Goal: Information Seeking & Learning: Learn about a topic

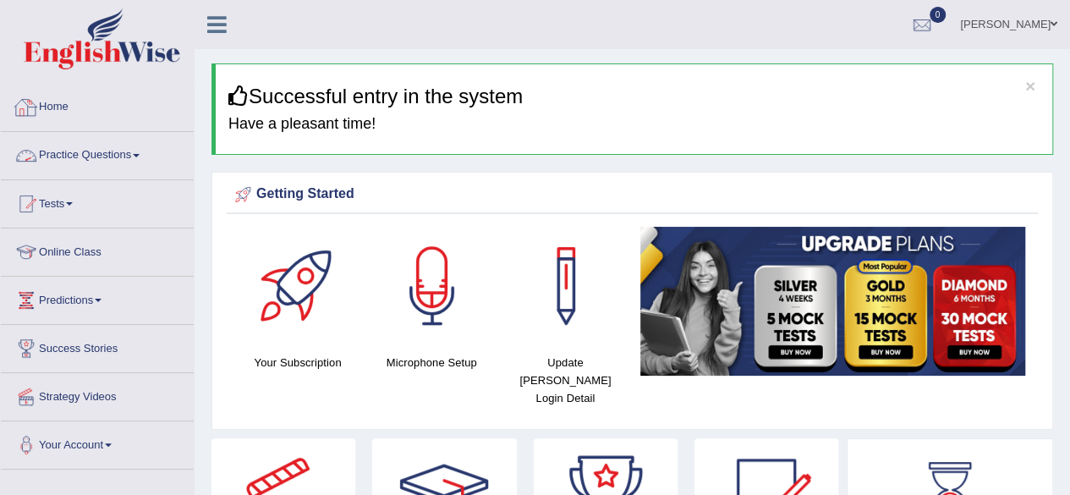
click at [108, 172] on link "Practice Questions" at bounding box center [97, 153] width 193 height 42
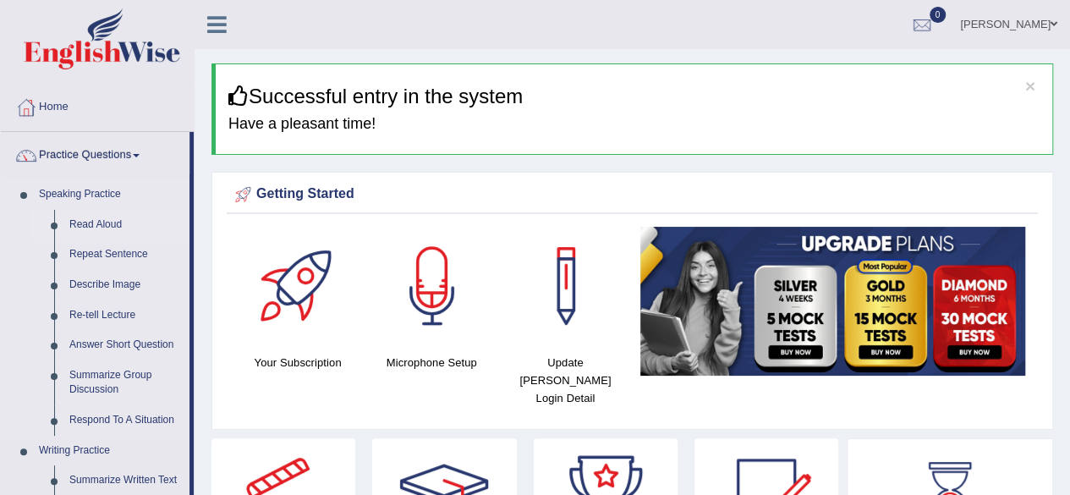
click at [110, 228] on link "Read Aloud" at bounding box center [126, 225] width 128 height 30
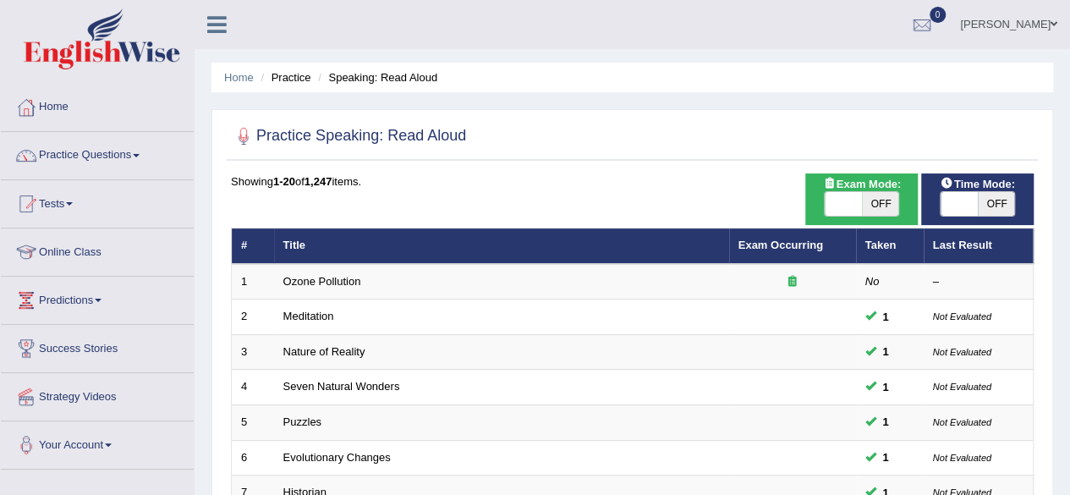
click at [983, 202] on span "OFF" at bounding box center [996, 204] width 37 height 24
checkbox input "true"
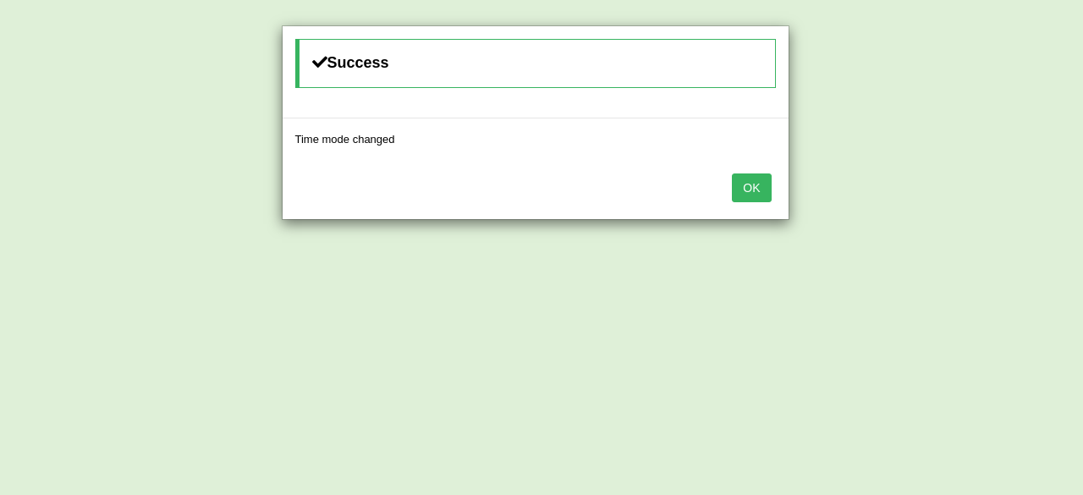
click at [738, 184] on button "OK" at bounding box center [751, 187] width 39 height 29
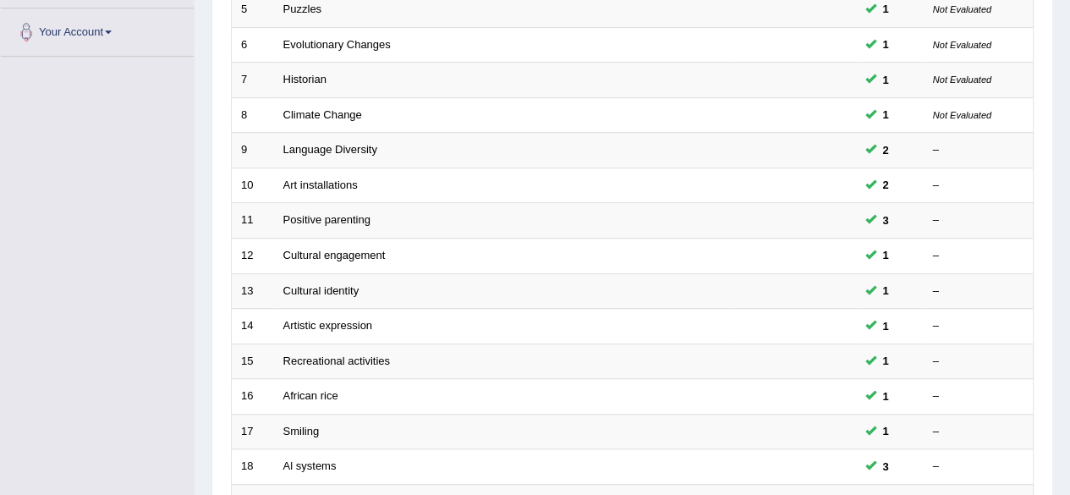
scroll to position [617, 0]
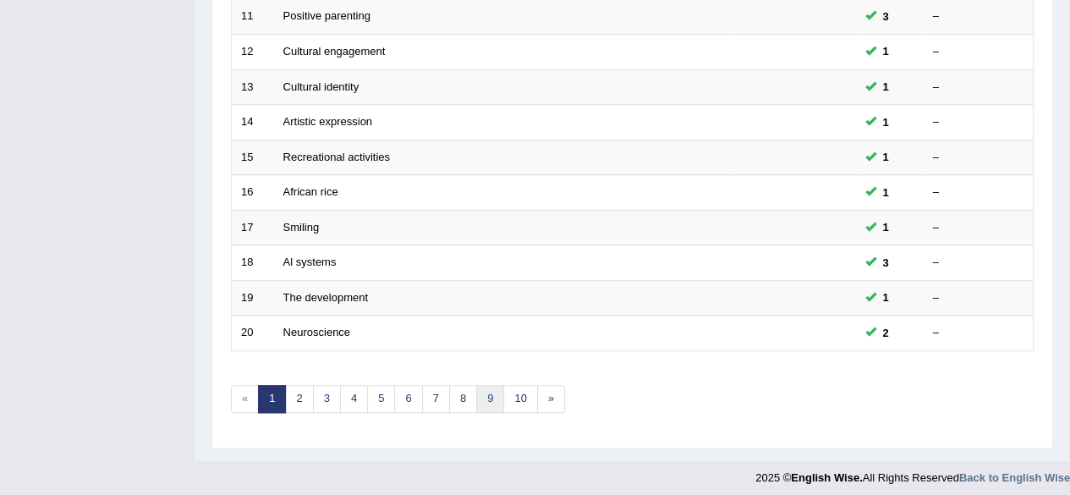
click at [476, 392] on link "9" at bounding box center [490, 399] width 28 height 28
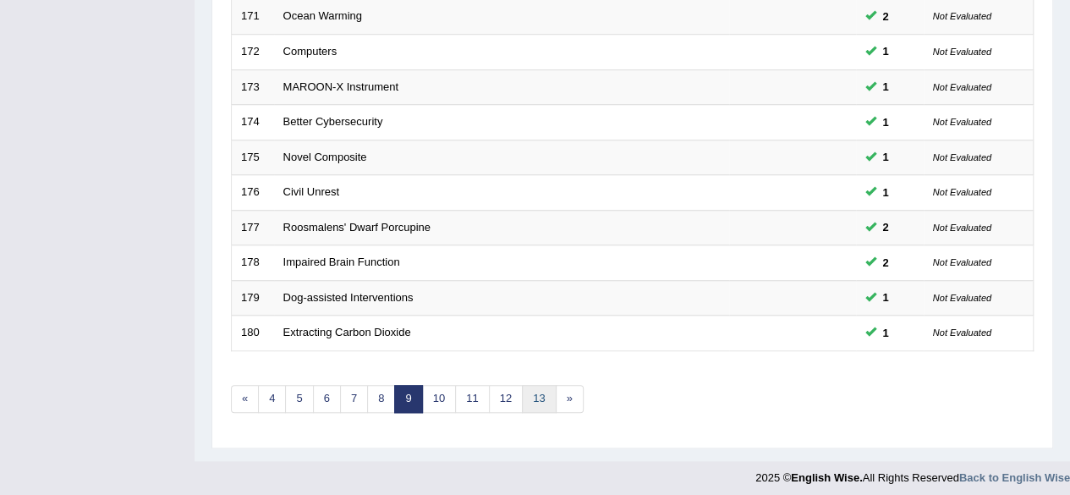
click at [523, 388] on link "13" at bounding box center [539, 399] width 34 height 28
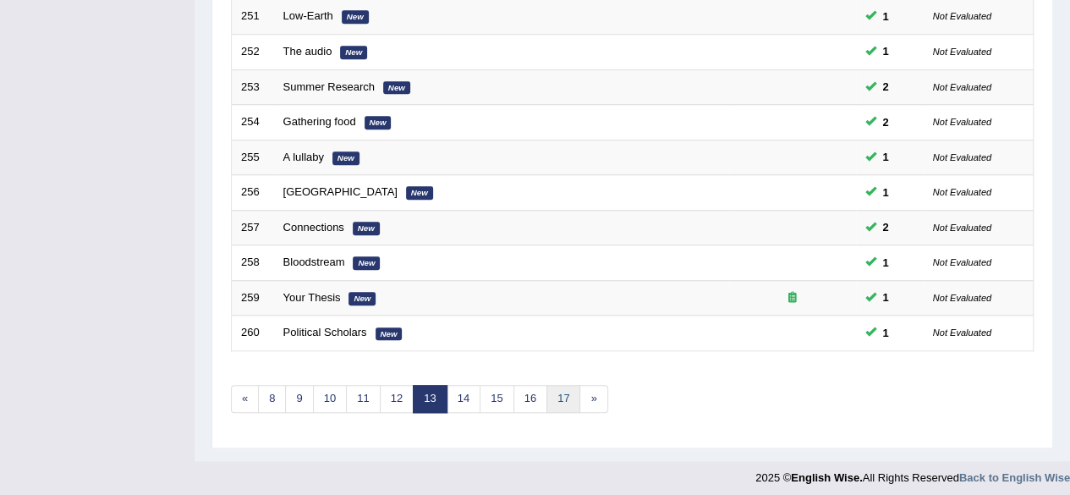
click at [553, 393] on link "17" at bounding box center [564, 399] width 34 height 28
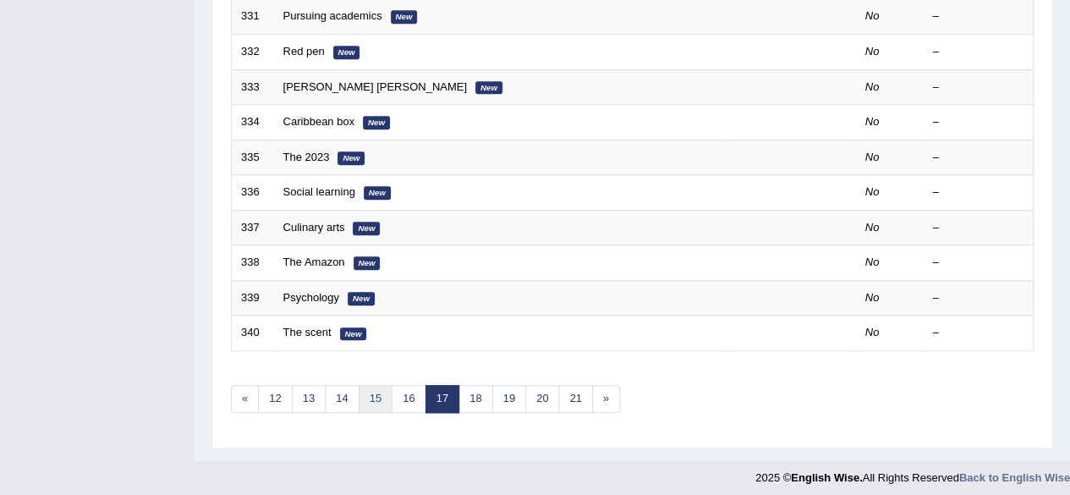
click at [367, 391] on link "15" at bounding box center [376, 399] width 34 height 28
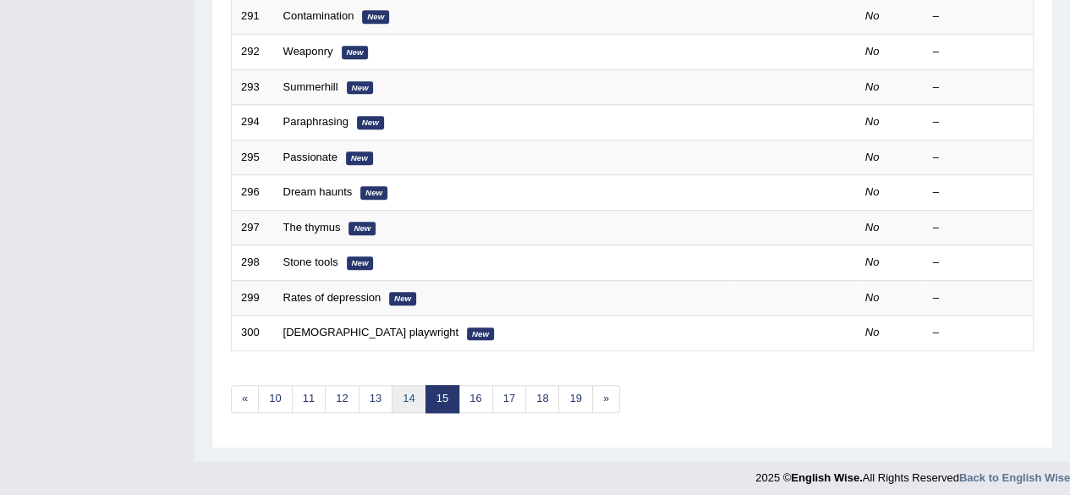
click at [403, 391] on link "14" at bounding box center [409, 399] width 34 height 28
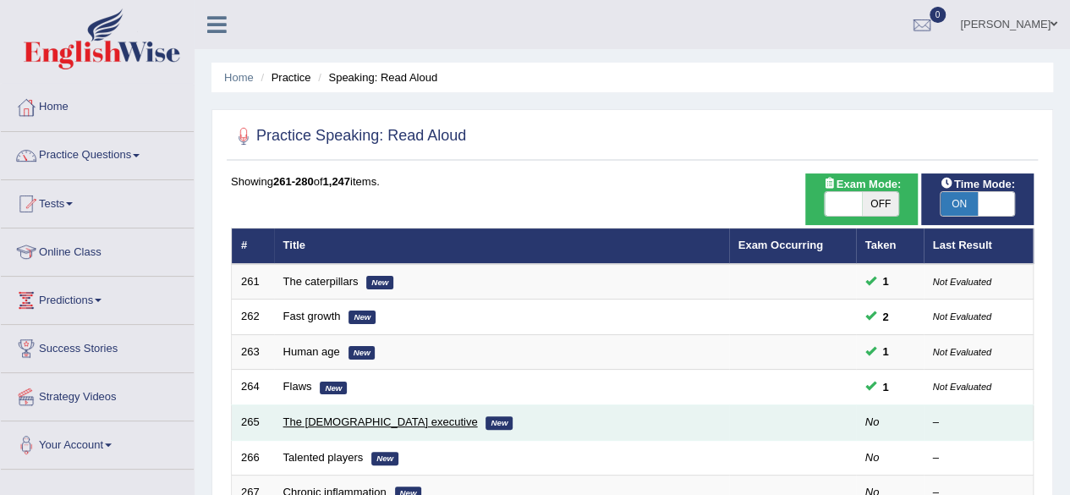
click at [339, 421] on link "The American executive" at bounding box center [380, 421] width 195 height 13
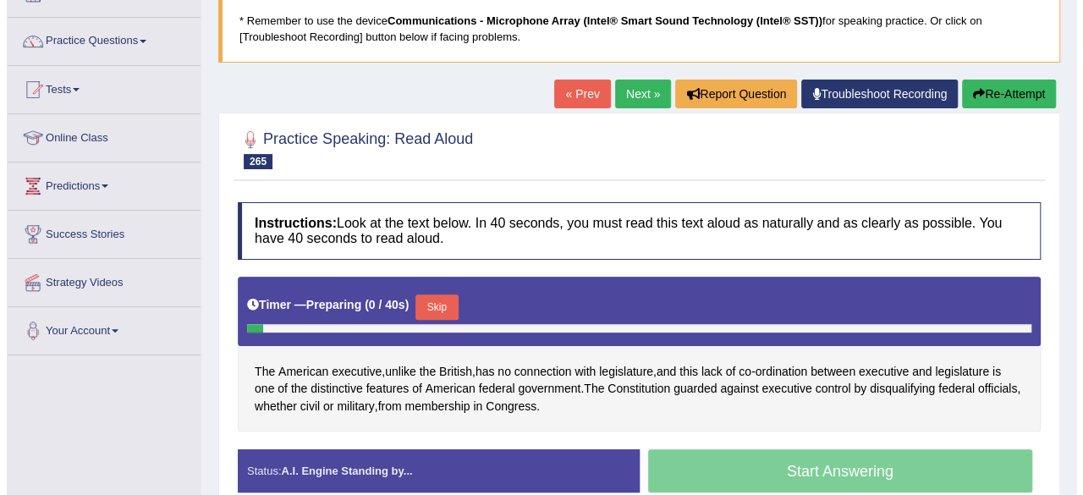
scroll to position [148, 0]
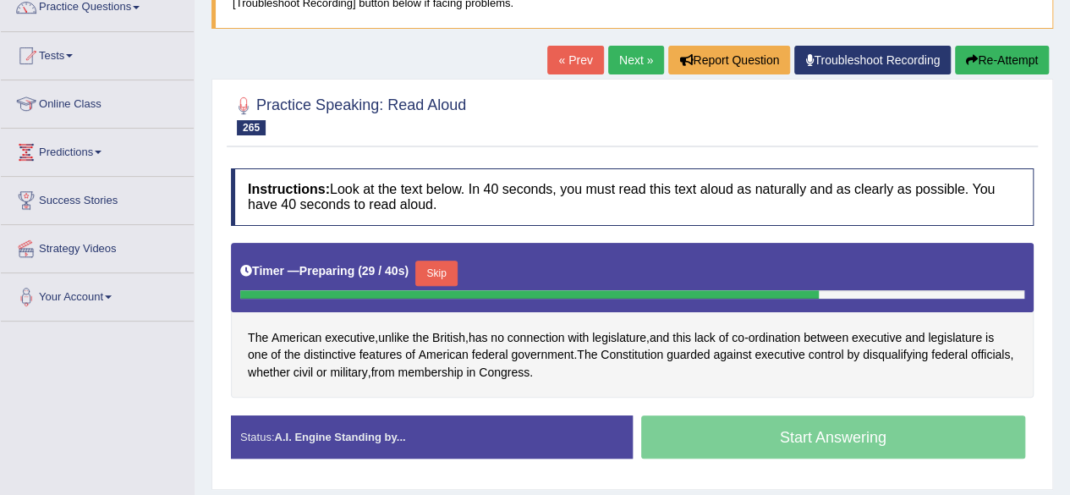
click at [446, 267] on button "Skip" at bounding box center [436, 273] width 42 height 25
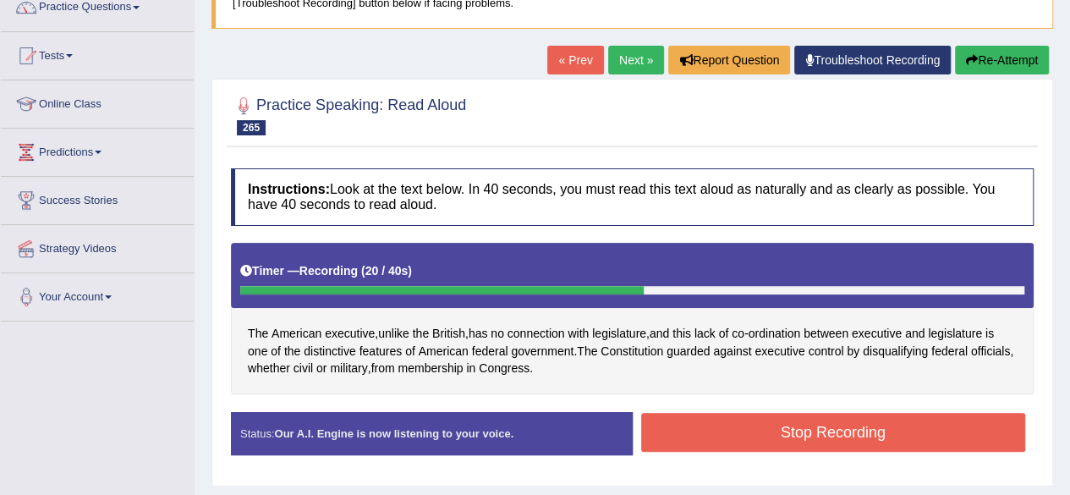
click at [729, 426] on button "Stop Recording" at bounding box center [833, 432] width 385 height 39
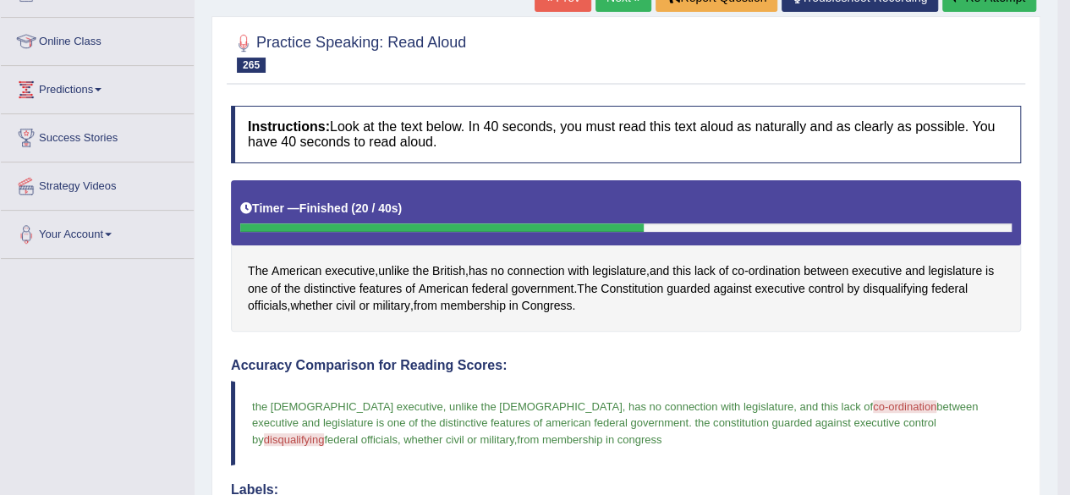
scroll to position [0, 0]
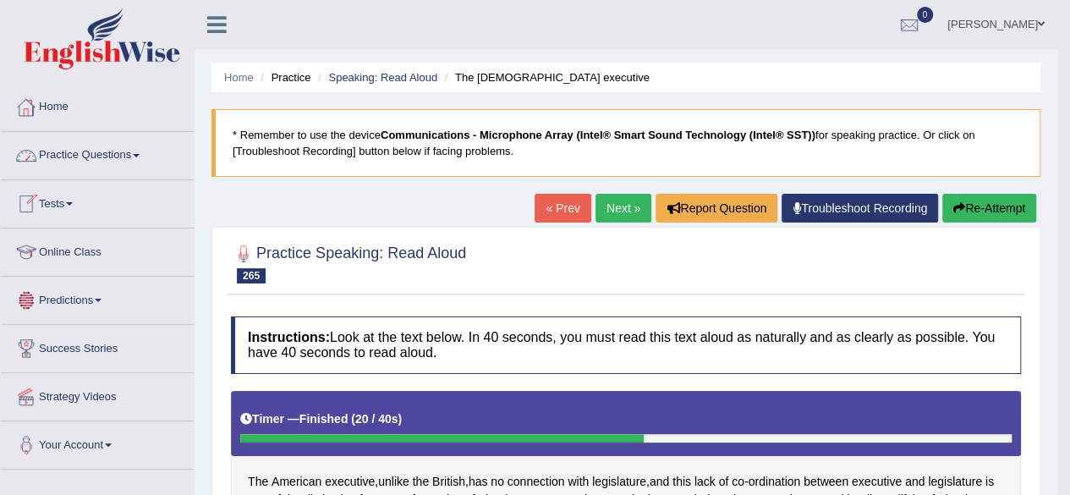
click at [602, 207] on link "Next »" at bounding box center [624, 208] width 56 height 29
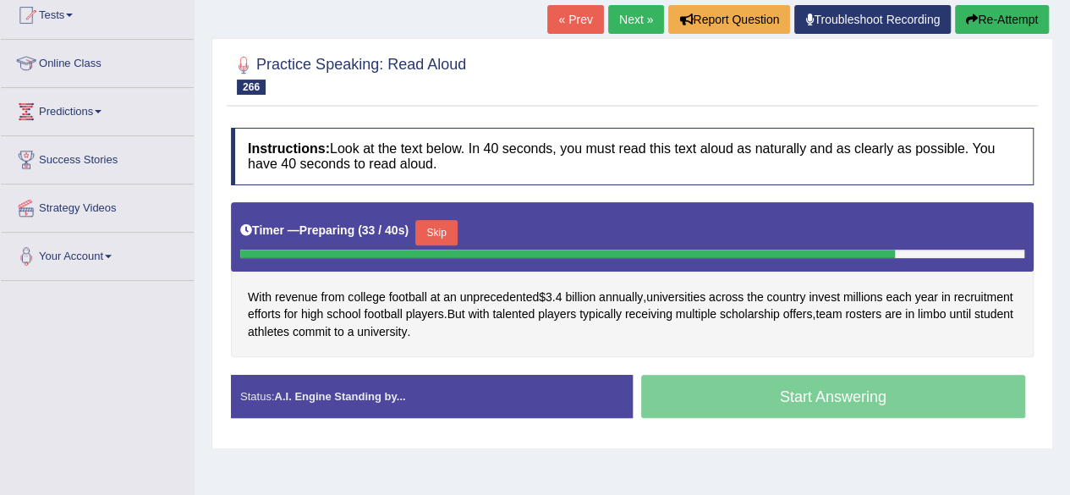
click at [426, 225] on button "Skip" at bounding box center [436, 232] width 42 height 25
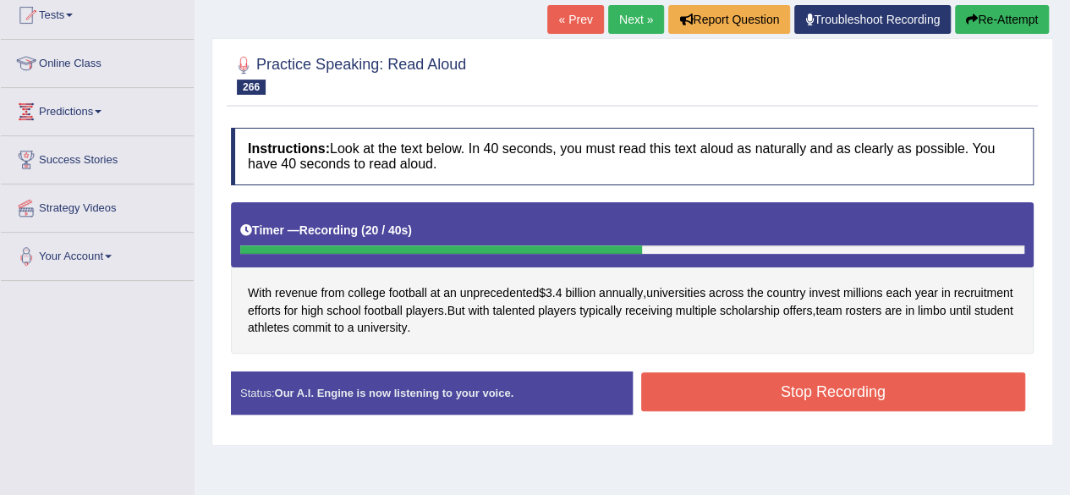
click at [739, 388] on button "Stop Recording" at bounding box center [833, 391] width 385 height 39
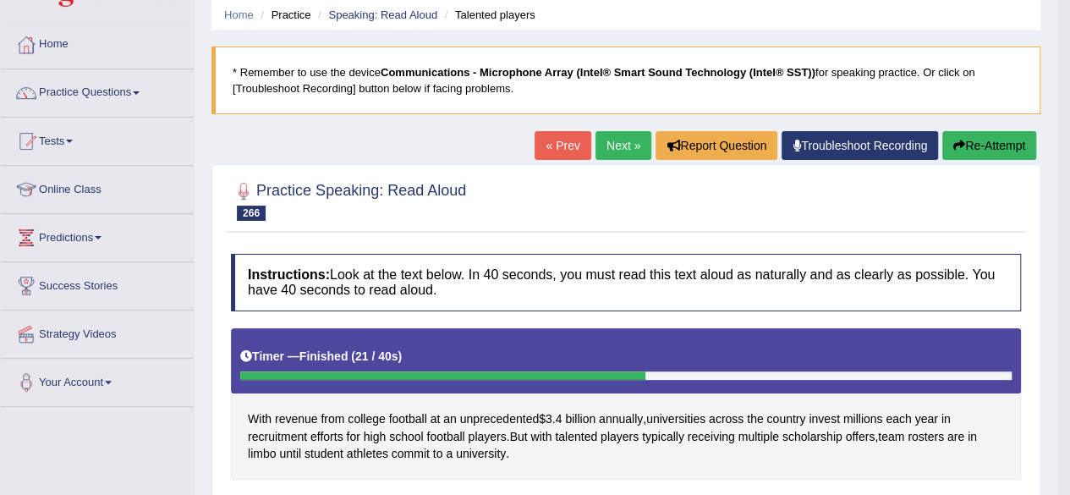
scroll to position [67, 0]
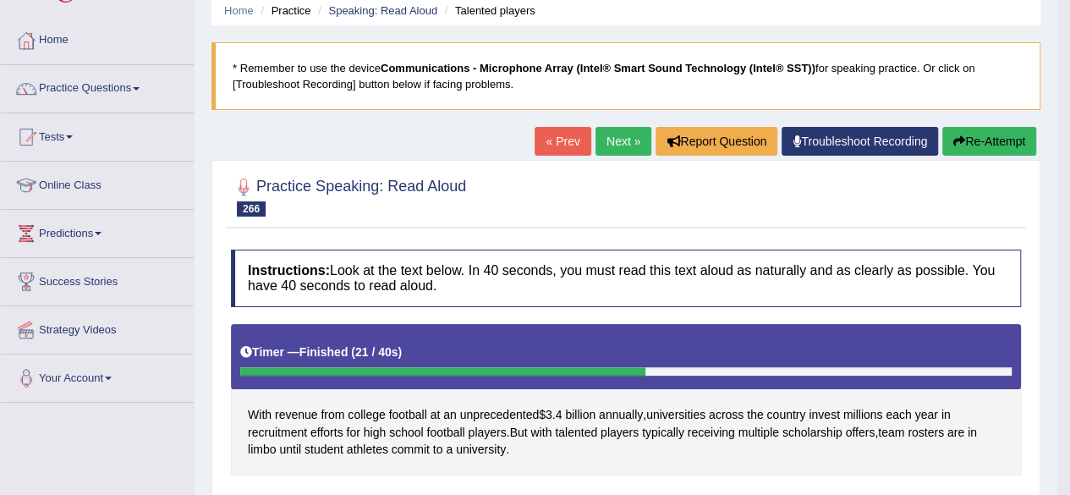
click at [972, 141] on button "Re-Attempt" at bounding box center [990, 141] width 94 height 29
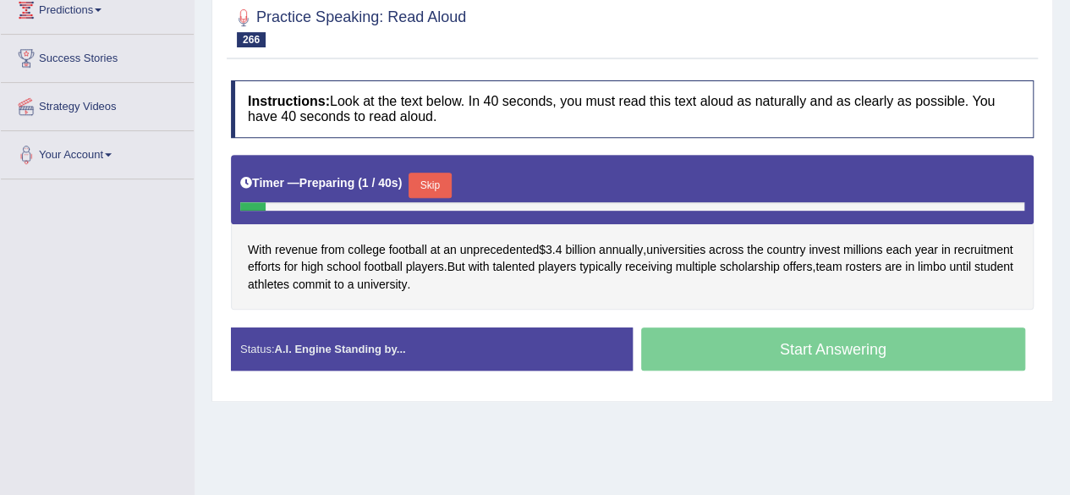
click at [435, 190] on button "Skip" at bounding box center [430, 185] width 42 height 25
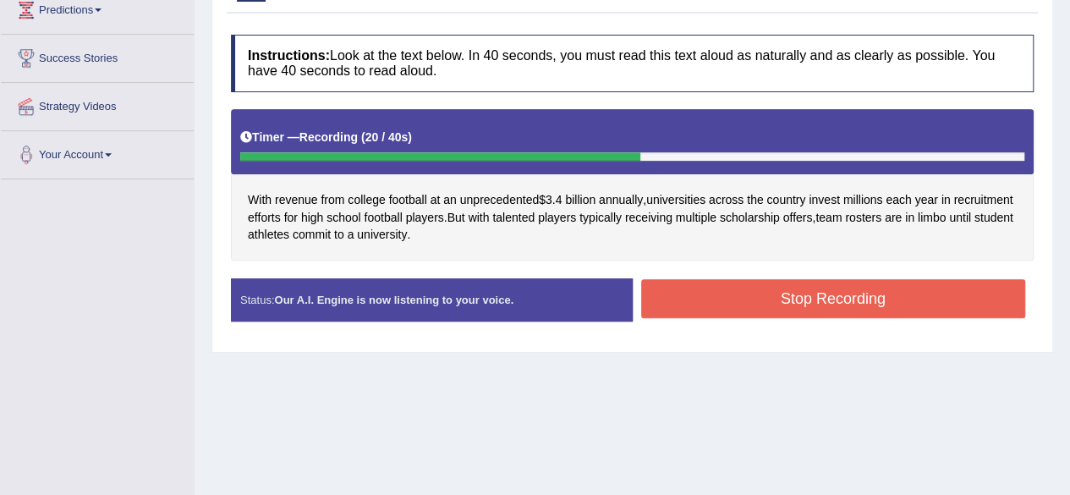
click at [706, 299] on button "Stop Recording" at bounding box center [833, 298] width 385 height 39
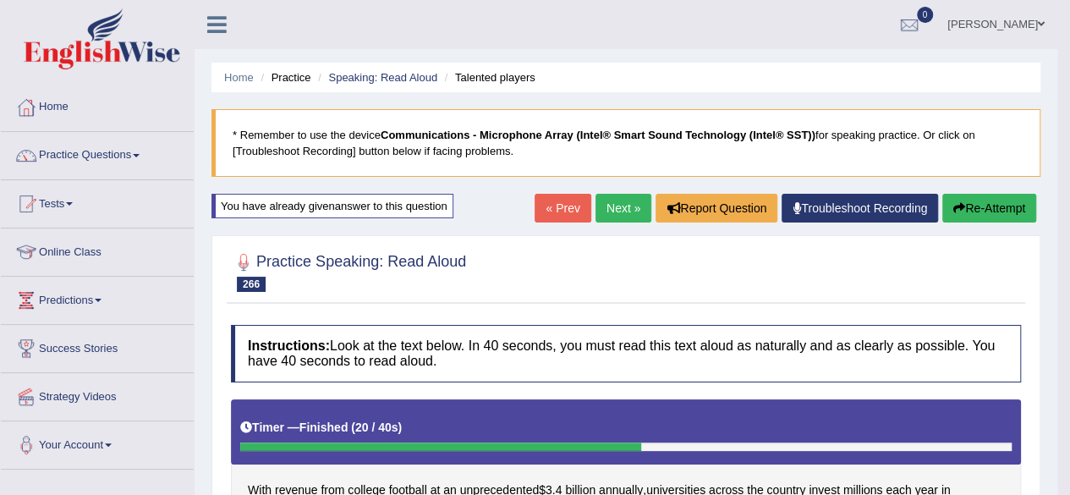
click at [630, 201] on link "Next »" at bounding box center [624, 208] width 56 height 29
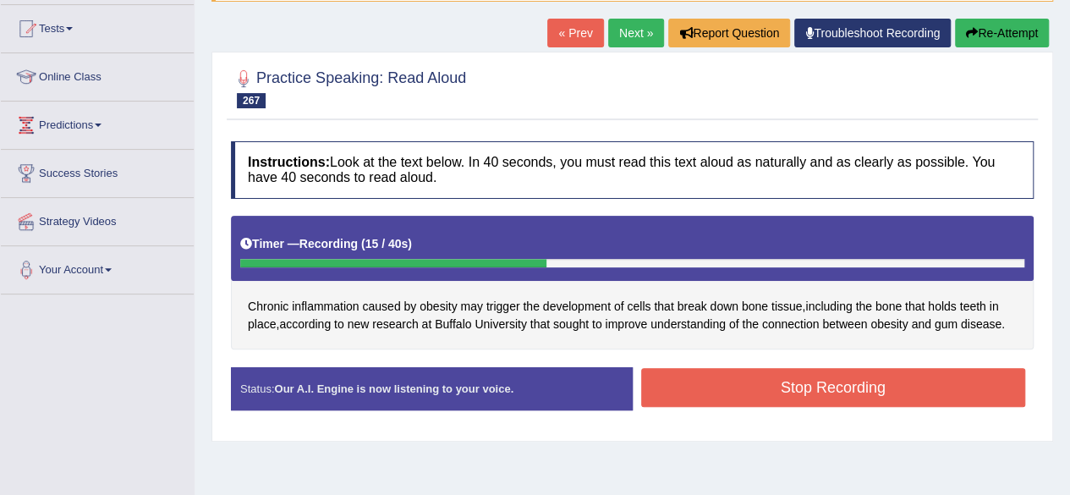
click at [780, 392] on button "Stop Recording" at bounding box center [833, 387] width 385 height 39
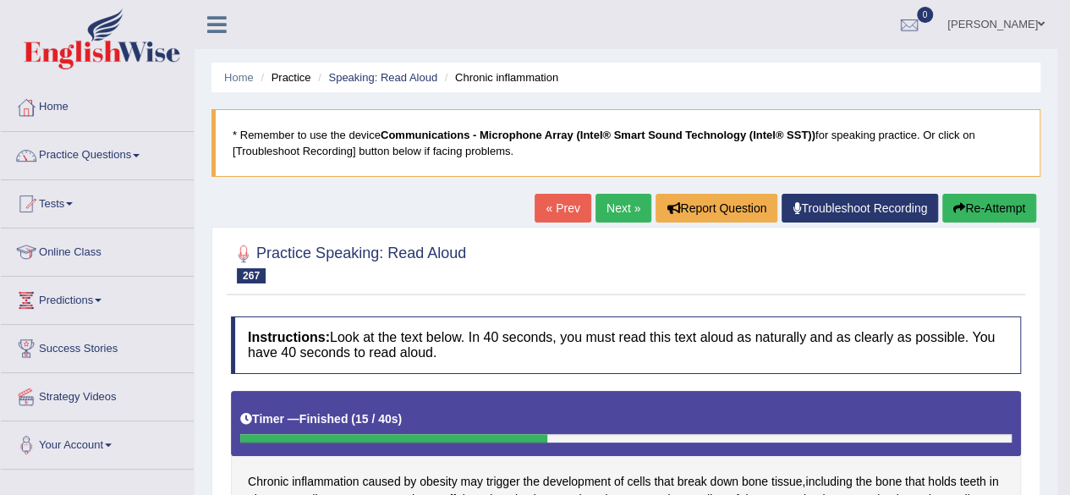
click at [597, 212] on link "Next »" at bounding box center [624, 208] width 56 height 29
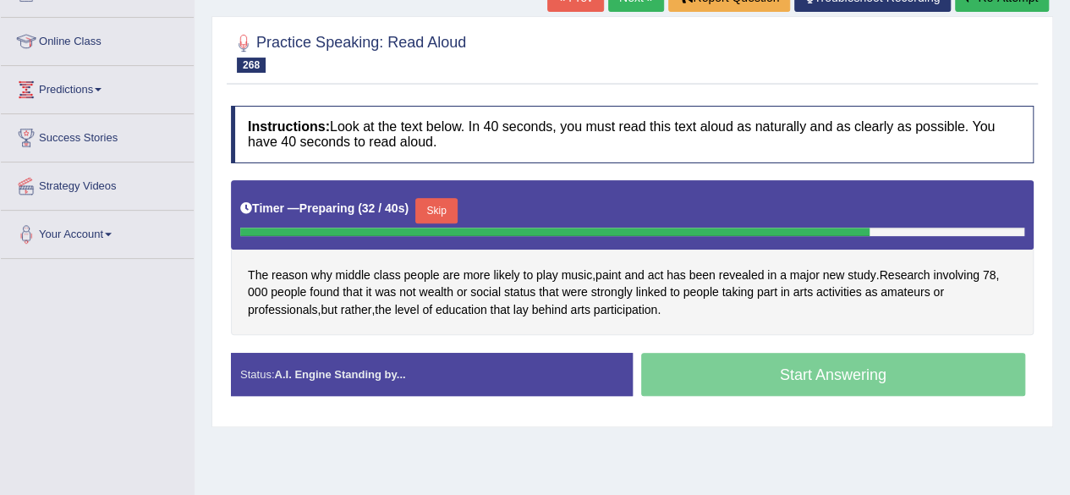
click at [448, 209] on button "Skip" at bounding box center [436, 210] width 42 height 25
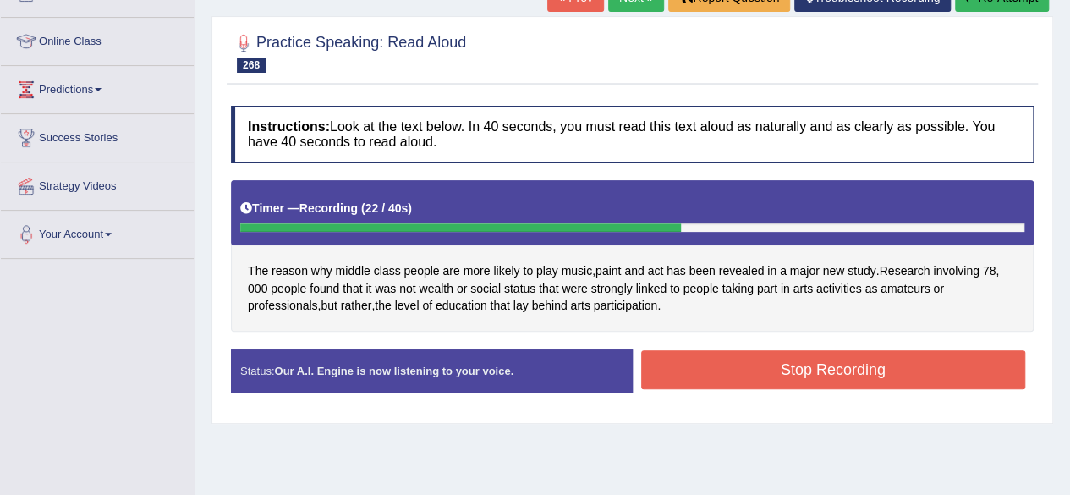
click at [718, 363] on button "Stop Recording" at bounding box center [833, 369] width 385 height 39
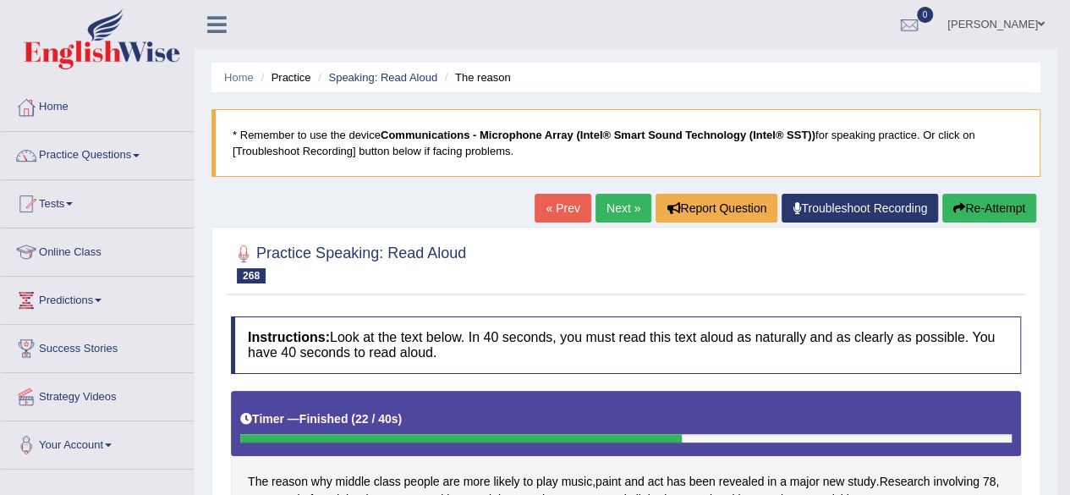
click at [606, 197] on link "Next »" at bounding box center [624, 208] width 56 height 29
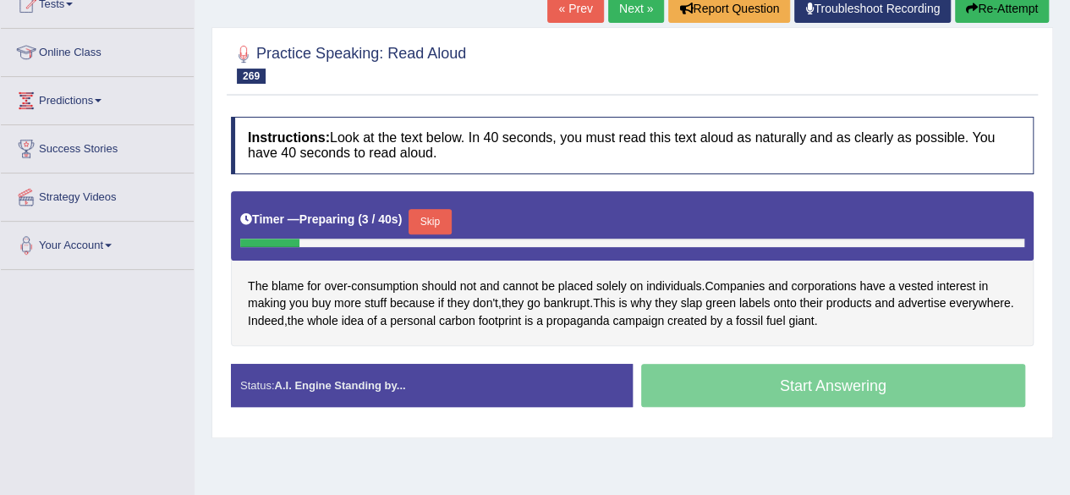
scroll to position [208, 0]
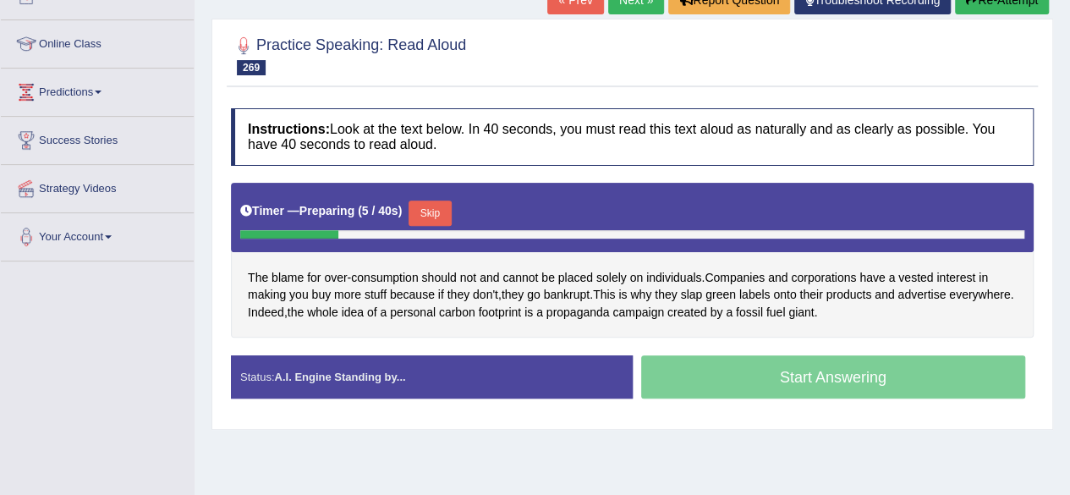
click at [433, 206] on button "Skip" at bounding box center [430, 213] width 42 height 25
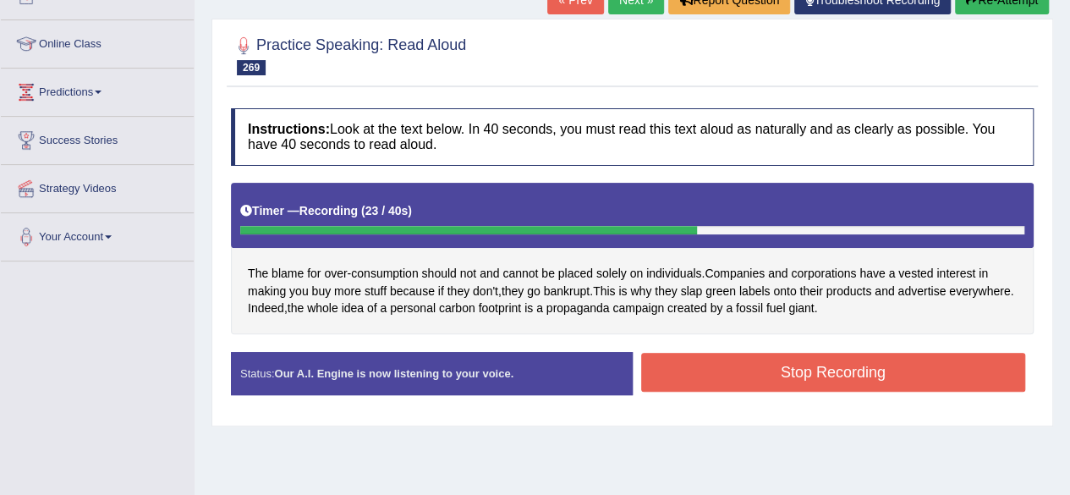
click at [756, 370] on button "Stop Recording" at bounding box center [833, 372] width 385 height 39
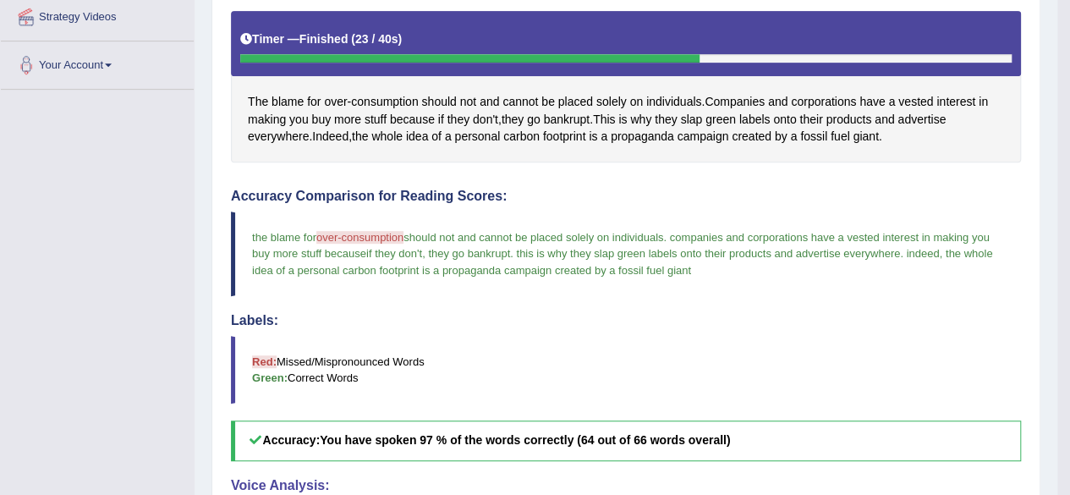
scroll to position [0, 0]
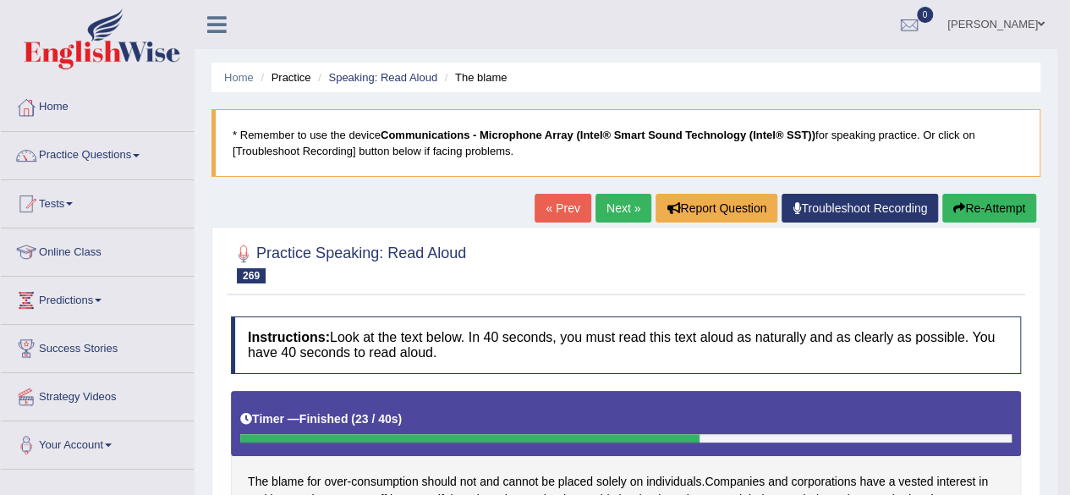
click at [626, 202] on link "Next »" at bounding box center [624, 208] width 56 height 29
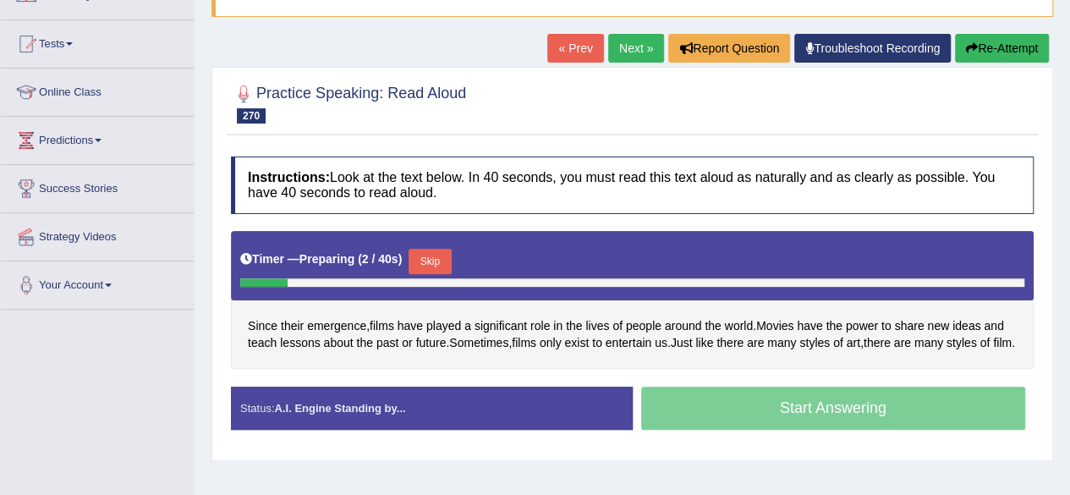
click at [502, 239] on div "Timer — Preparing ( 2 / 40s ) Skip" at bounding box center [632, 265] width 803 height 69
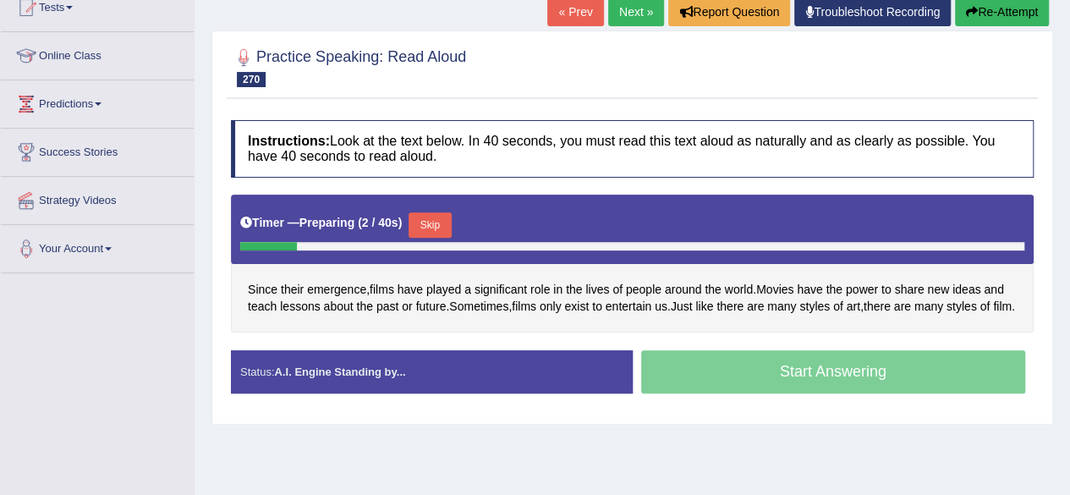
scroll to position [197, 0]
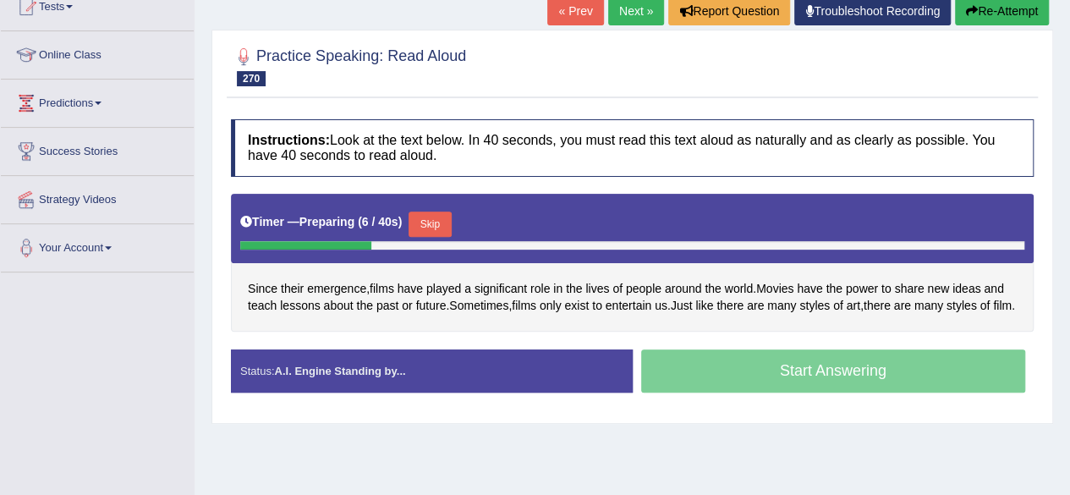
click at [430, 226] on button "Skip" at bounding box center [430, 224] width 42 height 25
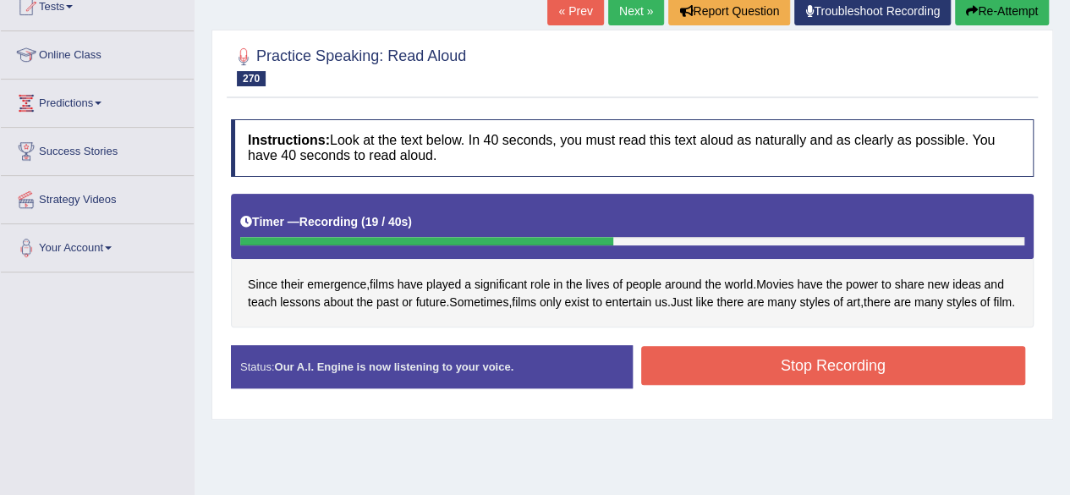
click at [773, 385] on button "Stop Recording" at bounding box center [833, 365] width 385 height 39
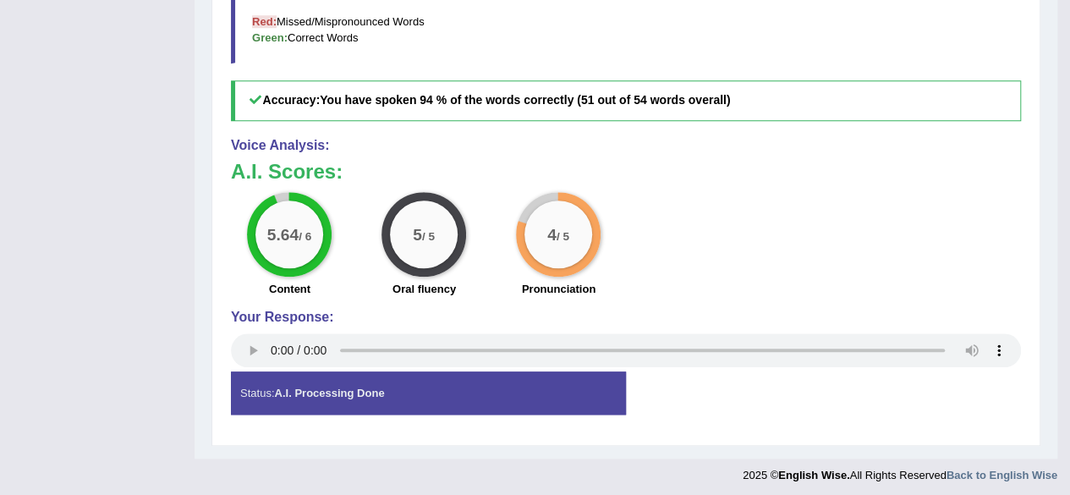
scroll to position [0, 0]
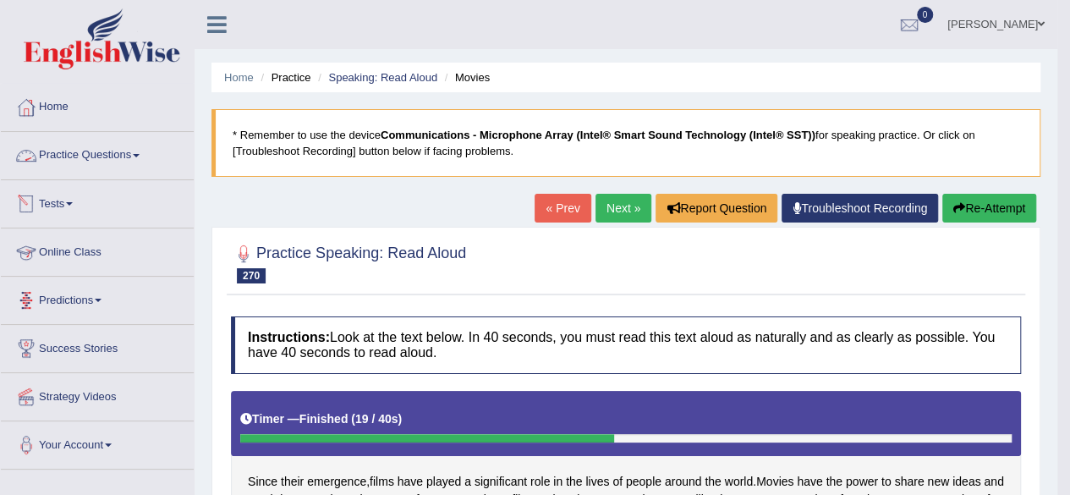
click at [74, 165] on link "Practice Questions" at bounding box center [97, 153] width 193 height 42
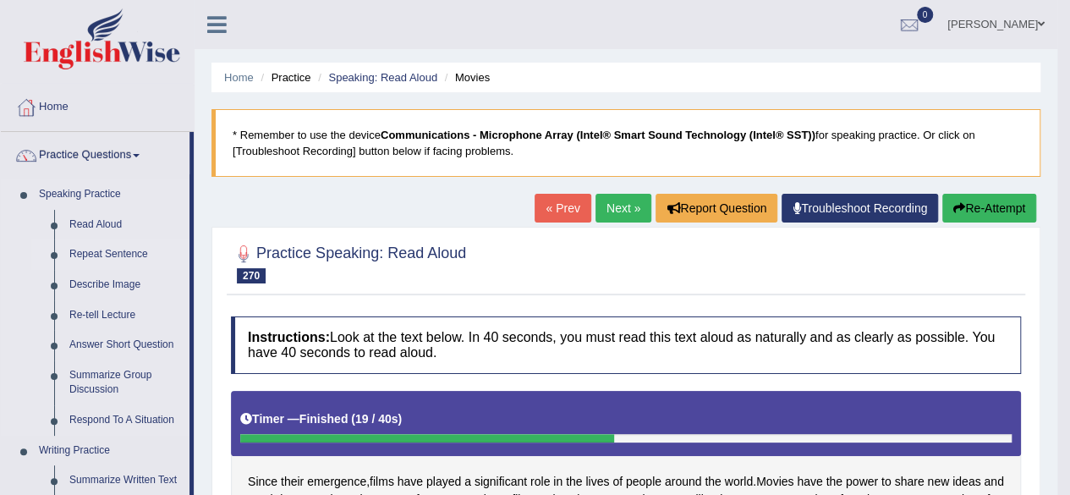
click at [106, 250] on link "Repeat Sentence" at bounding box center [126, 254] width 128 height 30
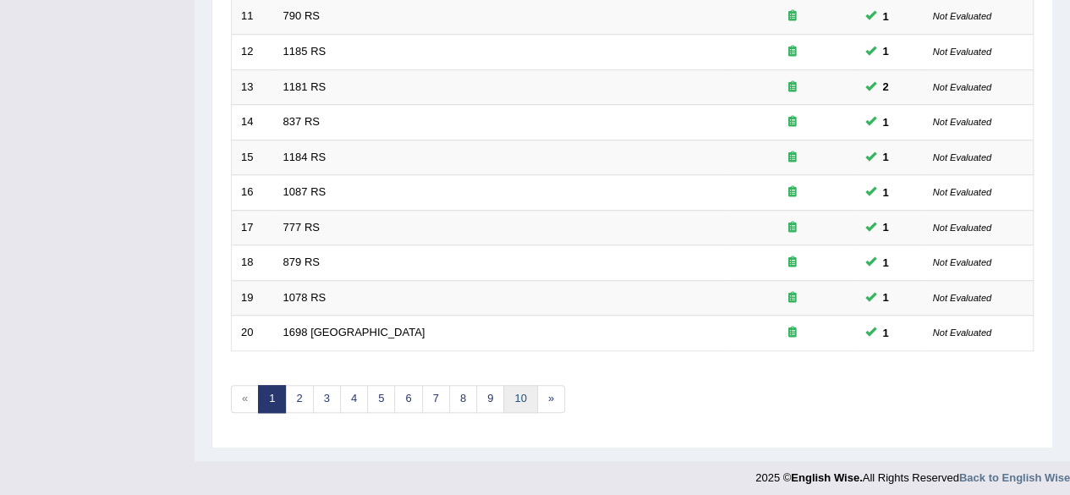
click at [525, 393] on link "10" at bounding box center [520, 399] width 34 height 28
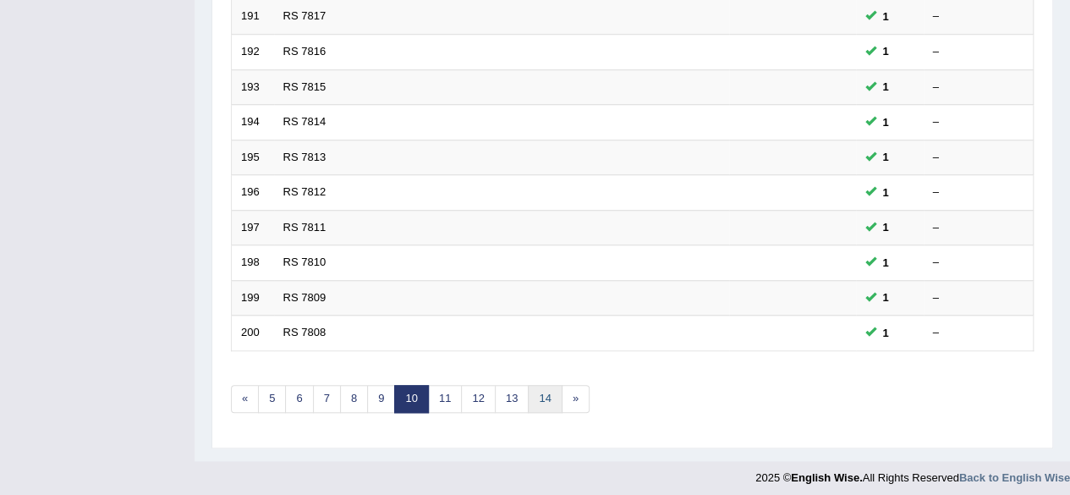
click at [535, 393] on link "14" at bounding box center [545, 399] width 34 height 28
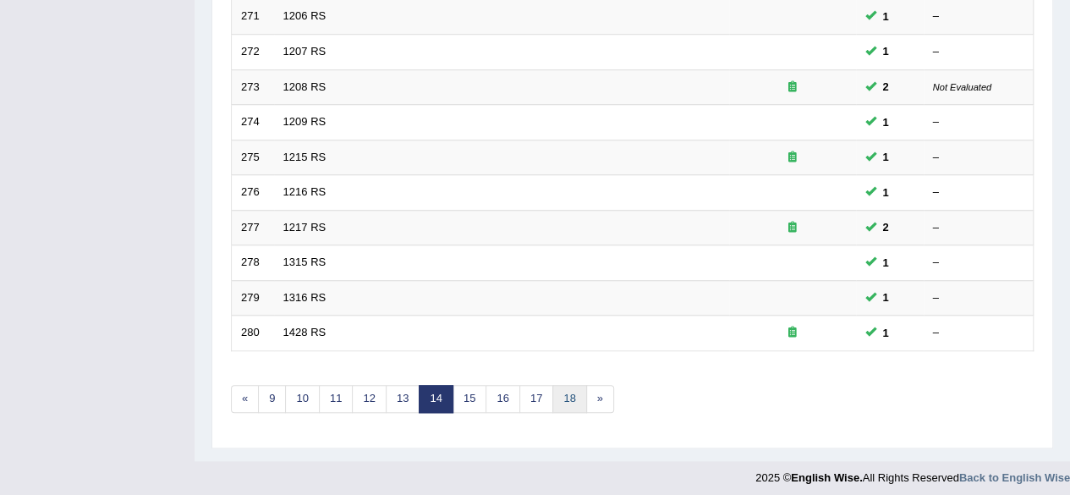
click at [558, 396] on link "18" at bounding box center [570, 399] width 34 height 28
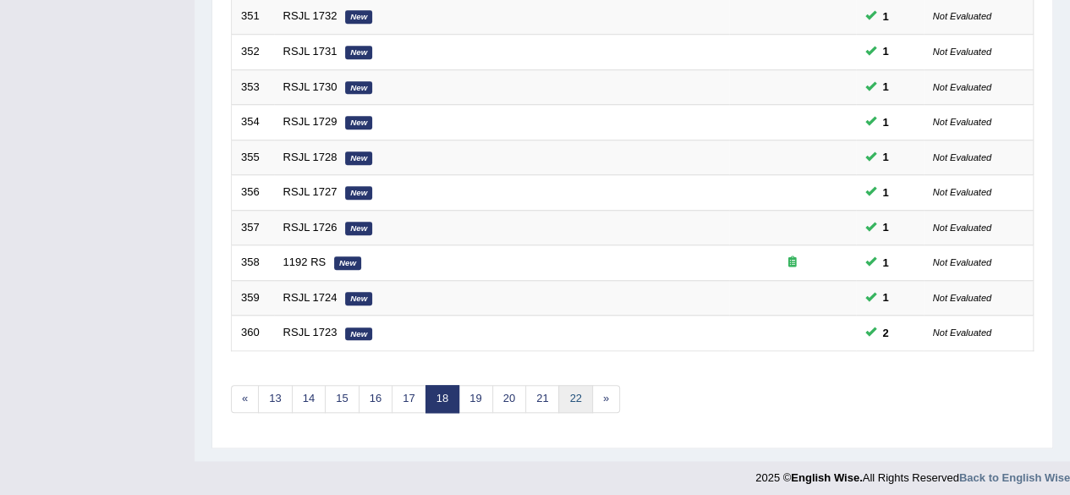
click at [567, 393] on link "22" at bounding box center [575, 399] width 34 height 28
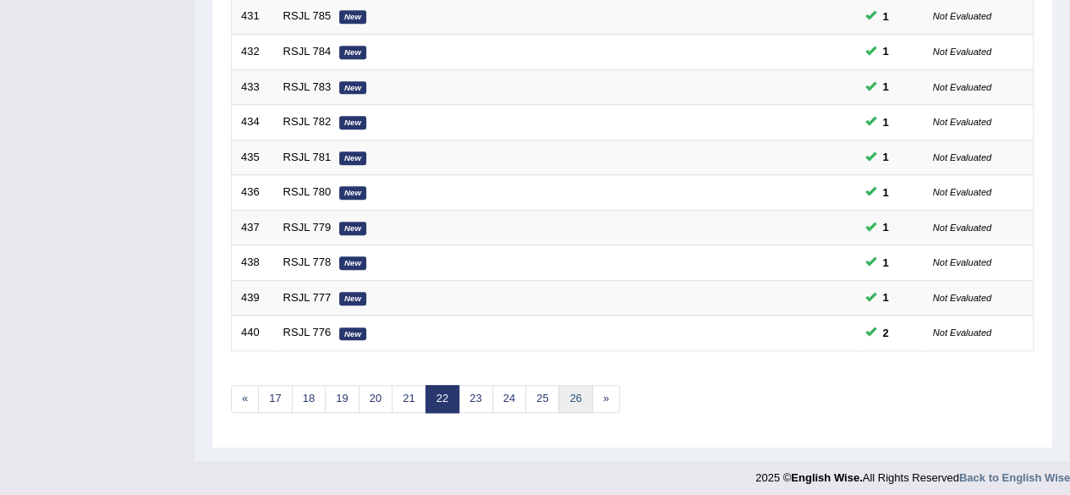
click at [567, 393] on link "26" at bounding box center [575, 399] width 34 height 28
click at [574, 393] on link "30" at bounding box center [575, 399] width 34 height 28
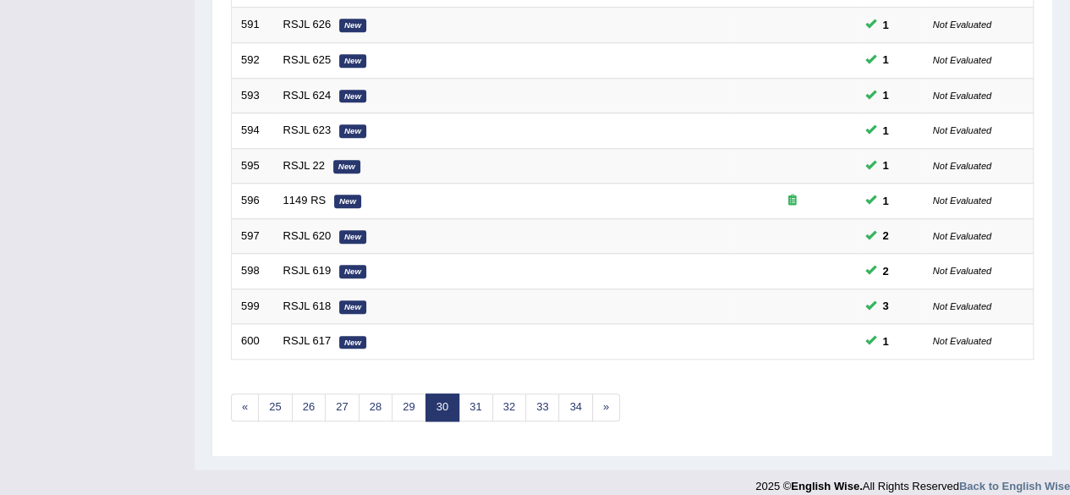
scroll to position [617, 0]
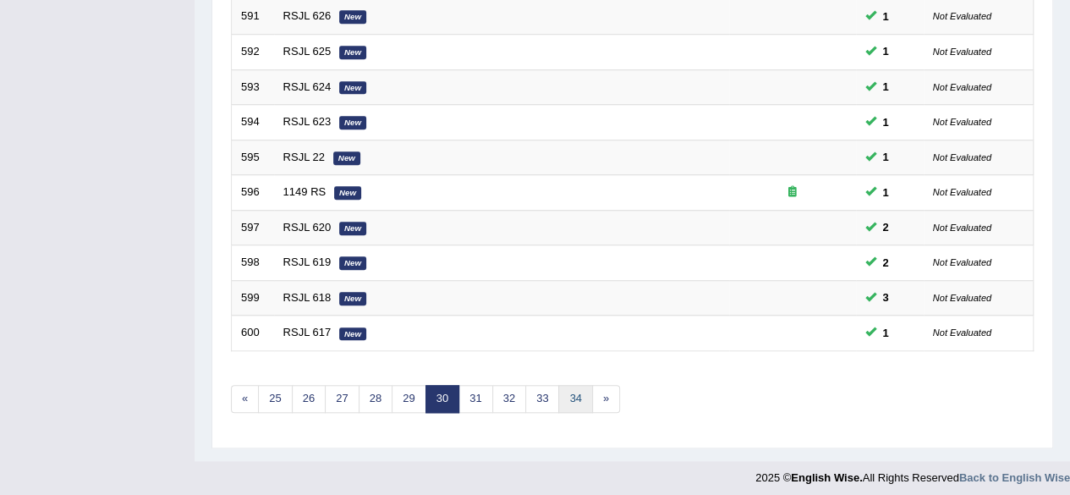
click at [573, 393] on link "34" at bounding box center [575, 399] width 34 height 28
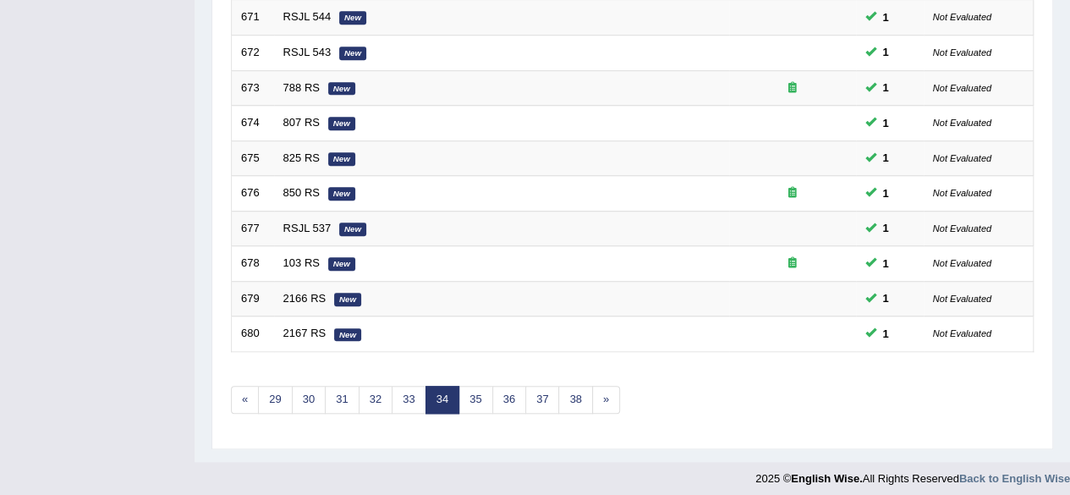
scroll to position [617, 0]
click at [573, 393] on link "38" at bounding box center [575, 399] width 34 height 28
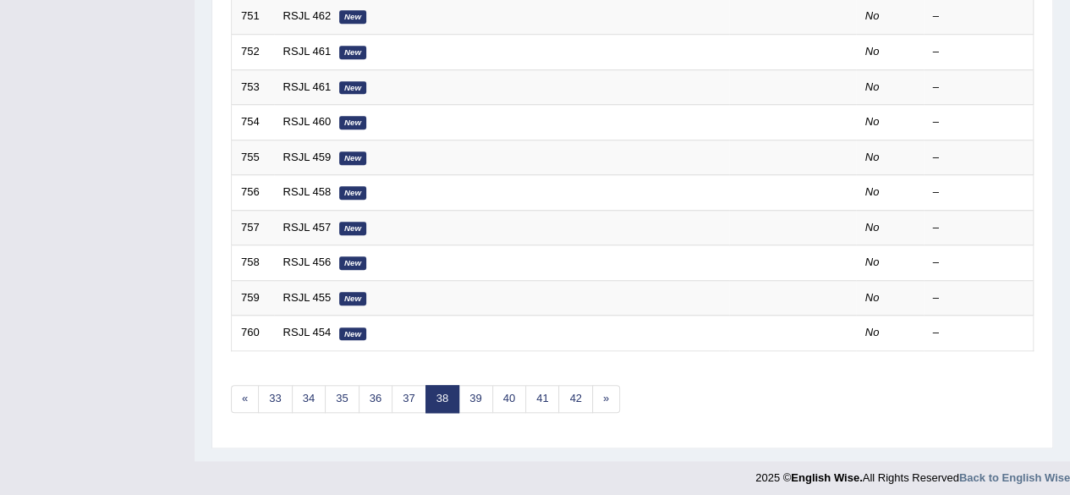
scroll to position [454, 0]
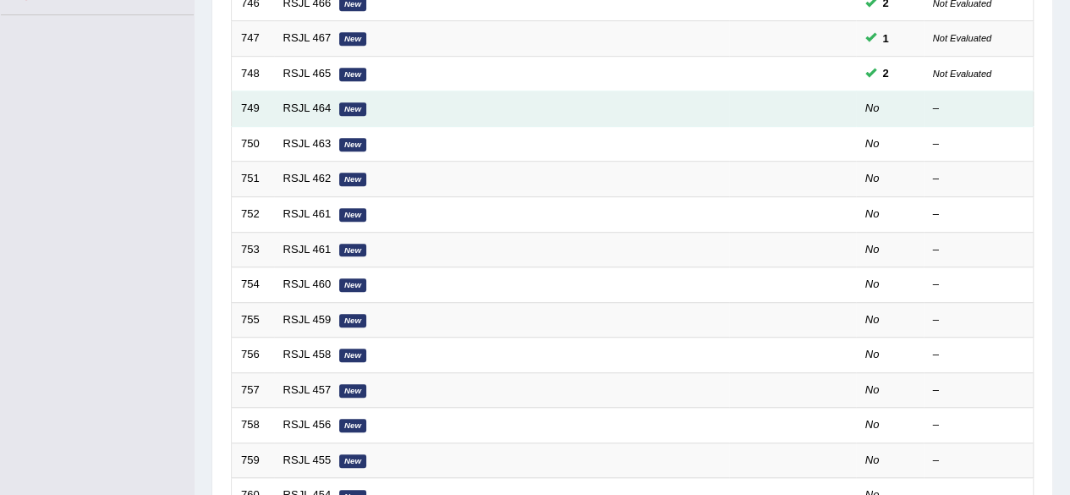
click at [297, 111] on td "RSJL 464 New" at bounding box center [501, 109] width 455 height 36
click at [297, 107] on link "RSJL 464" at bounding box center [307, 108] width 48 height 13
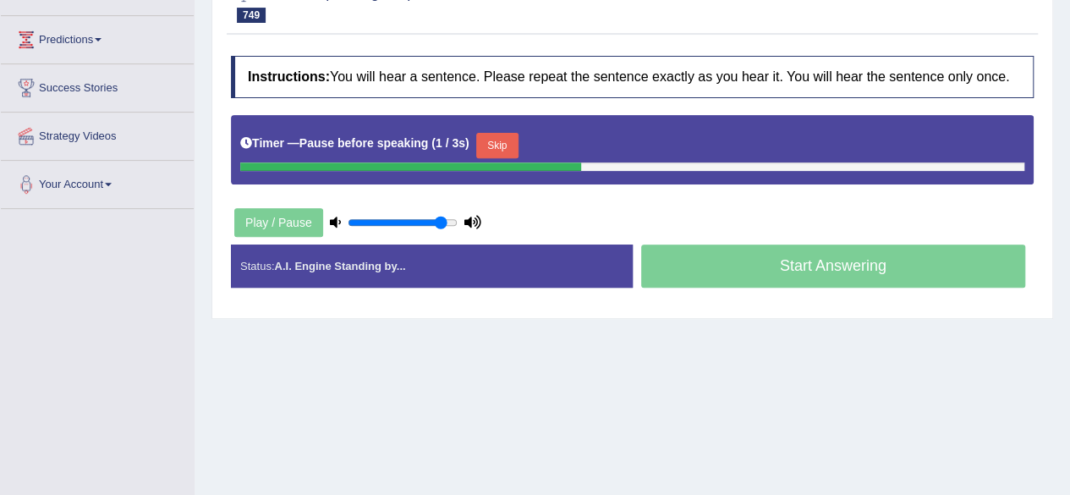
scroll to position [139, 0]
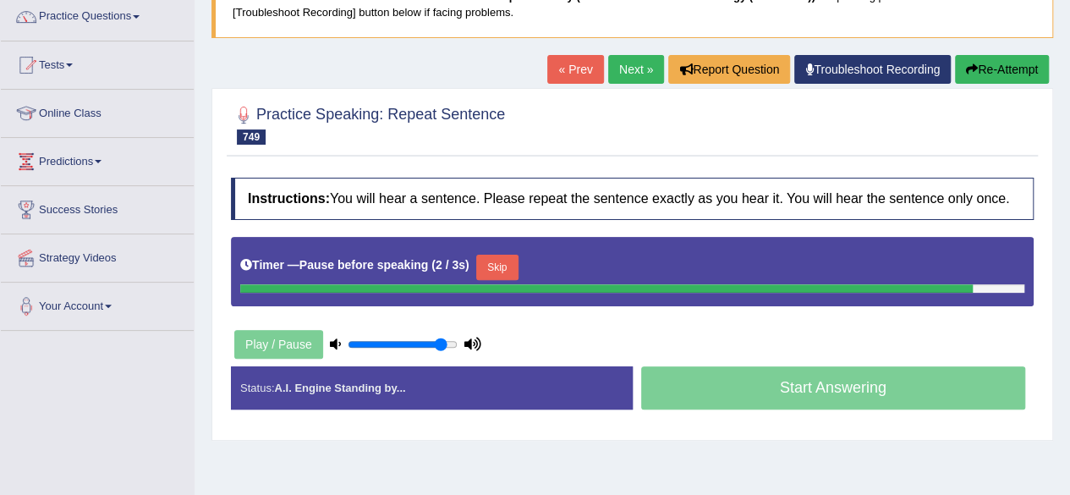
click at [979, 81] on button "Re-Attempt" at bounding box center [1002, 69] width 94 height 29
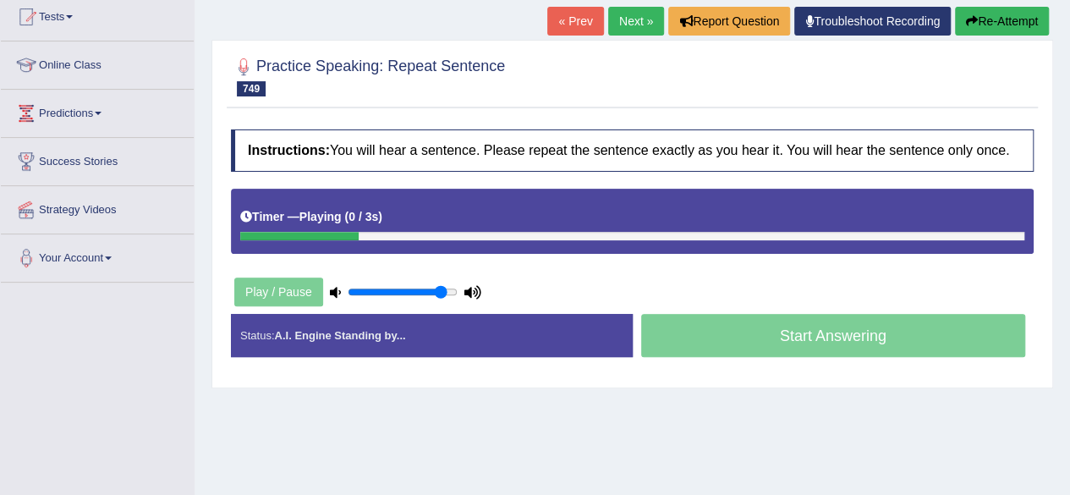
scroll to position [190, 0]
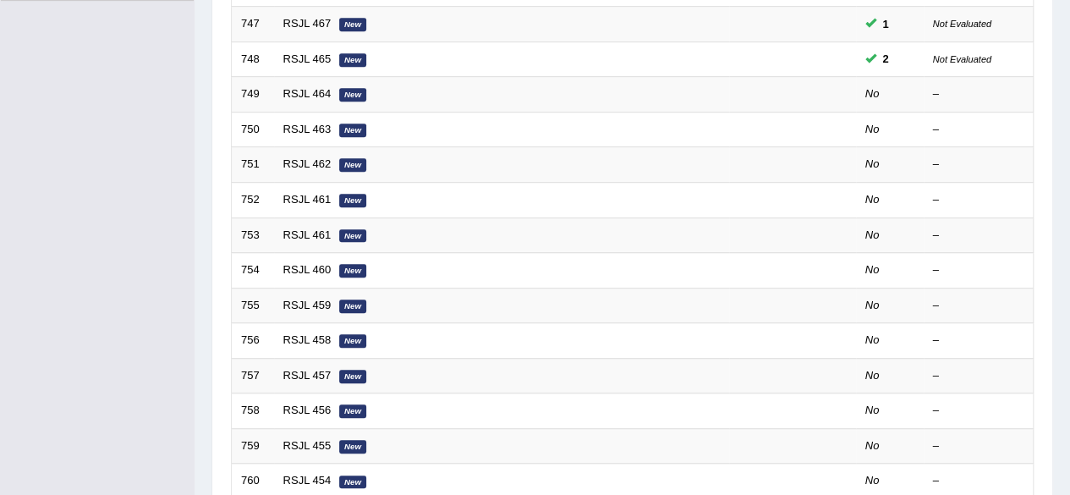
scroll to position [454, 0]
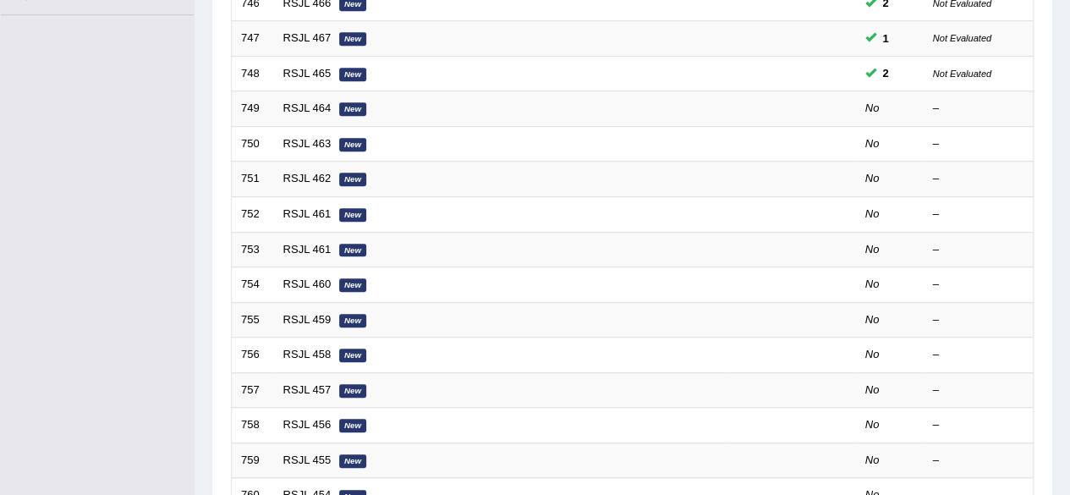
click at [508, 201] on td "RSJL 461 New" at bounding box center [501, 214] width 455 height 36
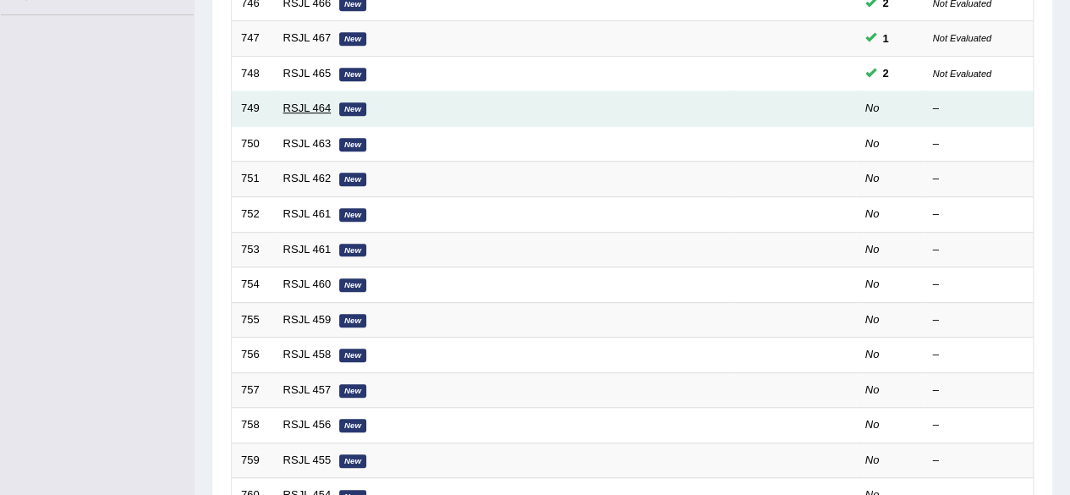
click at [317, 102] on link "RSJL 464" at bounding box center [307, 108] width 48 height 13
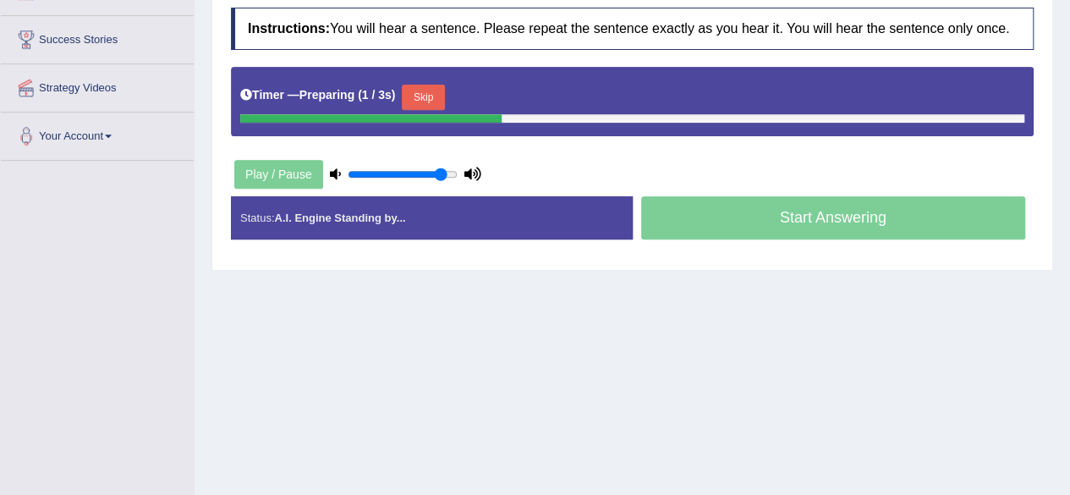
scroll to position [311, 0]
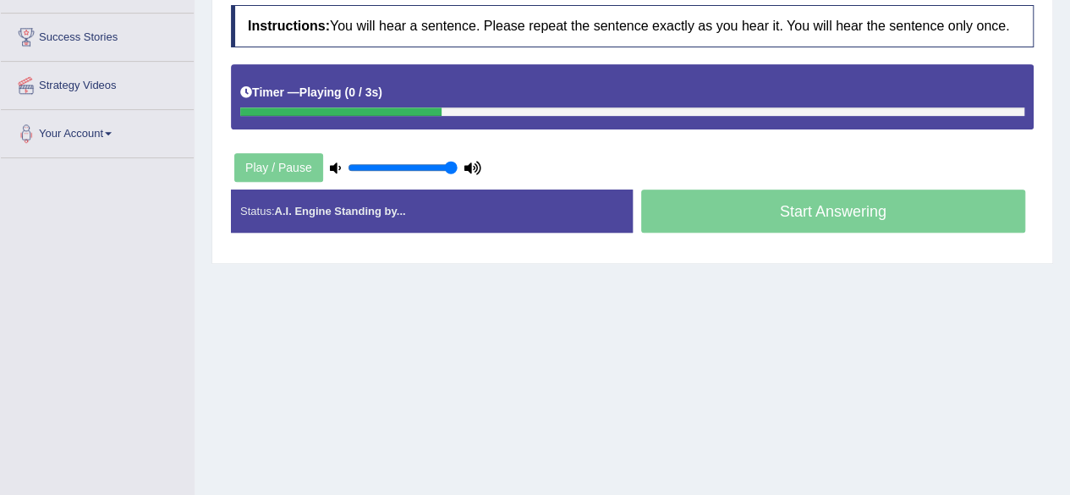
type input "1"
click at [454, 165] on input "range" at bounding box center [403, 168] width 110 height 14
drag, startPoint x: 454, startPoint y: 165, endPoint x: 595, endPoint y: 151, distance: 142.0
click at [458, 161] on input "range" at bounding box center [403, 168] width 110 height 14
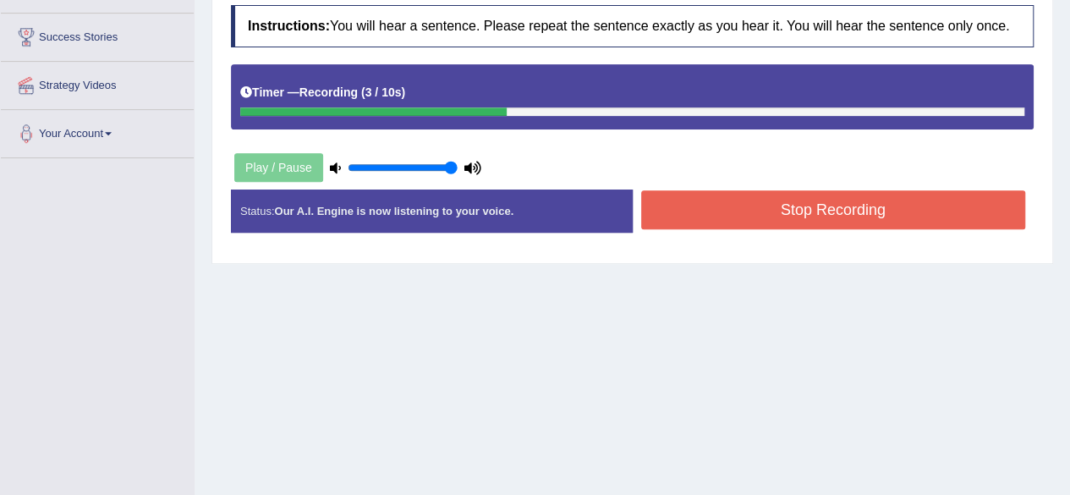
click at [699, 211] on button "Stop Recording" at bounding box center [833, 209] width 385 height 39
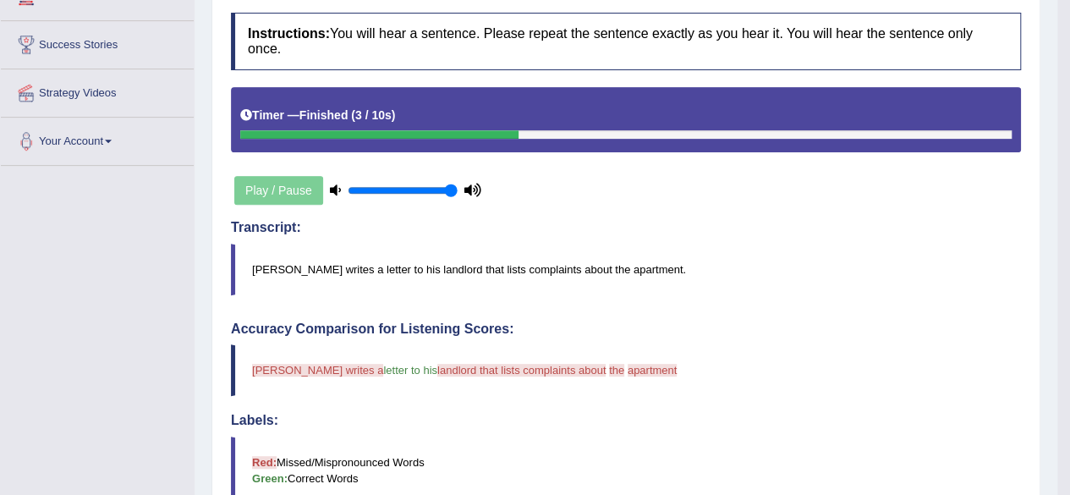
scroll to position [149, 0]
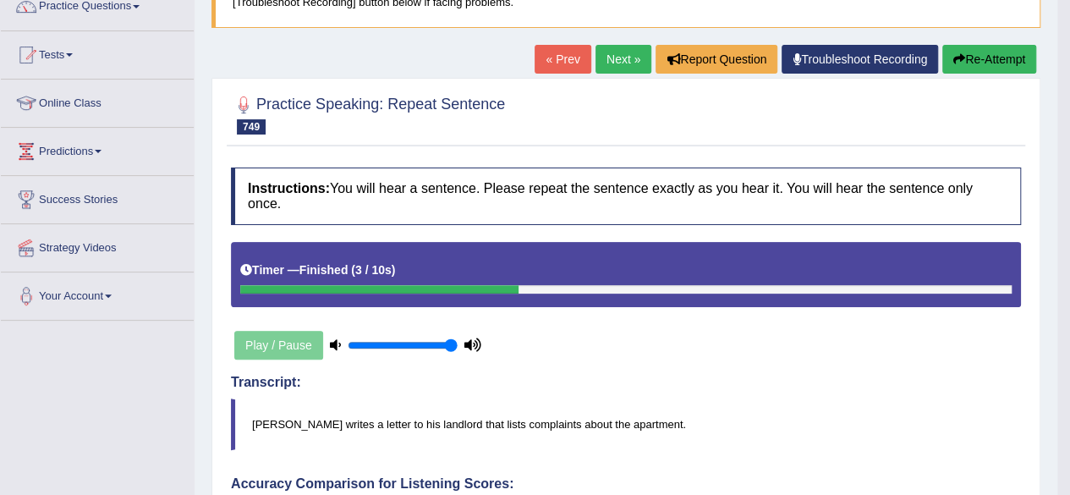
click at [618, 53] on link "Next »" at bounding box center [624, 59] width 56 height 29
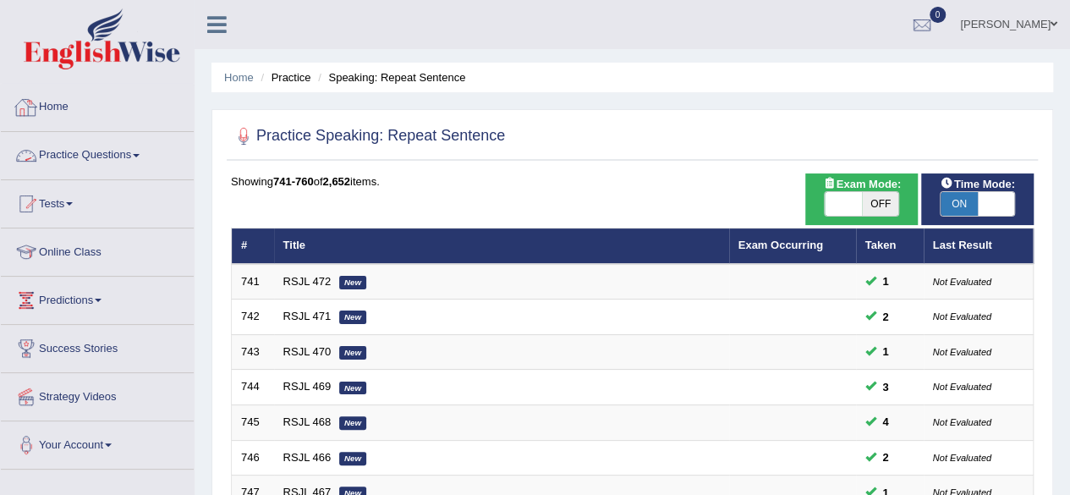
click at [86, 155] on link "Practice Questions" at bounding box center [97, 153] width 193 height 42
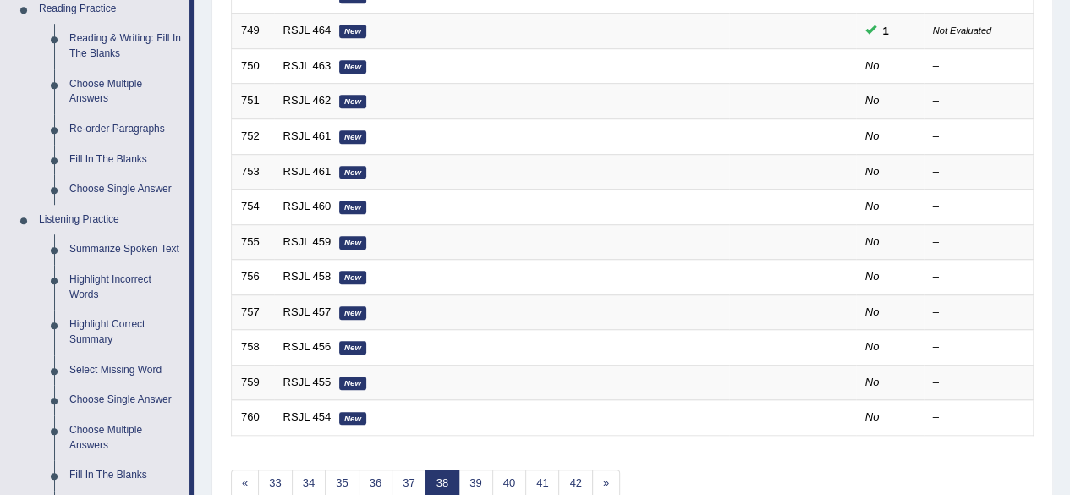
scroll to position [536, 0]
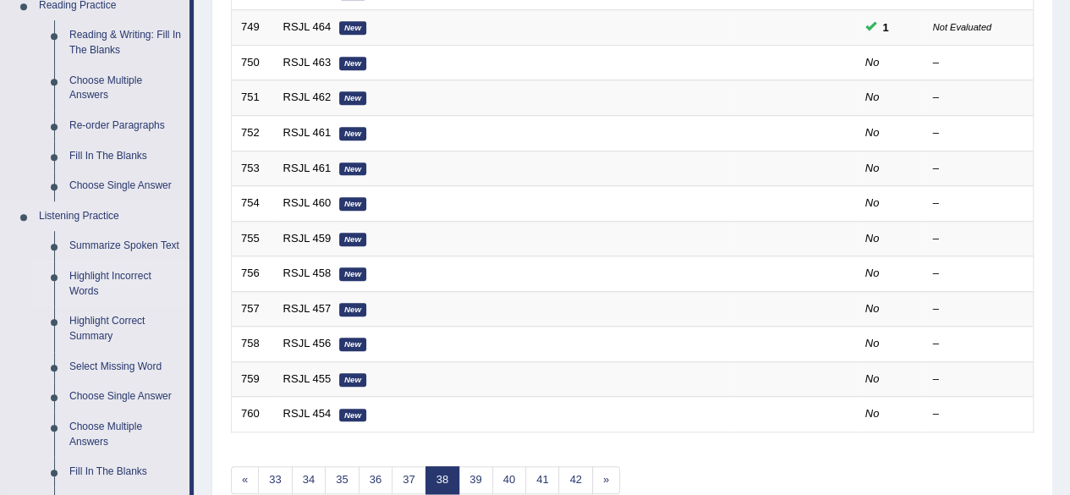
click at [88, 283] on link "Highlight Incorrect Words" at bounding box center [126, 283] width 128 height 45
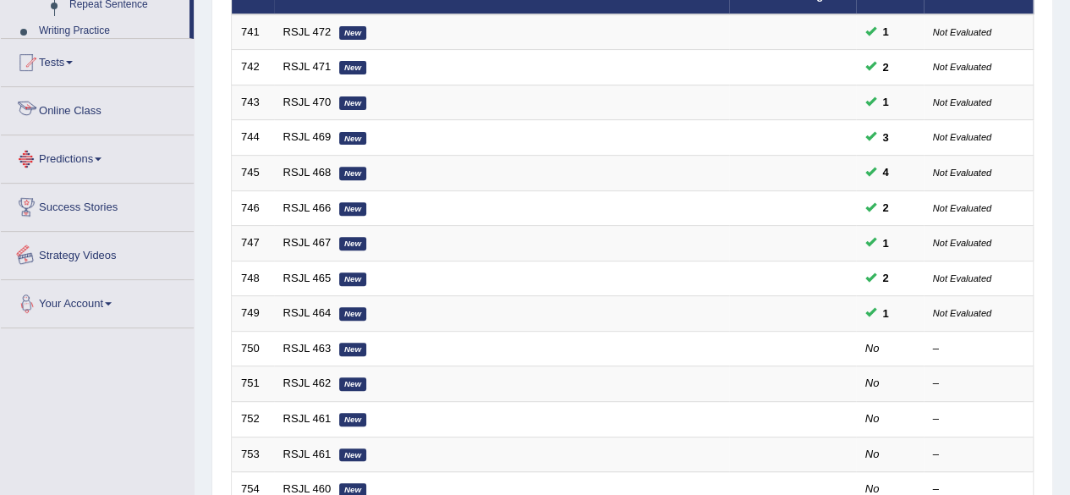
scroll to position [401, 0]
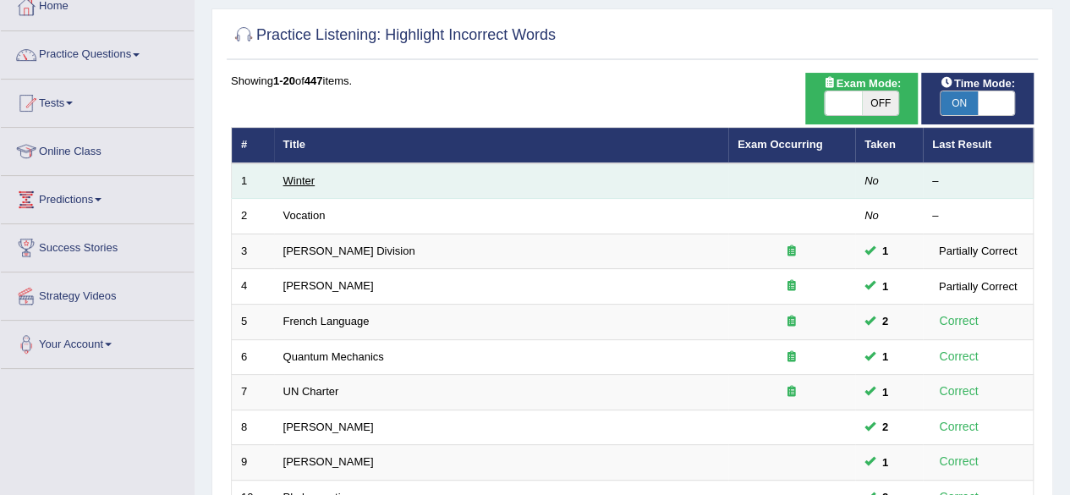
click at [303, 174] on link "Winter" at bounding box center [299, 180] width 32 height 13
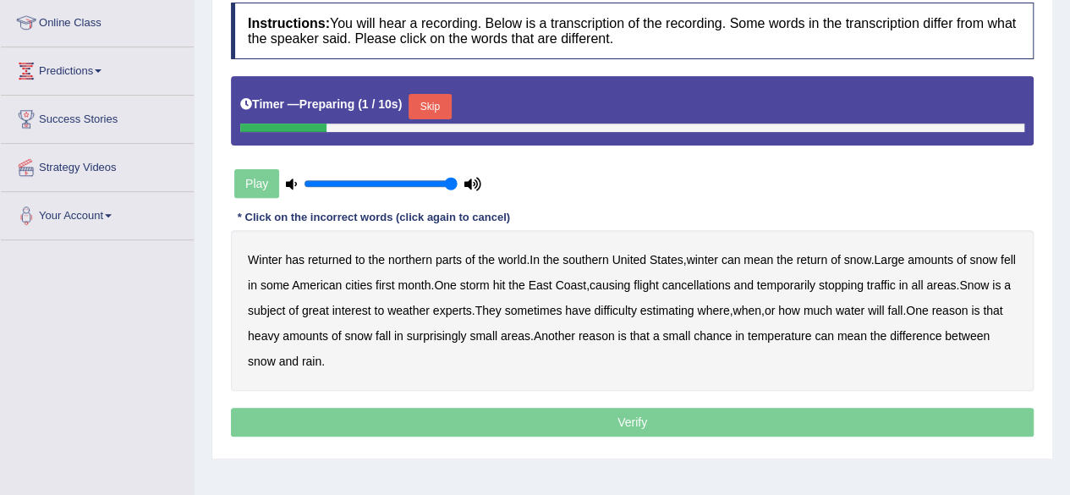
scroll to position [297, 0]
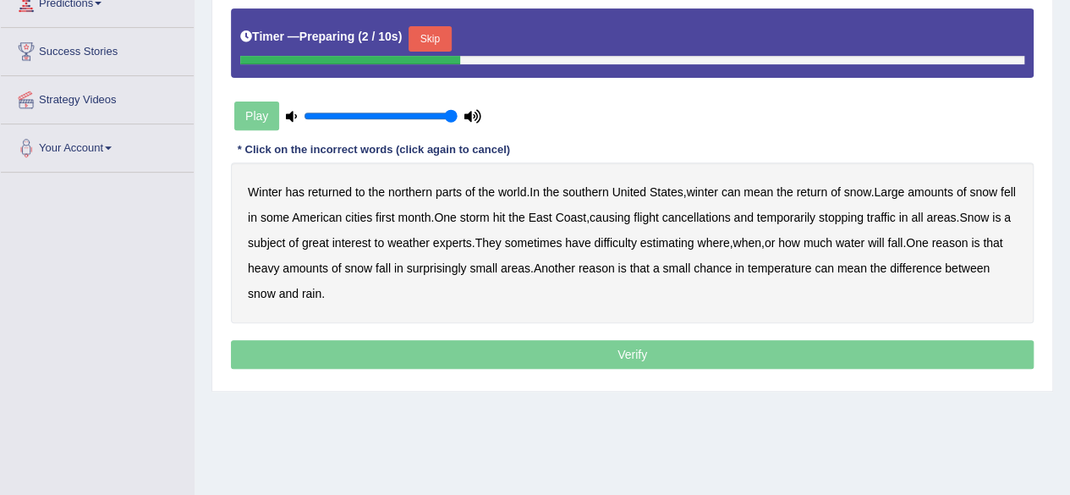
click at [422, 41] on button "Skip" at bounding box center [430, 38] width 42 height 25
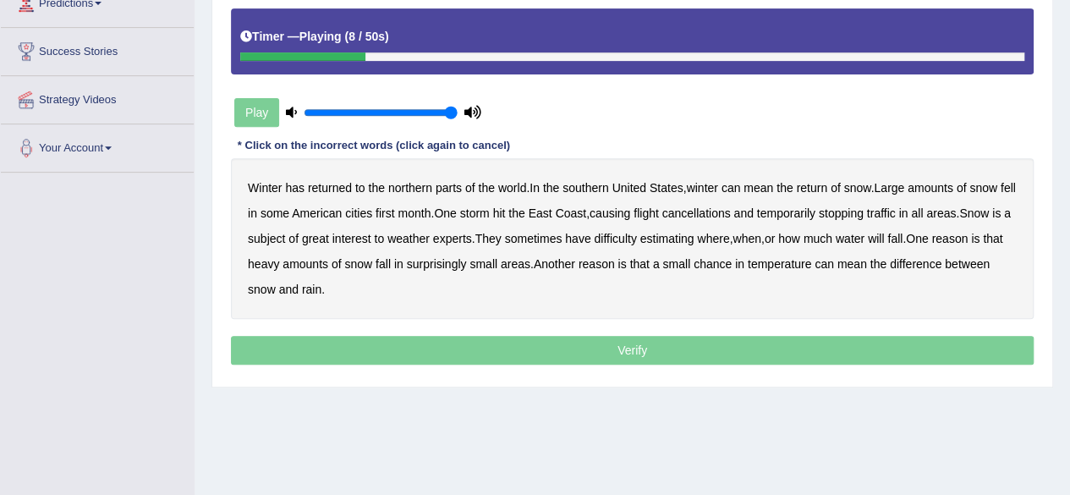
click at [591, 184] on b "southern" at bounding box center [586, 188] width 46 height 14
click at [395, 207] on b "first" at bounding box center [385, 213] width 19 height 14
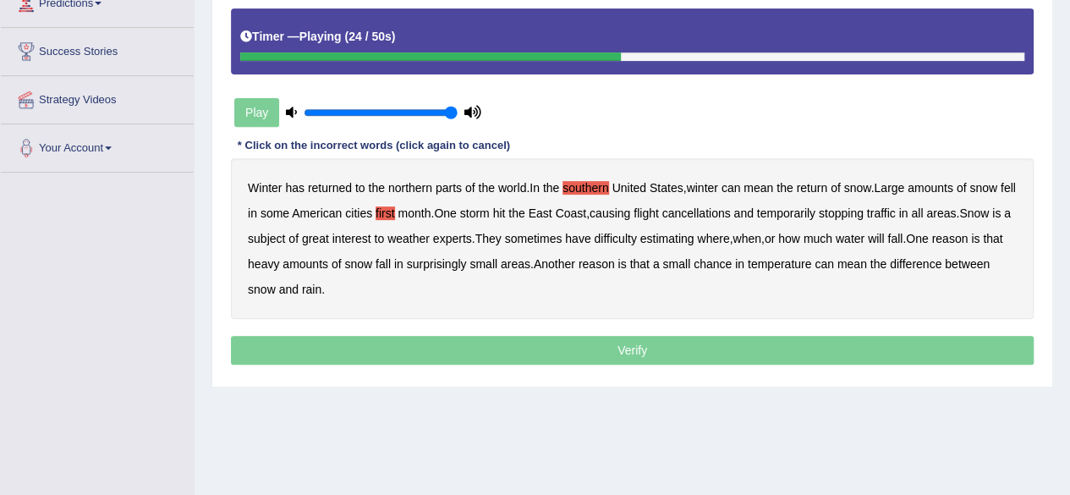
click at [923, 211] on b "all" at bounding box center [917, 213] width 12 height 14
click at [865, 237] on b "water" at bounding box center [850, 239] width 29 height 14
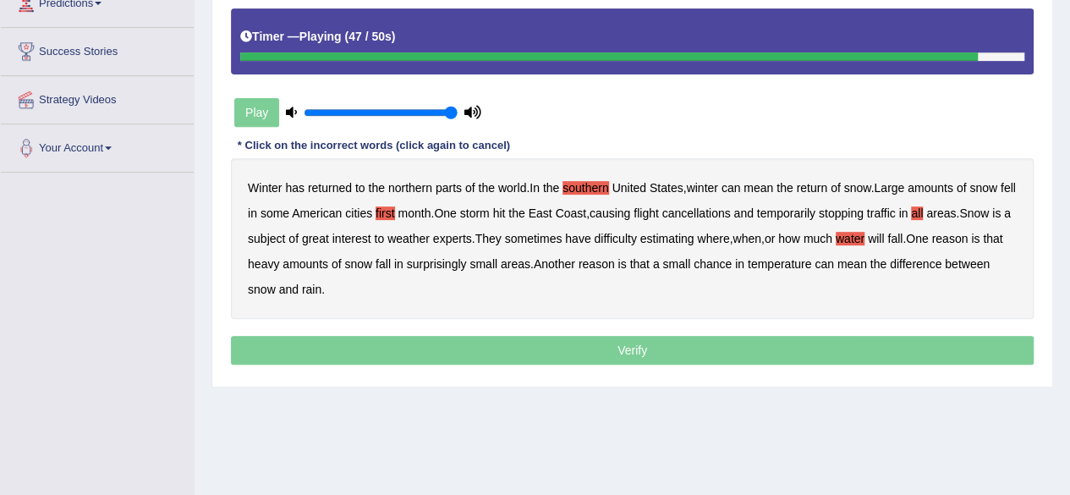
click at [732, 263] on b "chance" at bounding box center [713, 264] width 38 height 14
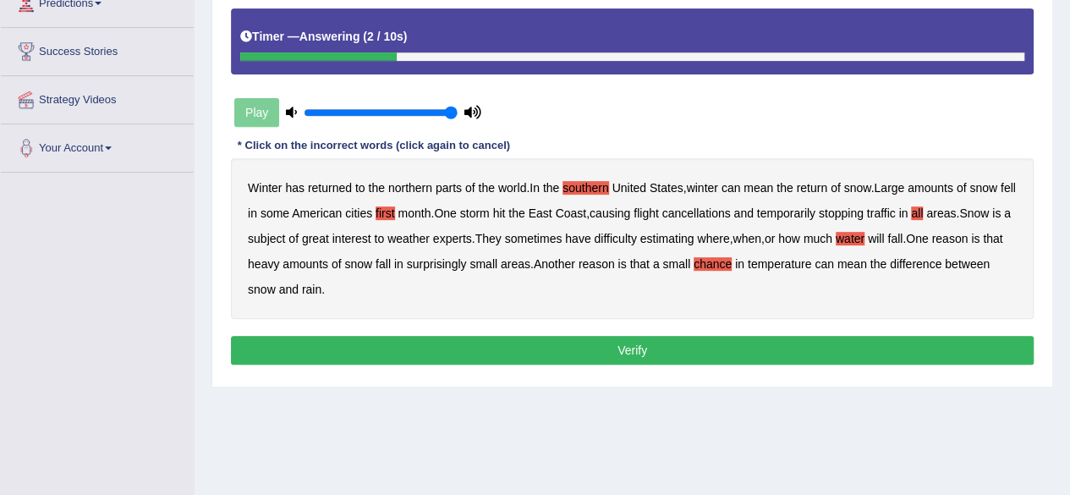
click at [545, 341] on button "Verify" at bounding box center [632, 350] width 803 height 29
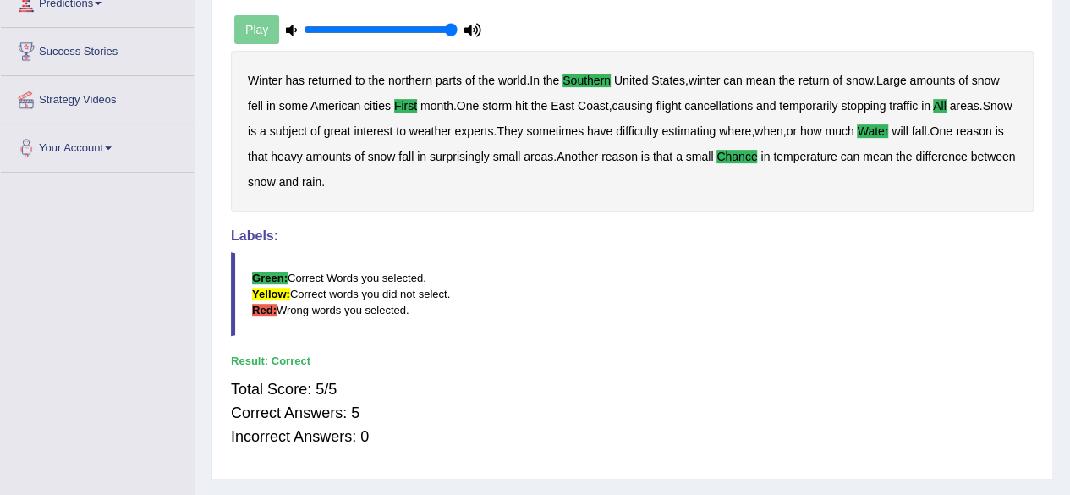
scroll to position [0, 0]
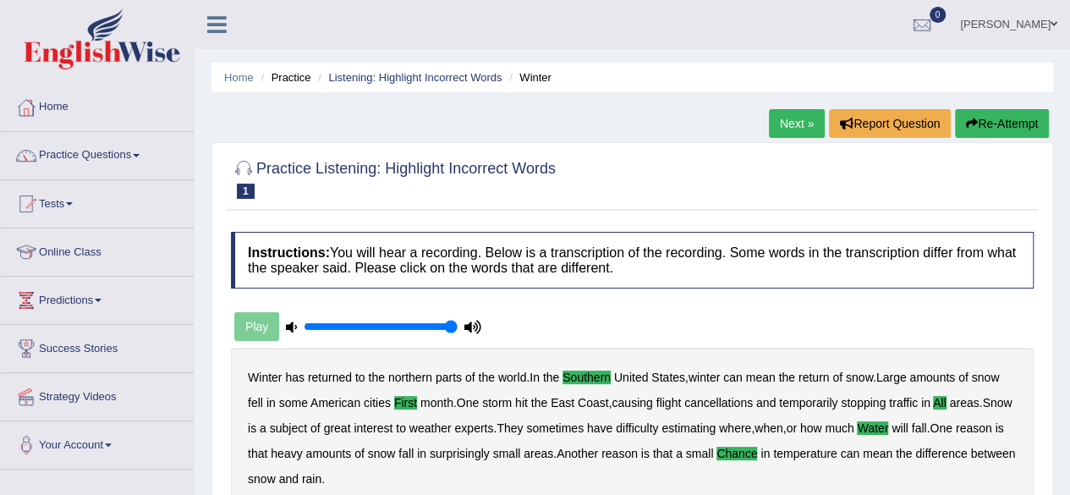
click at [794, 128] on link "Next »" at bounding box center [797, 123] width 56 height 29
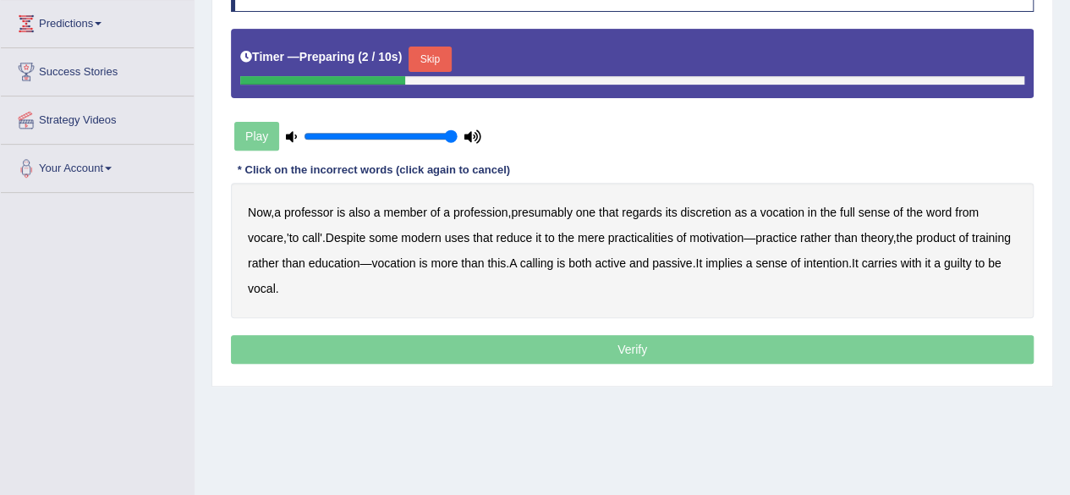
click at [432, 47] on button "Skip" at bounding box center [430, 59] width 42 height 25
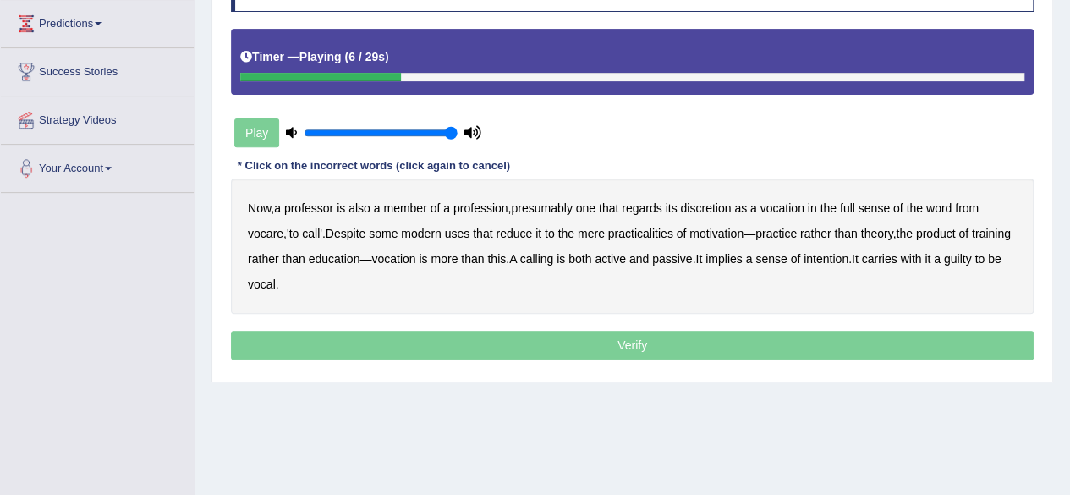
click at [712, 207] on b "discretion" at bounding box center [705, 208] width 51 height 14
click at [605, 235] on b "mere" at bounding box center [591, 234] width 27 height 14
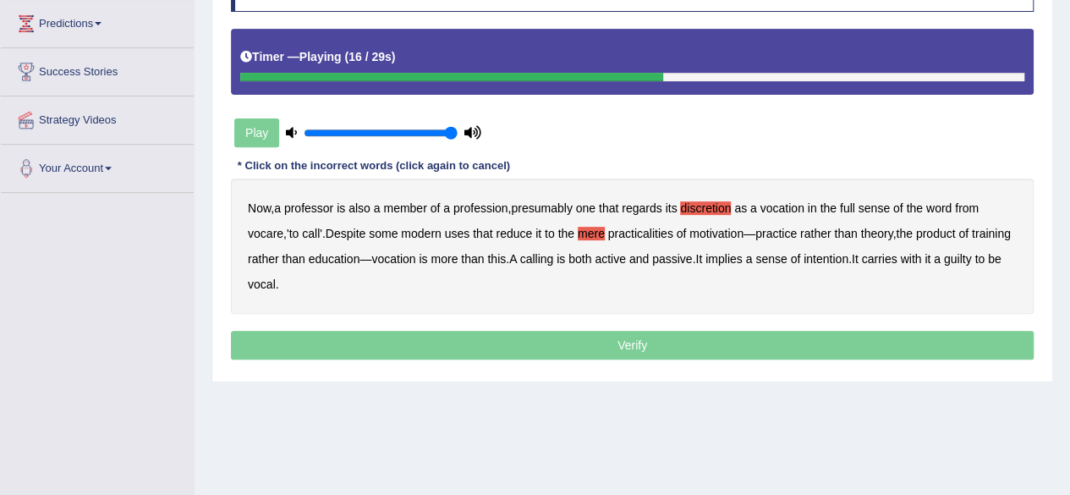
click at [591, 229] on b "mere" at bounding box center [591, 234] width 27 height 14
click at [849, 258] on b "intention" at bounding box center [826, 259] width 45 height 14
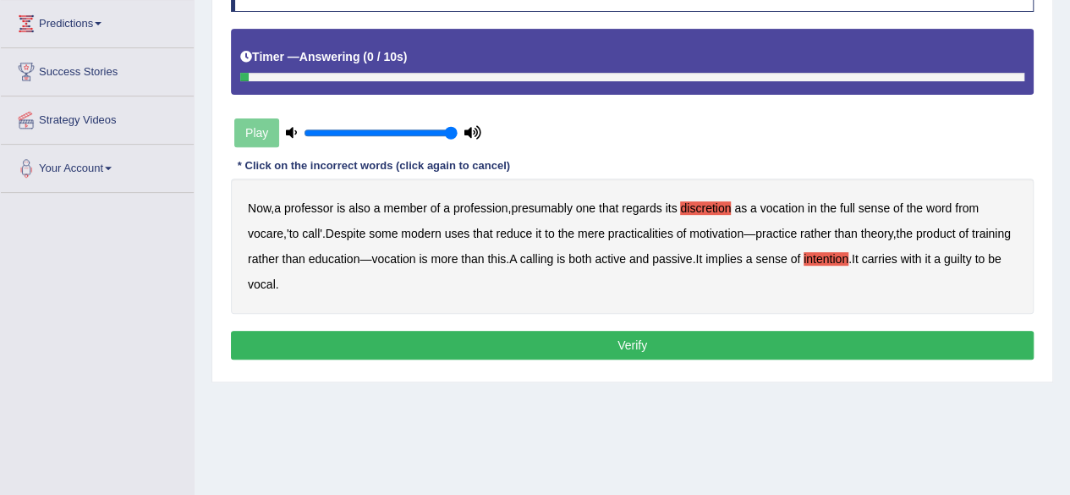
click at [944, 266] on b "guilty" at bounding box center [958, 259] width 28 height 14
click at [396, 349] on button "Verify" at bounding box center [632, 345] width 803 height 29
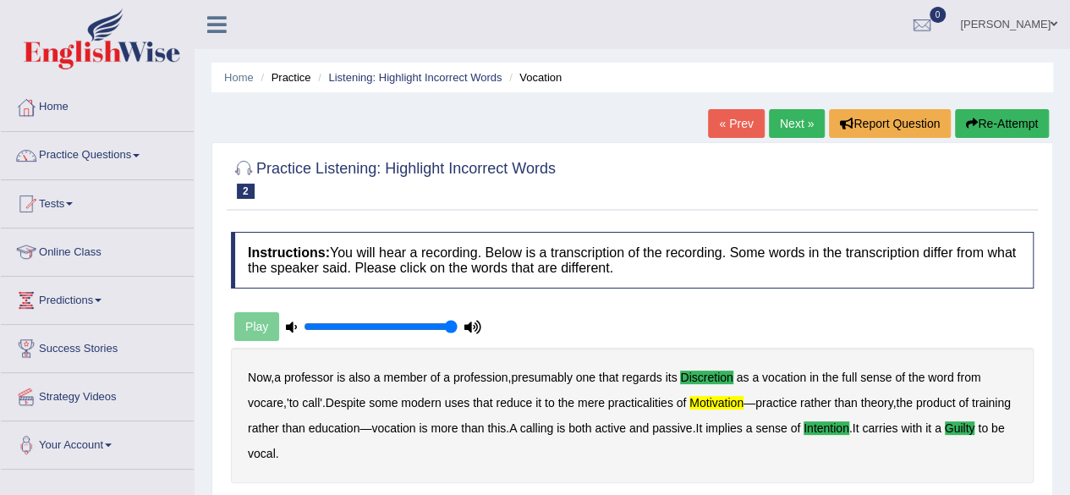
click at [794, 114] on link "Next »" at bounding box center [797, 123] width 56 height 29
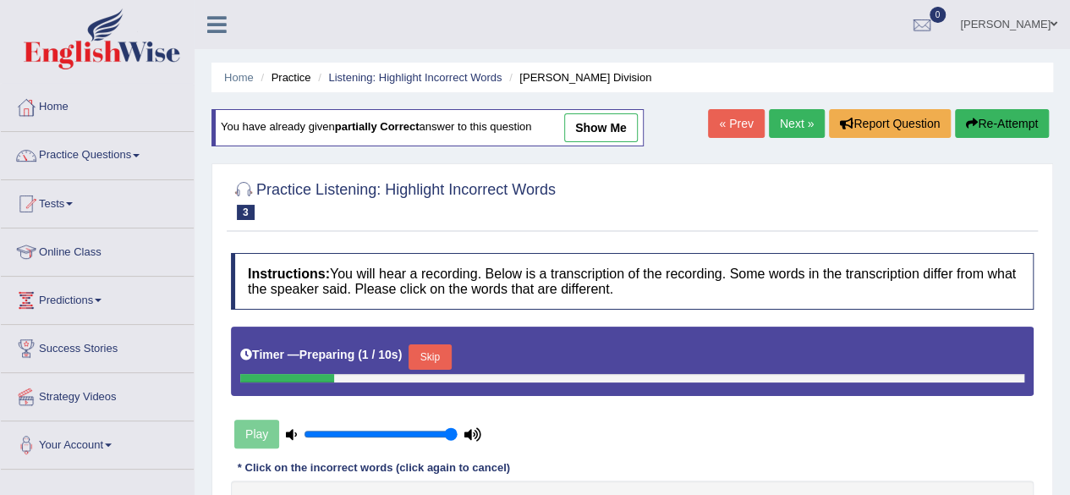
click at [428, 77] on link "Listening: Highlight Incorrect Words" at bounding box center [414, 77] width 173 height 13
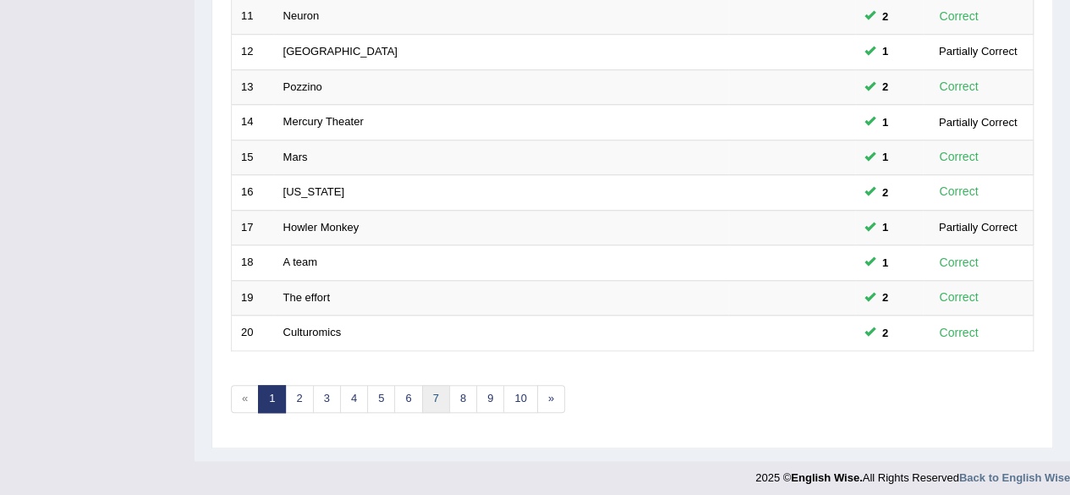
click at [423, 385] on link "7" at bounding box center [436, 399] width 28 height 28
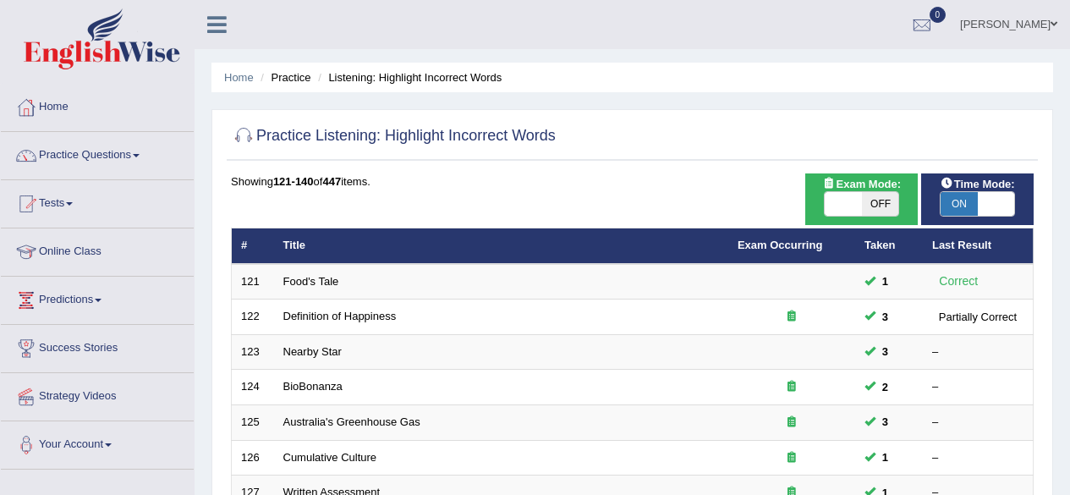
click at [677, 0] on html "Toggle navigation Home Practice Questions Speaking Practice Read Aloud Repeat S…" at bounding box center [535, 247] width 1070 height 495
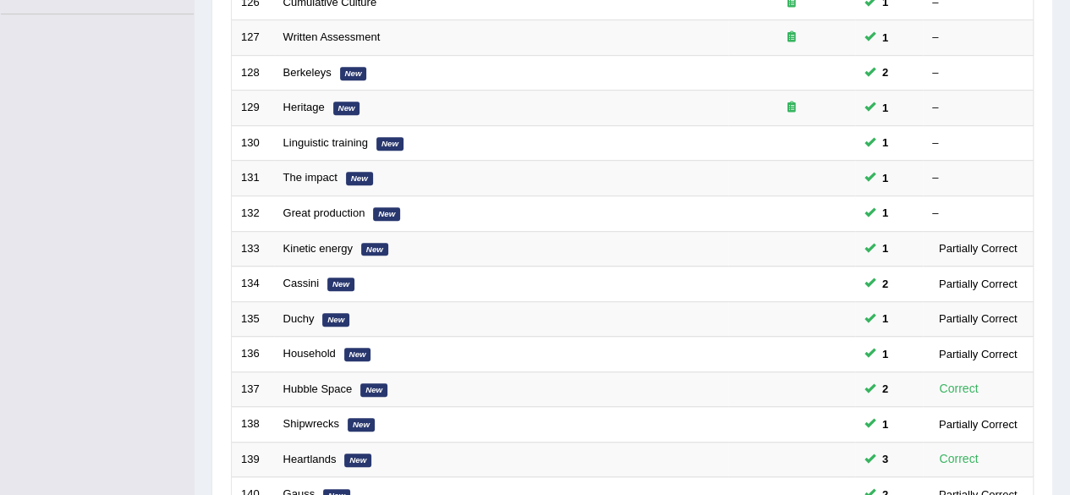
scroll to position [617, 0]
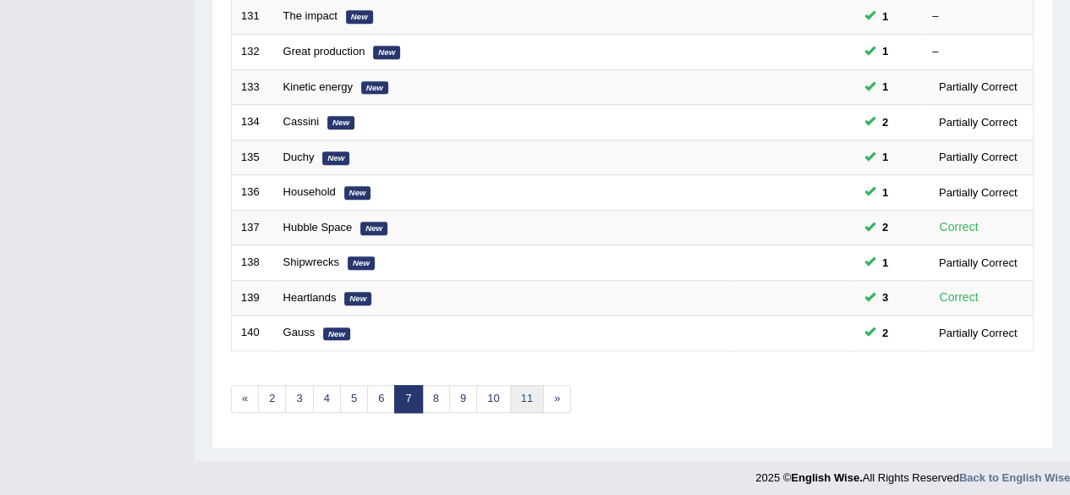
click at [531, 385] on link "11" at bounding box center [527, 399] width 34 height 28
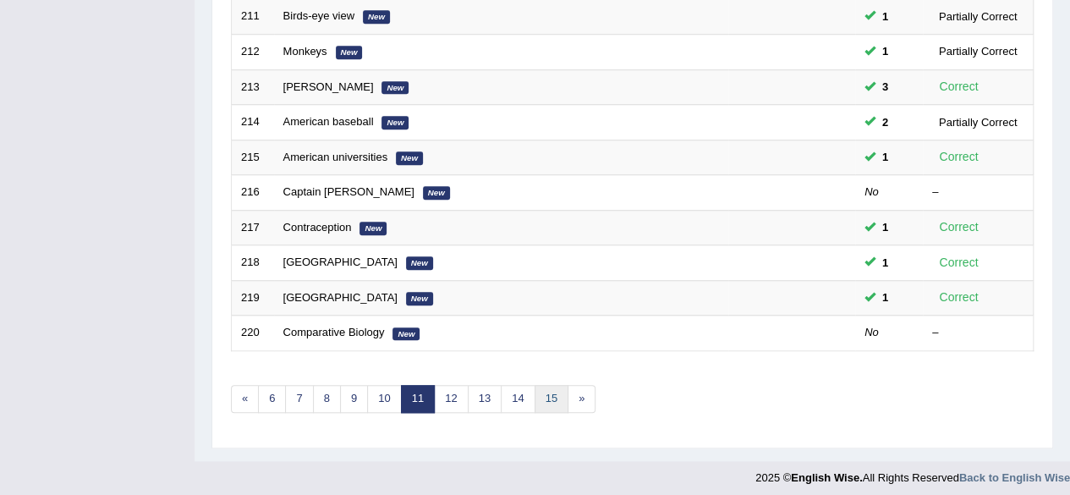
click at [537, 388] on link "15" at bounding box center [552, 399] width 34 height 28
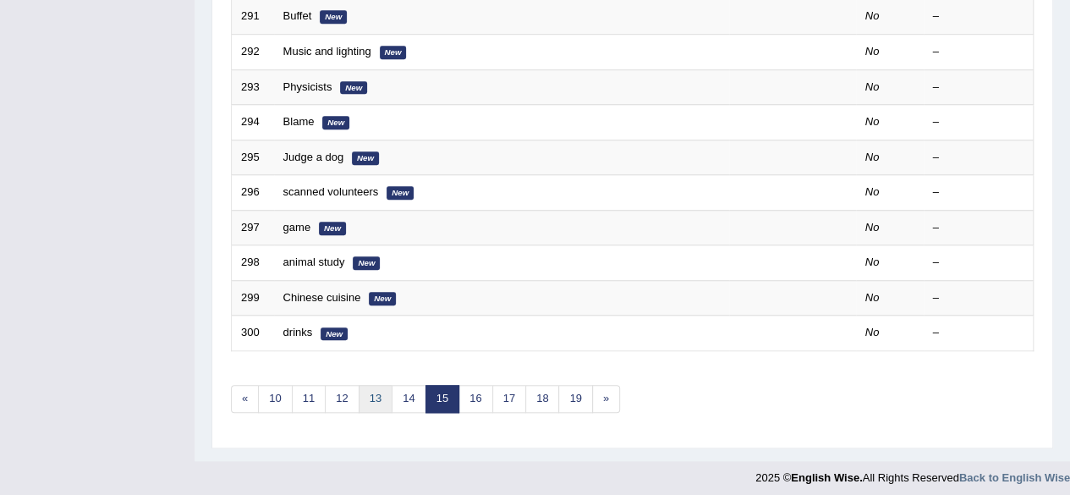
click at [366, 392] on link "13" at bounding box center [376, 399] width 34 height 28
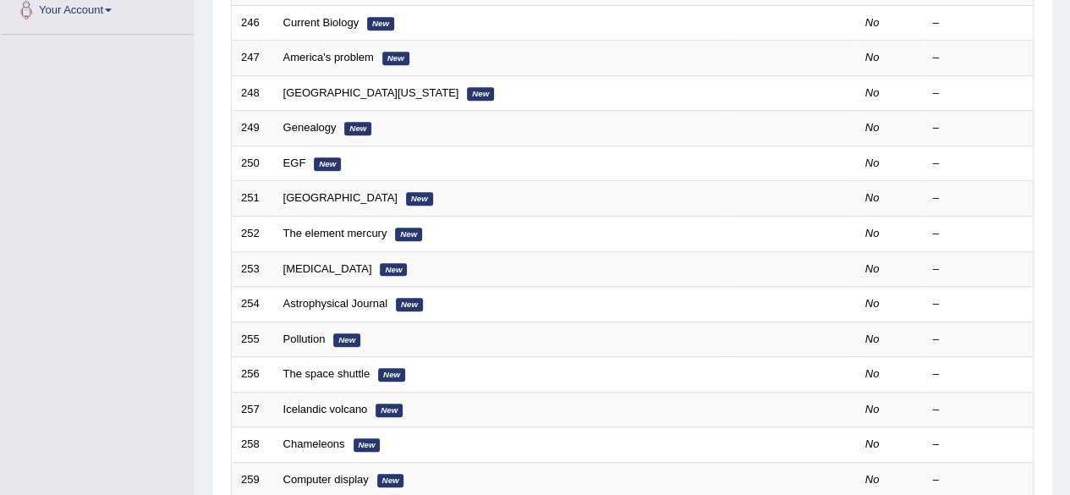
scroll to position [617, 0]
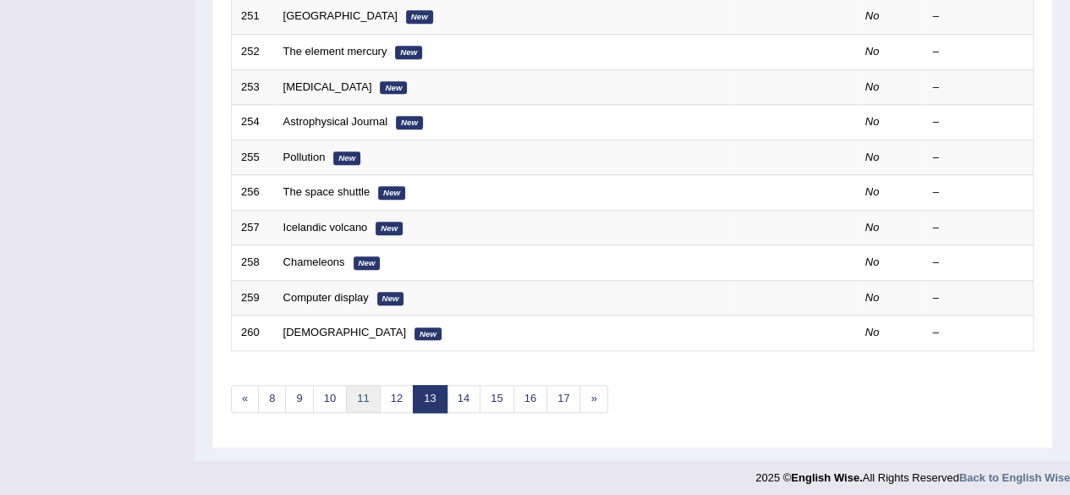
click at [361, 387] on link "11" at bounding box center [363, 399] width 34 height 28
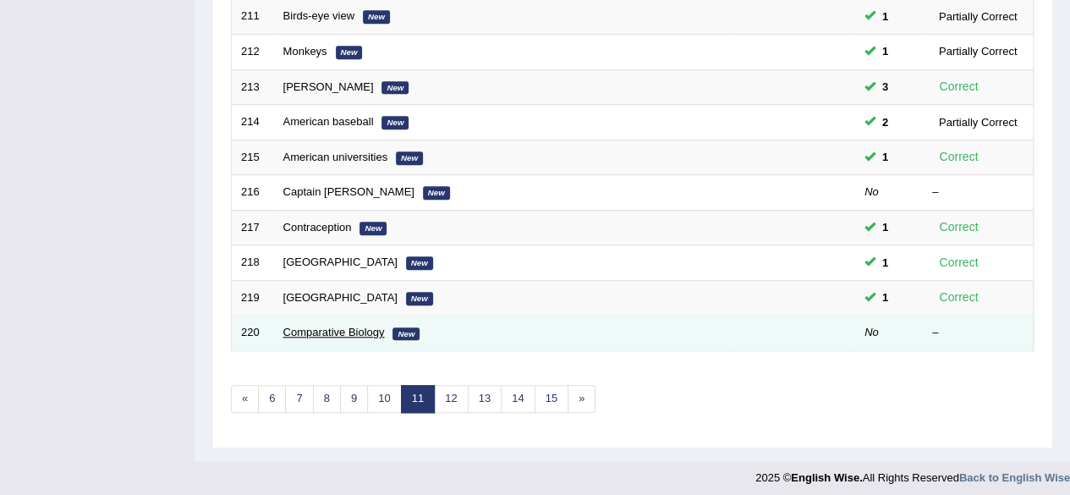
click at [311, 329] on link "Comparative Biology" at bounding box center [334, 332] width 102 height 13
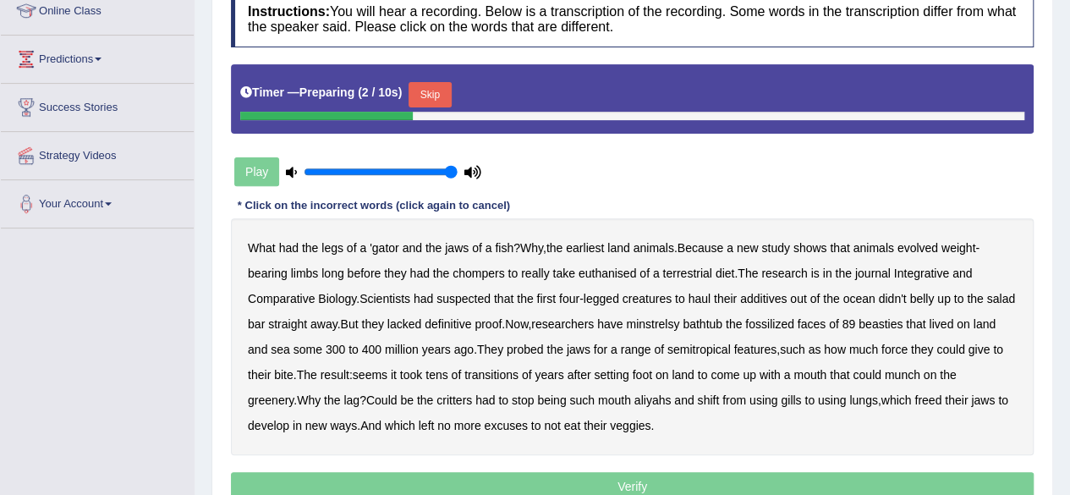
scroll to position [240, 0]
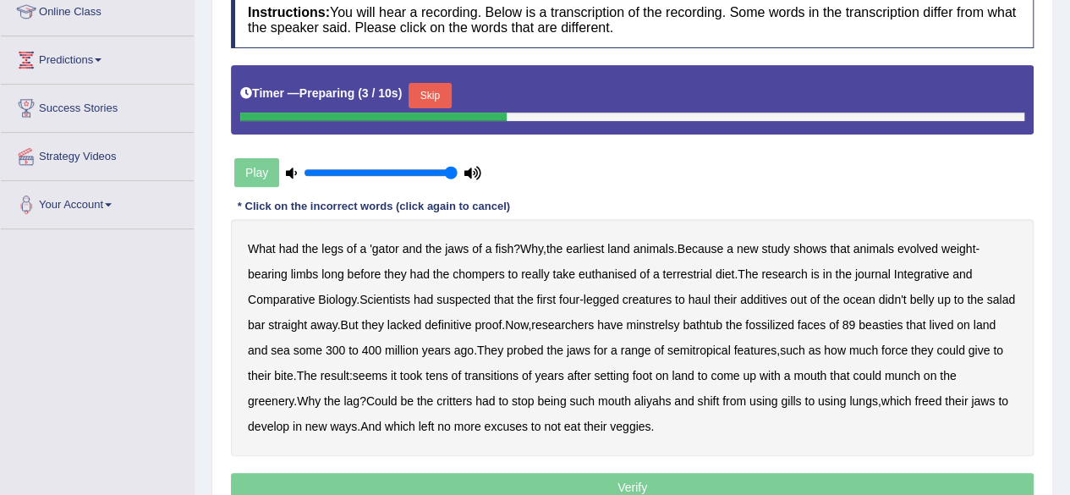
drag, startPoint x: 0, startPoint y: 0, endPoint x: 440, endPoint y: 83, distance: 447.7
click at [440, 83] on div "Instructions: You will hear a recording. Below is a transcription of the record…" at bounding box center [632, 249] width 811 height 532
click at [440, 83] on button "Skip" at bounding box center [430, 95] width 42 height 25
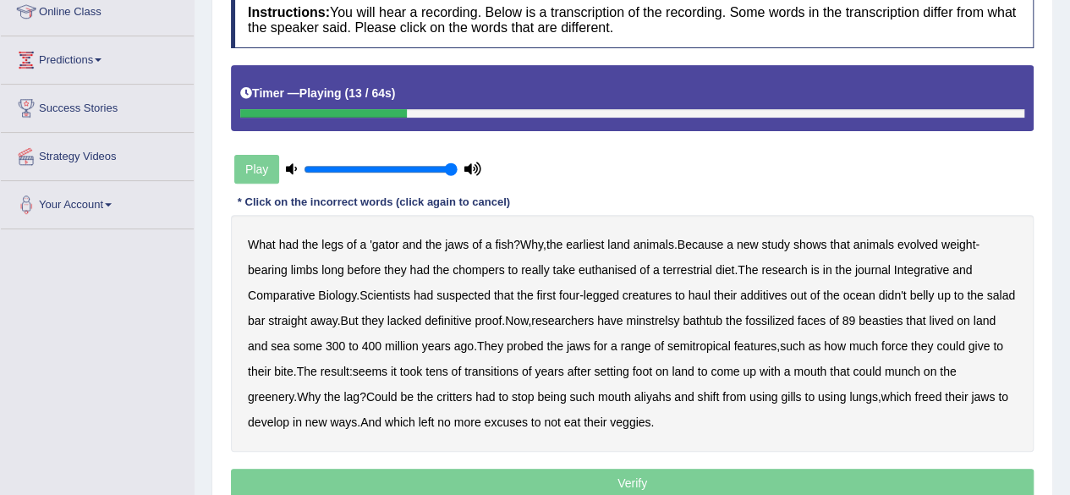
click at [616, 273] on b "euthanised" at bounding box center [608, 270] width 58 height 14
click at [938, 270] on b "Integrative" at bounding box center [921, 270] width 55 height 14
click at [692, 293] on b "haul" at bounding box center [699, 296] width 22 height 14
click at [679, 321] on b "minstrelsy" at bounding box center [652, 321] width 53 height 14
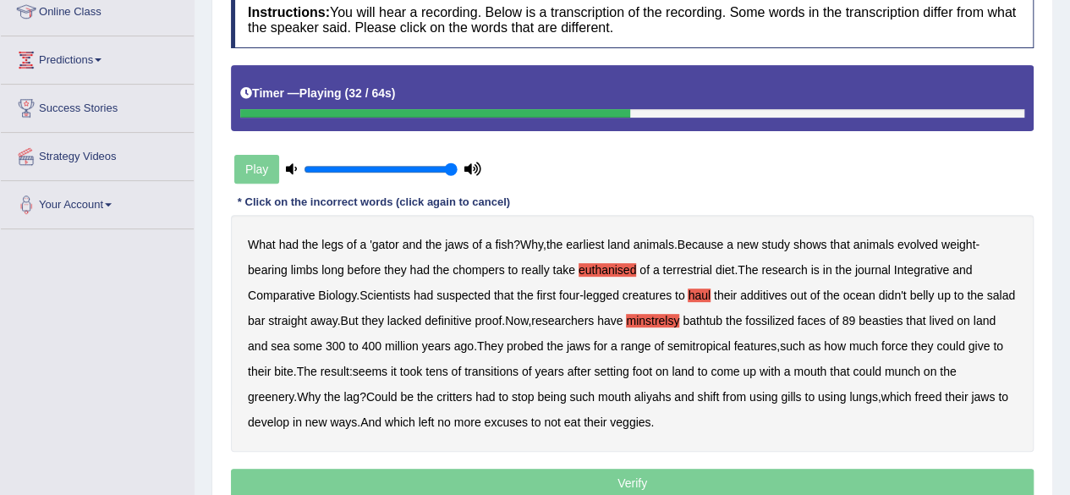
click at [723, 323] on b "bathtub" at bounding box center [703, 321] width 40 height 14
click at [731, 343] on b "semitropical" at bounding box center [699, 346] width 63 height 14
click at [519, 375] on b "transitions" at bounding box center [492, 372] width 54 height 14
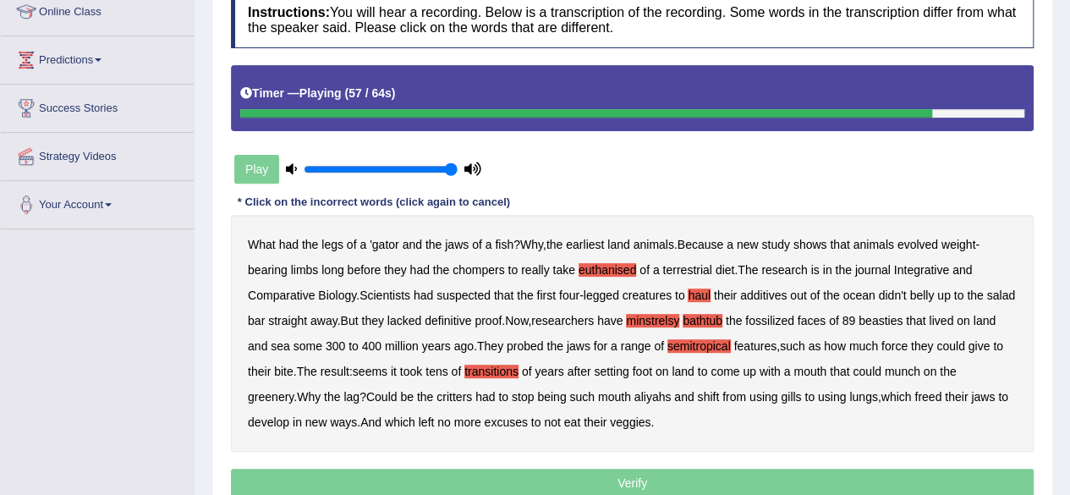
click at [486, 397] on b "had" at bounding box center [485, 397] width 19 height 14
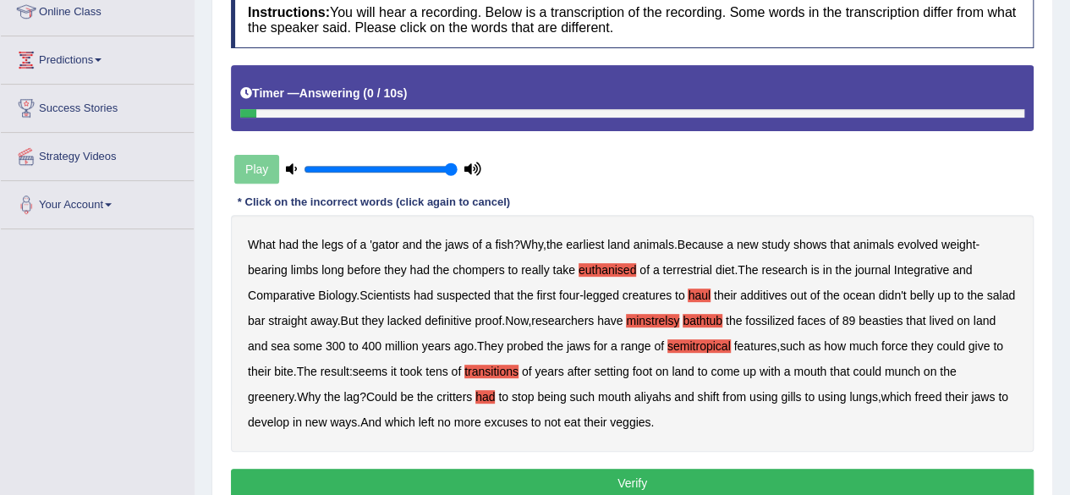
click at [520, 487] on button "Verify" at bounding box center [632, 483] width 803 height 29
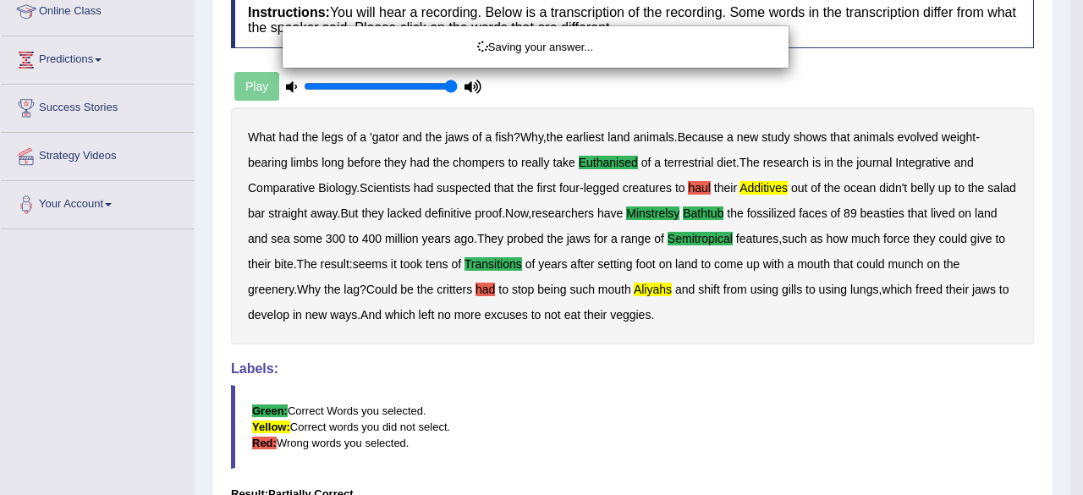
click at [520, 487] on div "Saving your answer..." at bounding box center [541, 247] width 1083 height 495
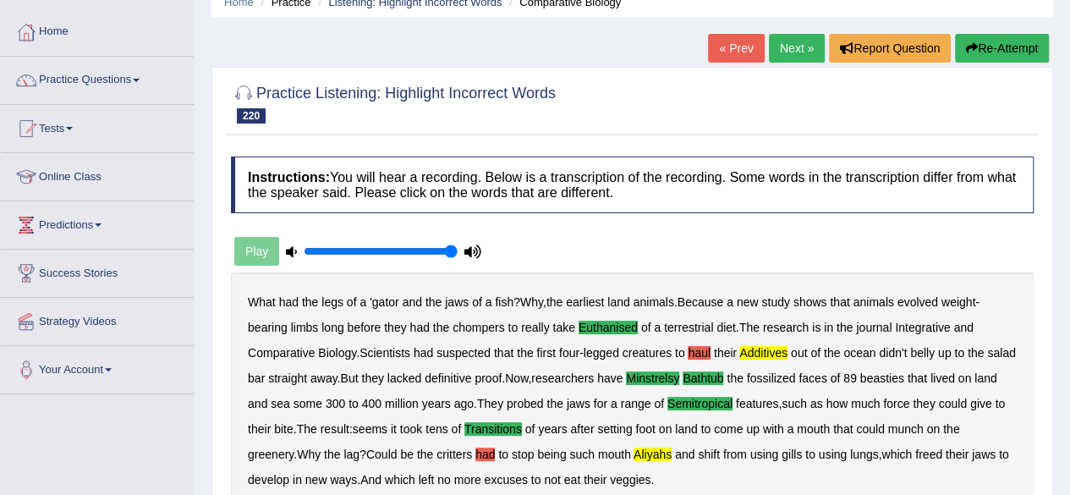
scroll to position [3, 0]
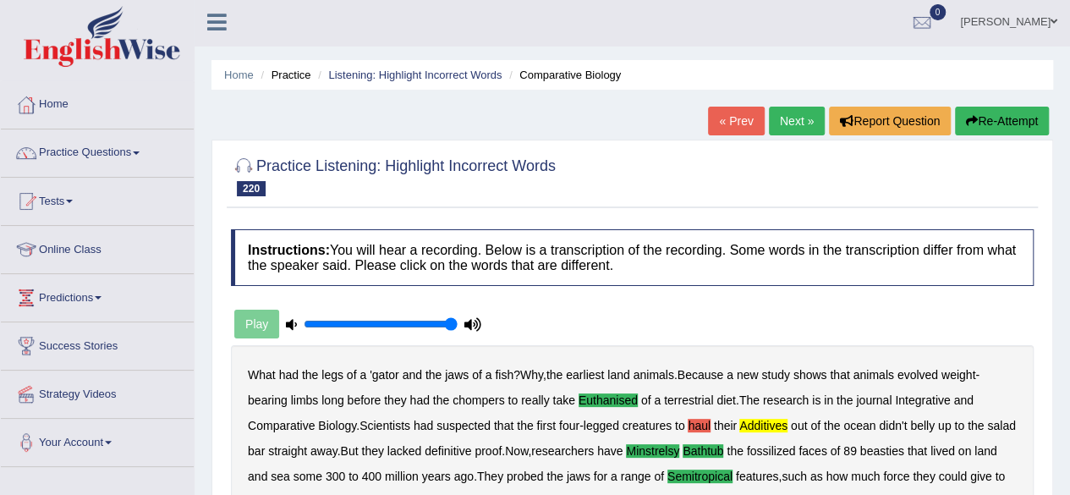
click at [988, 108] on button "Re-Attempt" at bounding box center [1002, 121] width 94 height 29
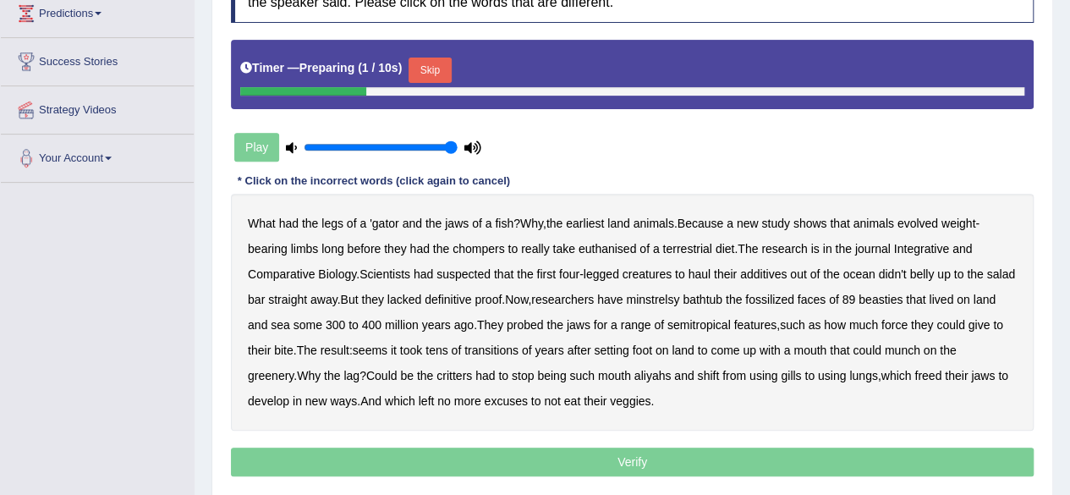
scroll to position [277, 0]
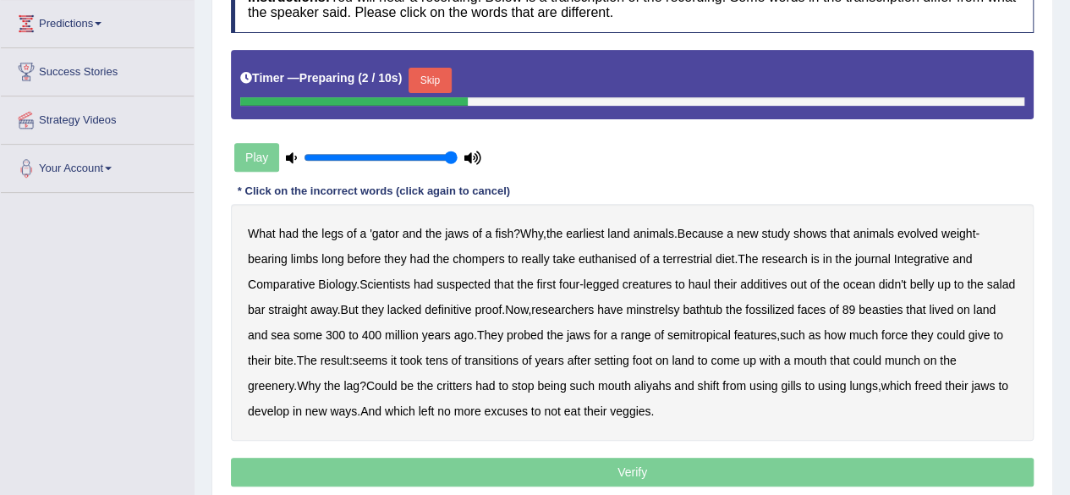
click at [420, 75] on button "Skip" at bounding box center [430, 80] width 42 height 25
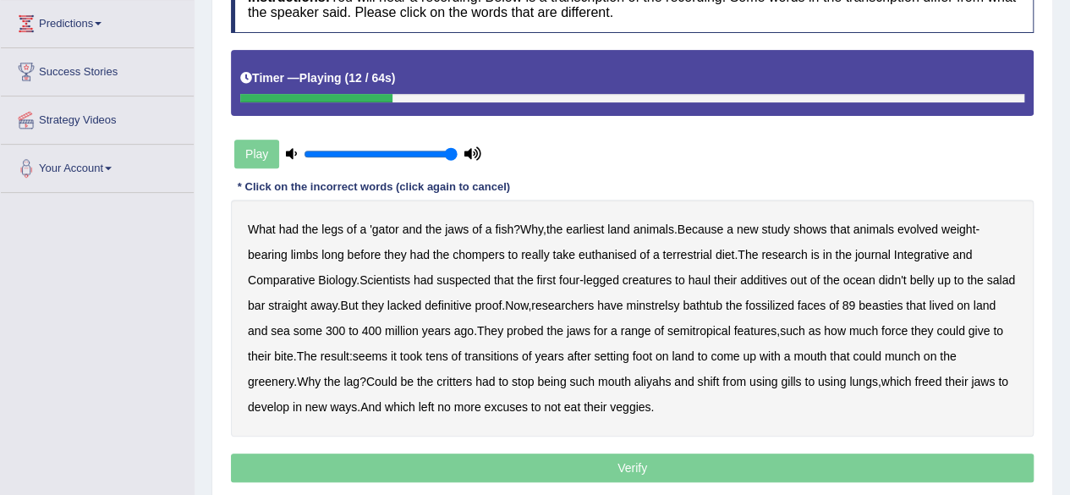
click at [601, 245] on div "What had the legs of a 'gator and the jaws of a fish ? Why , the earliest land …" at bounding box center [632, 318] width 803 height 237
click at [601, 249] on b "euthanised" at bounding box center [608, 255] width 58 height 14
click at [769, 278] on b "additives" at bounding box center [763, 280] width 47 height 14
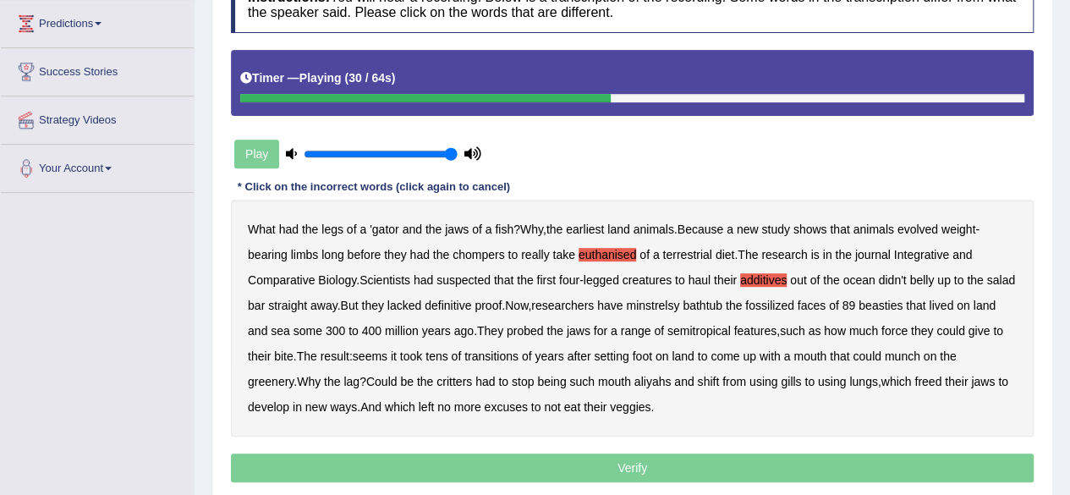
click at [679, 303] on b "minstrelsy" at bounding box center [652, 306] width 53 height 14
click at [723, 300] on b "bathtub" at bounding box center [703, 306] width 40 height 14
click at [727, 324] on b "semitropical" at bounding box center [699, 331] width 63 height 14
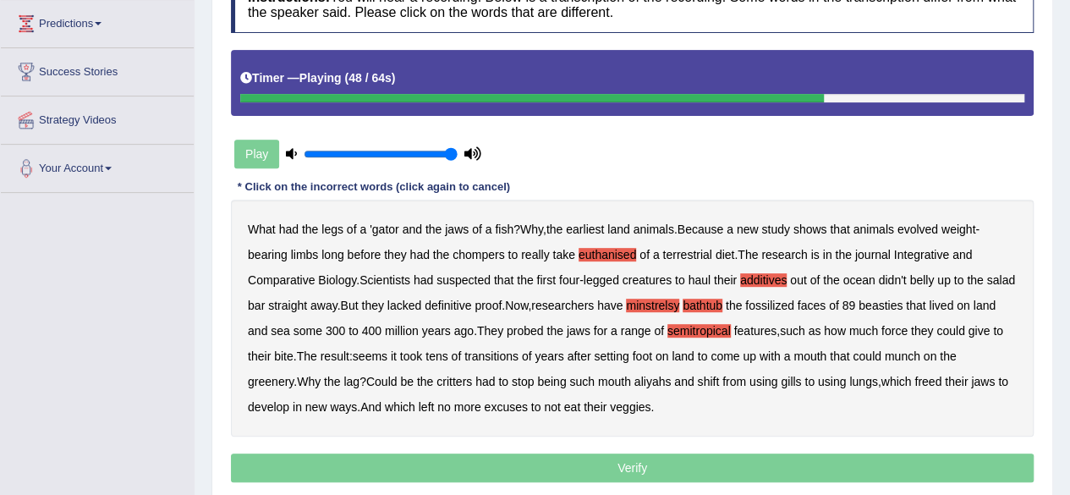
click at [519, 353] on b "transitions" at bounding box center [492, 356] width 54 height 14
click at [661, 375] on b "aliyahs" at bounding box center [653, 382] width 37 height 14
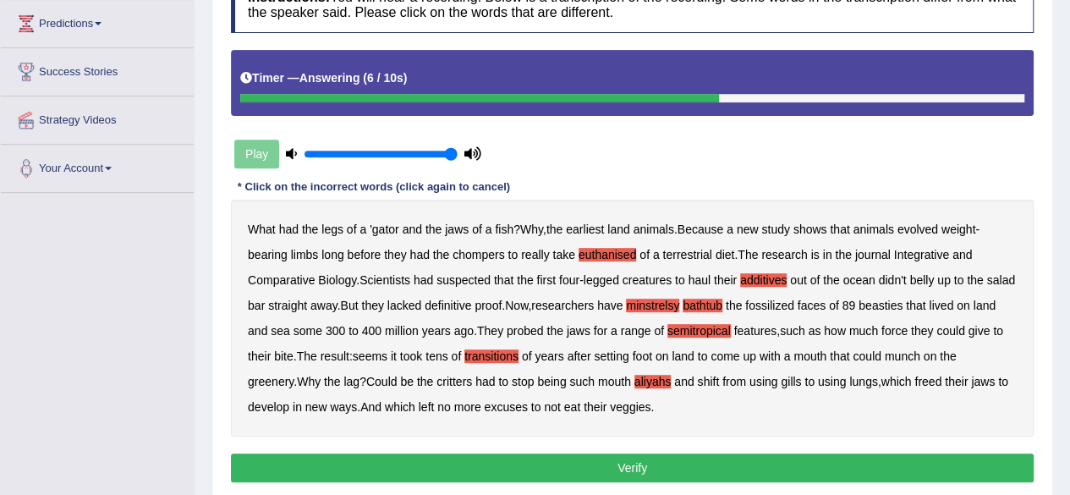
click at [862, 381] on b "lungs" at bounding box center [864, 382] width 28 height 14
click at [877, 376] on b "lungs" at bounding box center [864, 382] width 28 height 14
click at [768, 461] on button "Verify" at bounding box center [632, 468] width 803 height 29
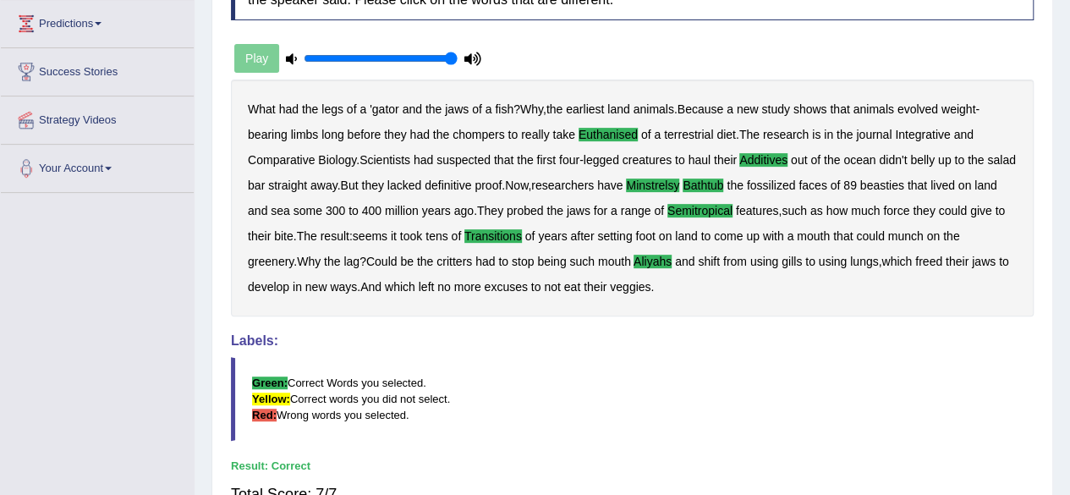
scroll to position [419, 0]
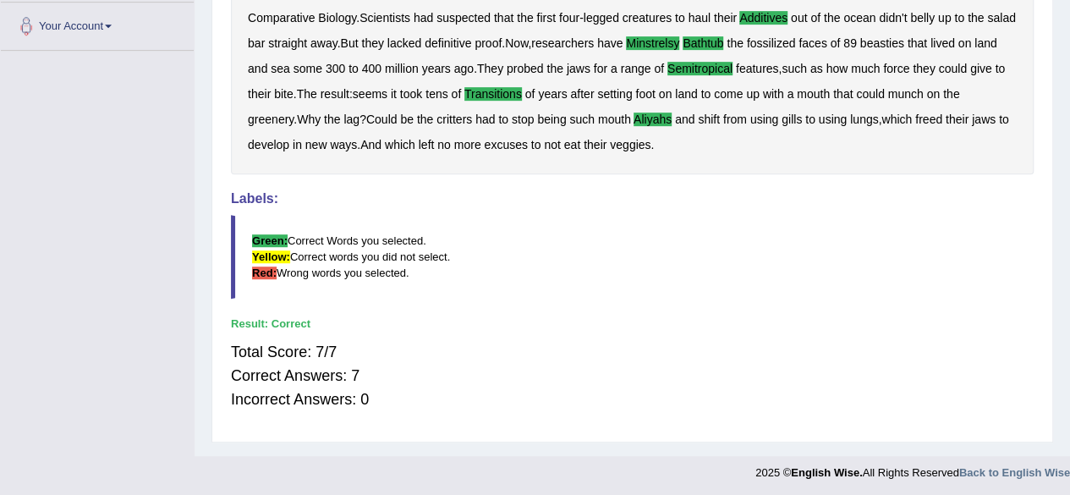
click at [970, 133] on div "What had the legs of a 'gator and the jaws of a fish ? Why , the earliest land …" at bounding box center [632, 55] width 803 height 237
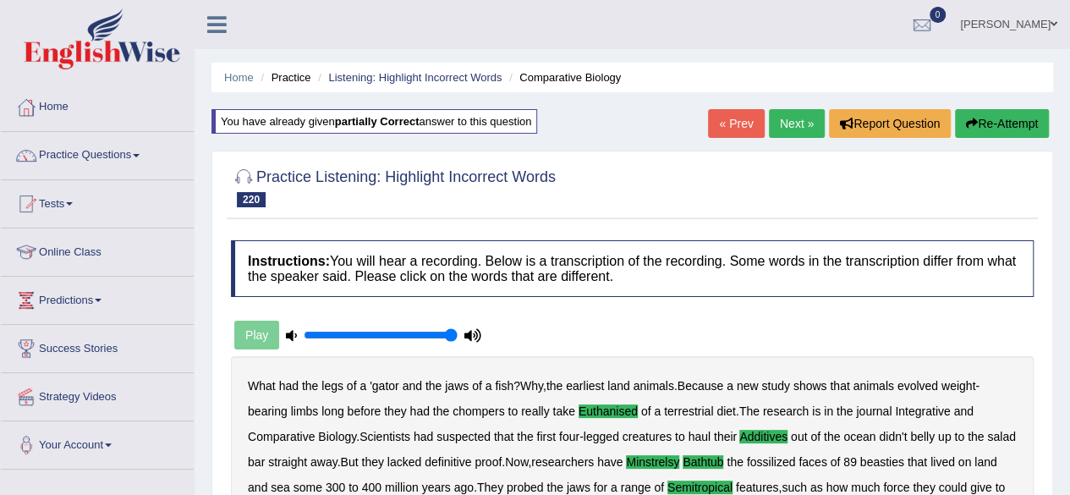
click at [809, 130] on link "Next »" at bounding box center [797, 123] width 56 height 29
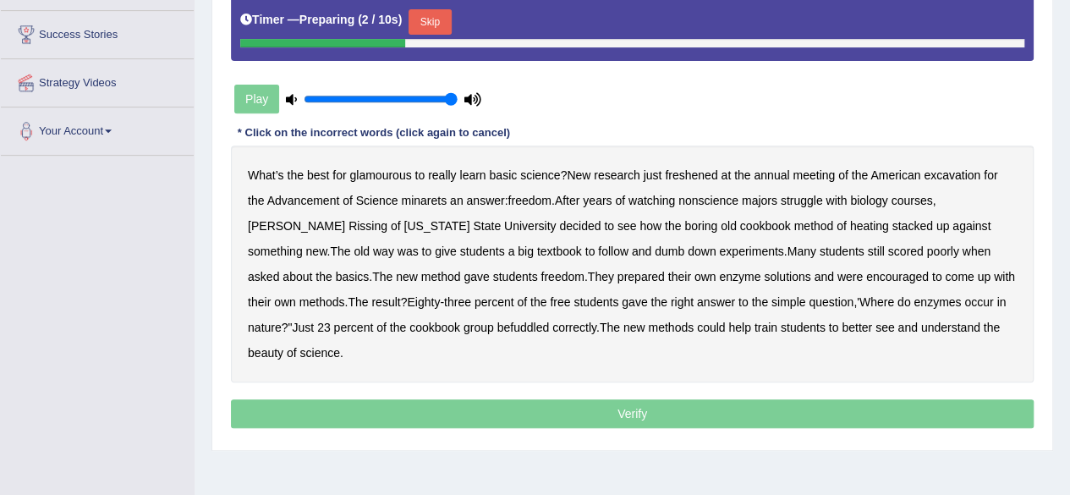
scroll to position [315, 0]
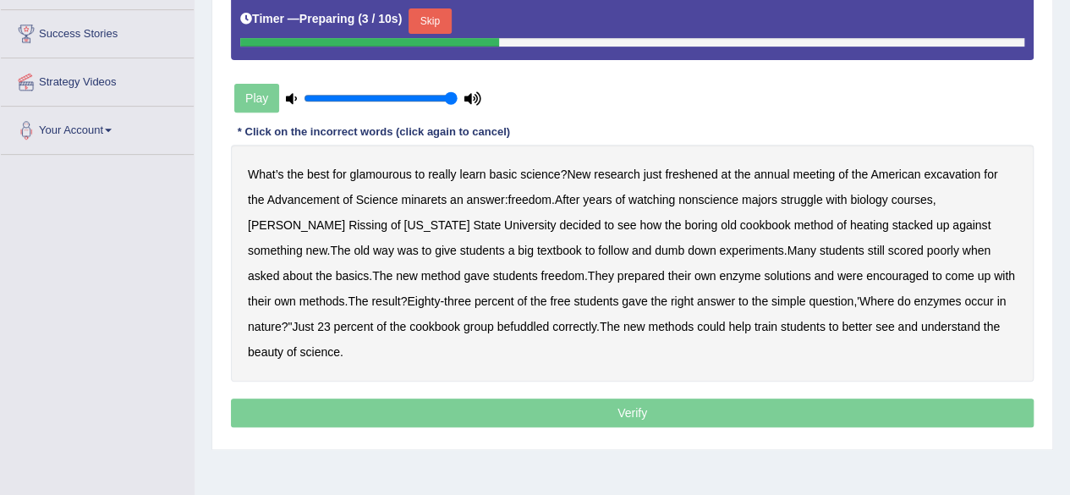
click at [426, 16] on button "Skip" at bounding box center [430, 20] width 42 height 25
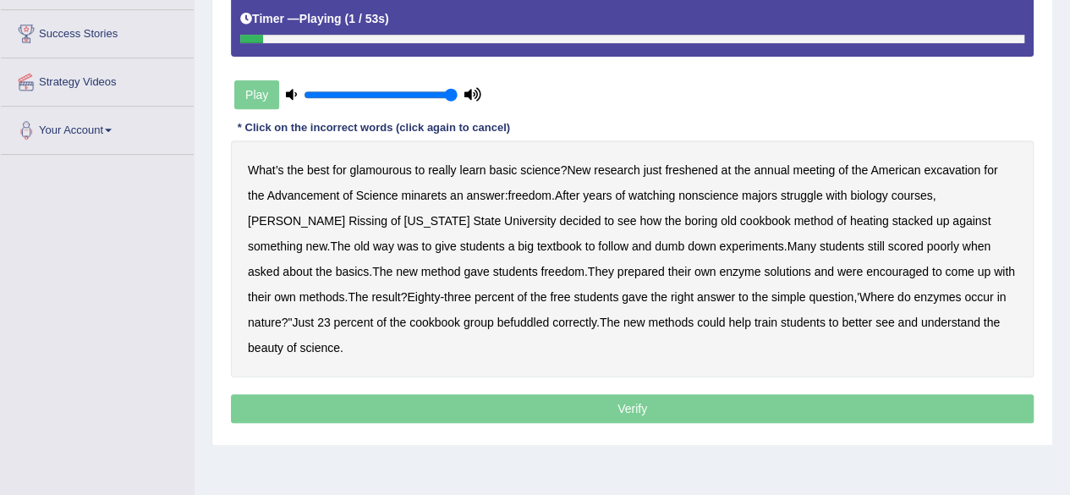
click at [377, 166] on b "glamourous" at bounding box center [380, 170] width 62 height 14
click at [698, 163] on b "freshened" at bounding box center [691, 170] width 52 height 14
click at [965, 163] on b "excavation" at bounding box center [952, 170] width 57 height 14
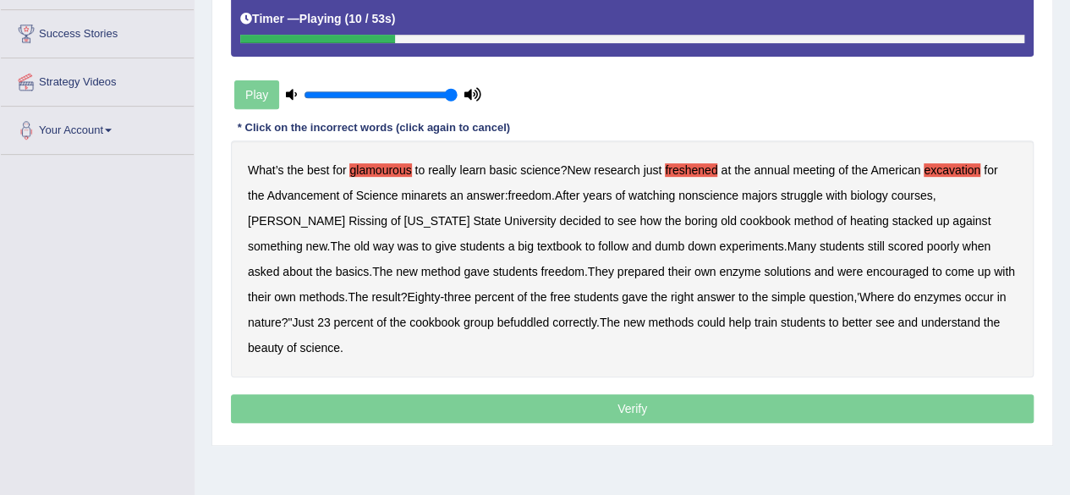
click at [430, 196] on b "minarets" at bounding box center [424, 196] width 46 height 14
click at [850, 217] on b "heating" at bounding box center [869, 221] width 39 height 14
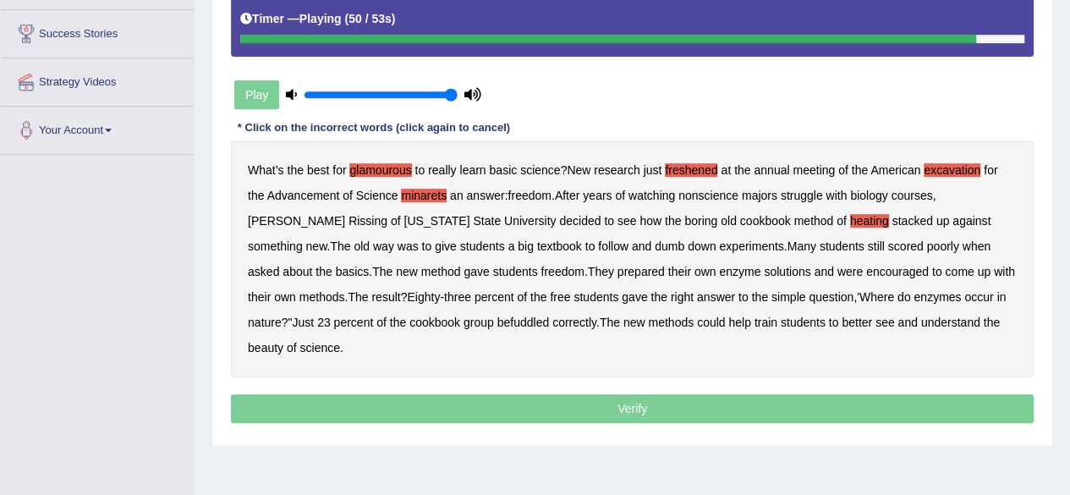
click at [464, 317] on b "group" at bounding box center [479, 323] width 30 height 14
click at [498, 322] on b "befuddled" at bounding box center [524, 323] width 52 height 14
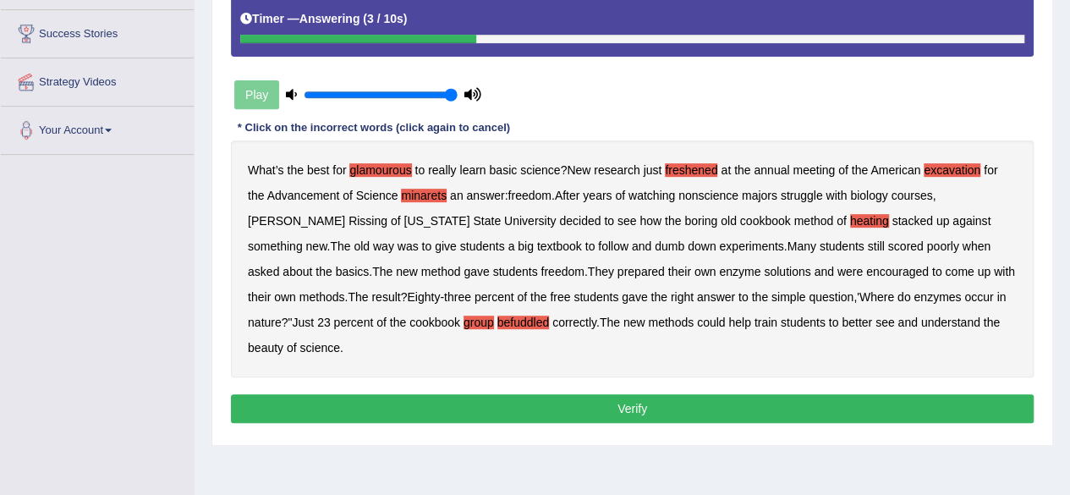
click at [685, 394] on button "Verify" at bounding box center [632, 408] width 803 height 29
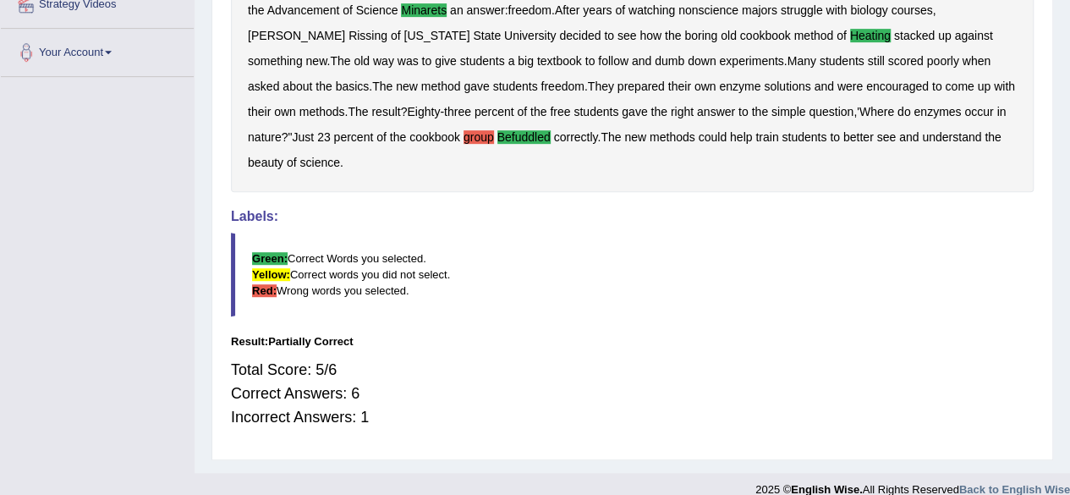
scroll to position [0, 0]
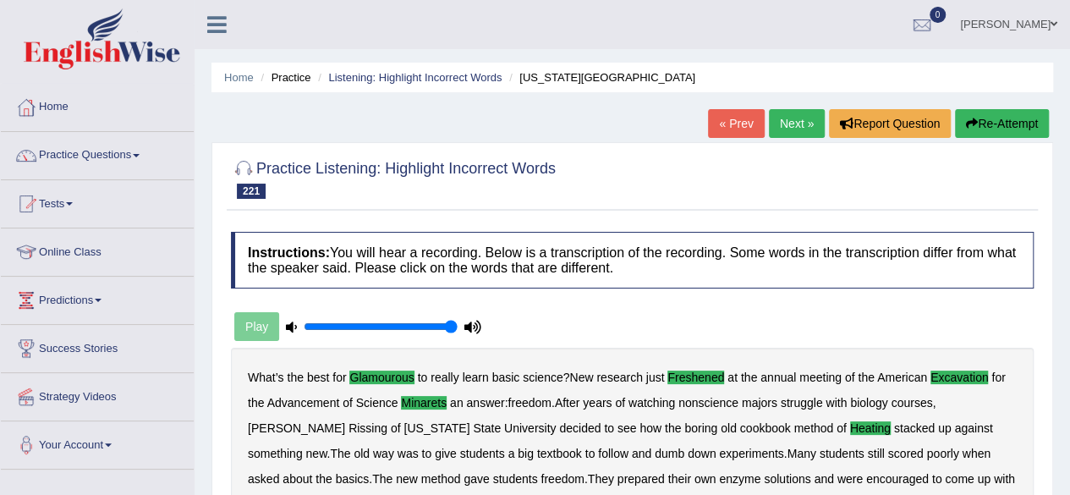
click at [785, 127] on link "Next »" at bounding box center [797, 123] width 56 height 29
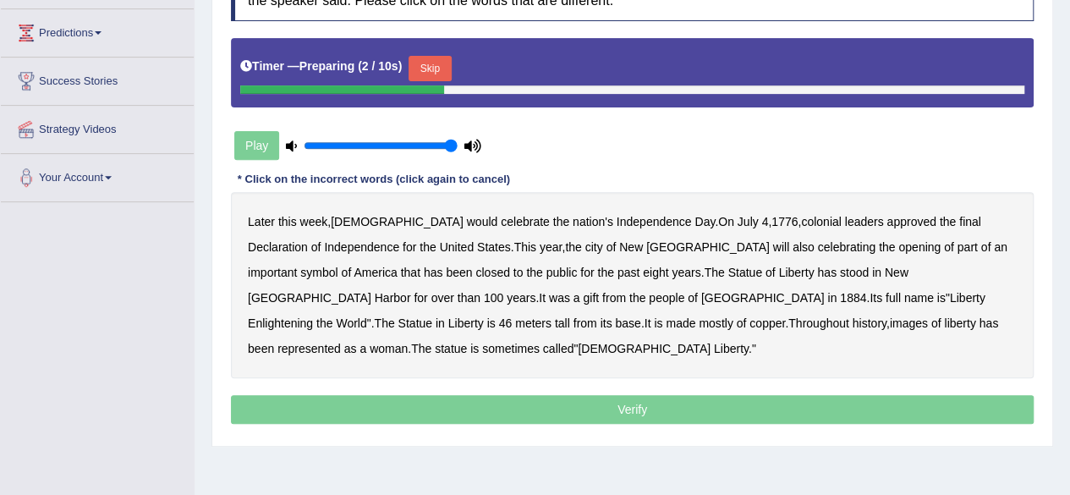
click at [445, 64] on button "Skip" at bounding box center [430, 68] width 42 height 25
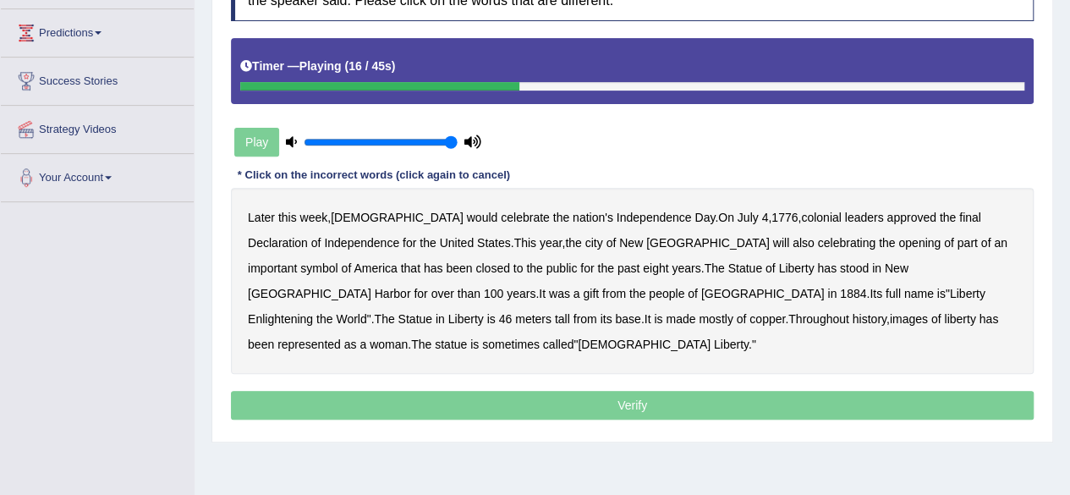
click at [817, 239] on b "celebrating" at bounding box center [846, 243] width 58 height 14
click at [454, 287] on b "over" at bounding box center [443, 294] width 23 height 14
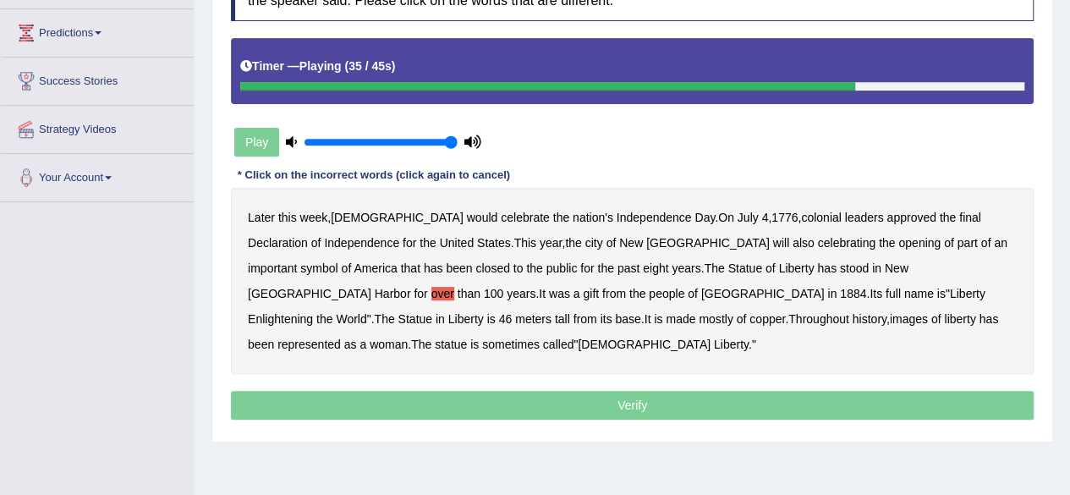
click at [445, 312] on b "in" at bounding box center [440, 319] width 9 height 14
click at [980, 314] on b "has" at bounding box center [989, 319] width 19 height 14
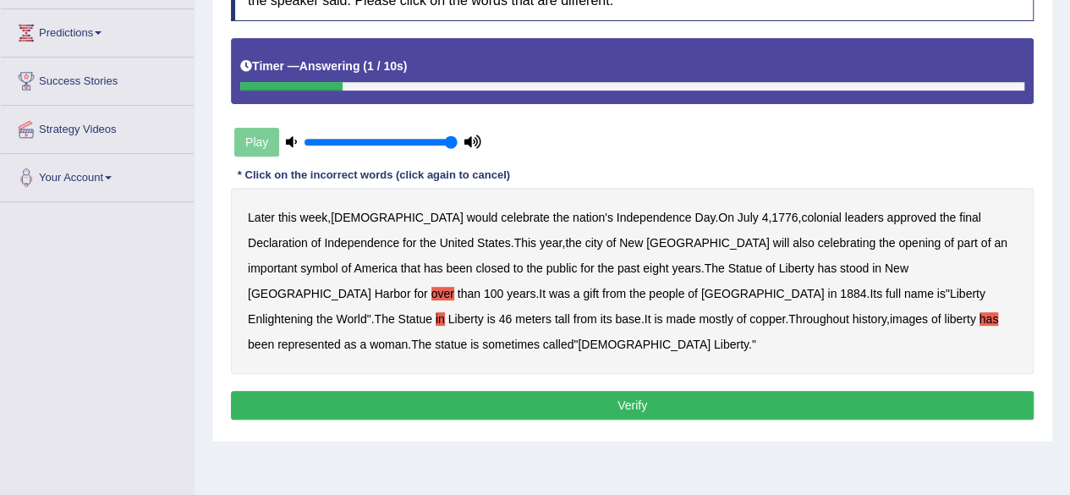
click at [711, 391] on button "Verify" at bounding box center [632, 405] width 803 height 29
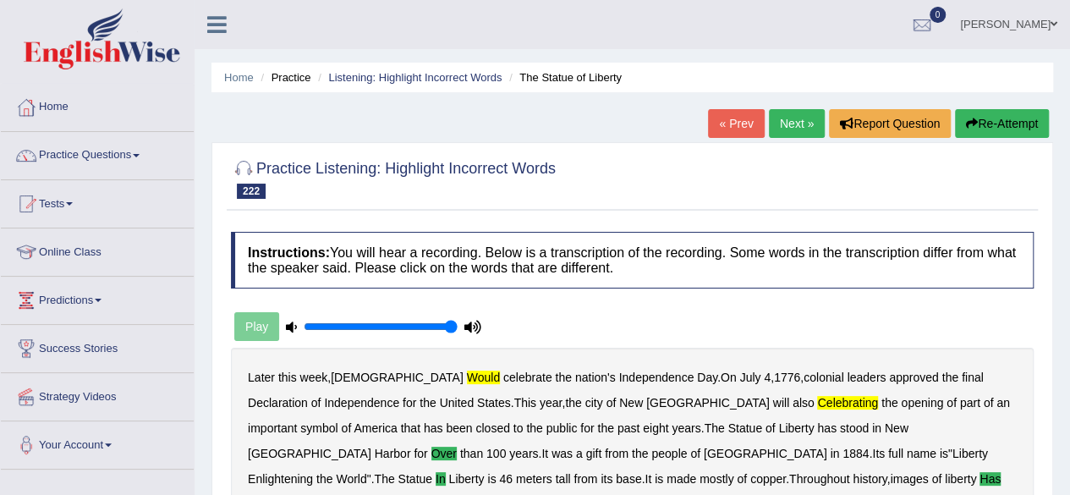
click at [792, 114] on link "Next »" at bounding box center [797, 123] width 56 height 29
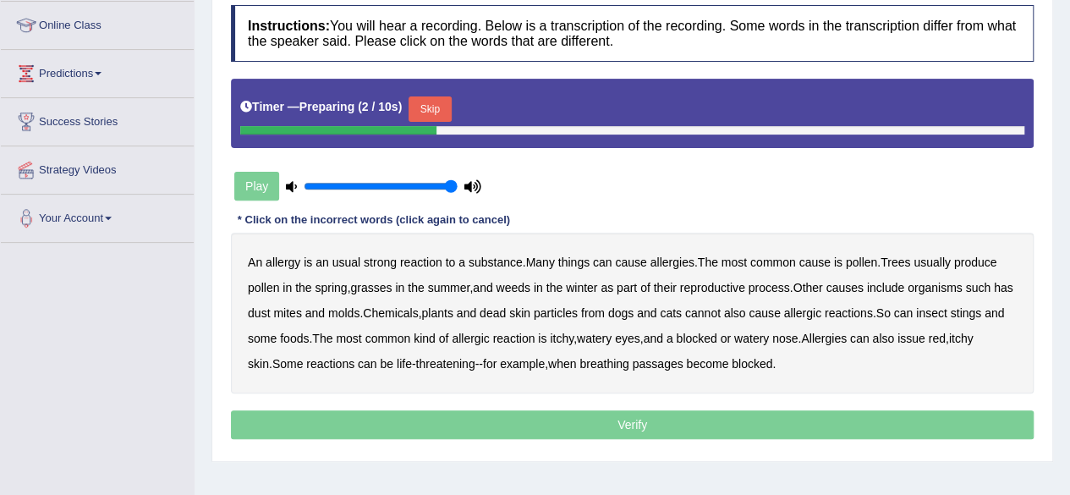
click at [443, 102] on button "Skip" at bounding box center [430, 108] width 42 height 25
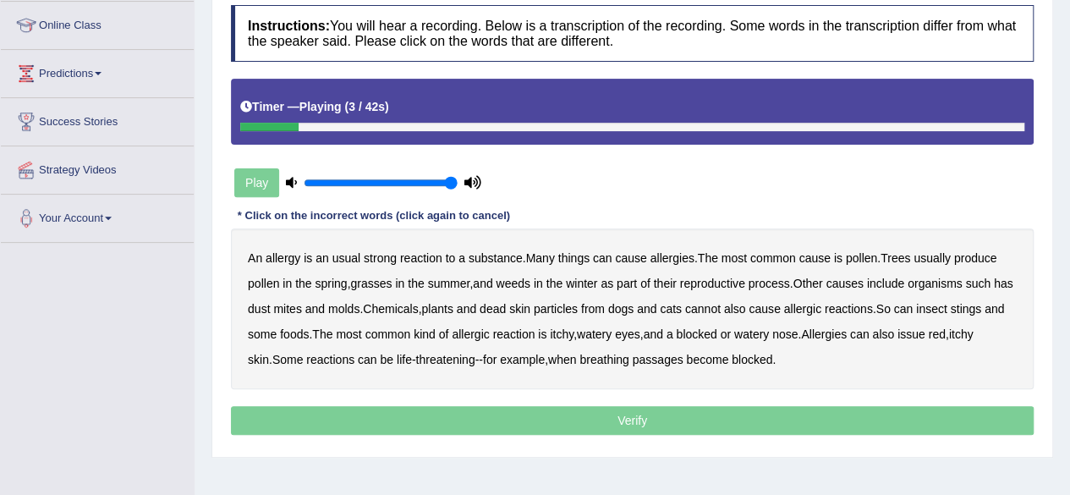
click at [341, 256] on b "usual" at bounding box center [347, 258] width 28 height 14
click at [586, 283] on b "winter" at bounding box center [581, 284] width 31 height 14
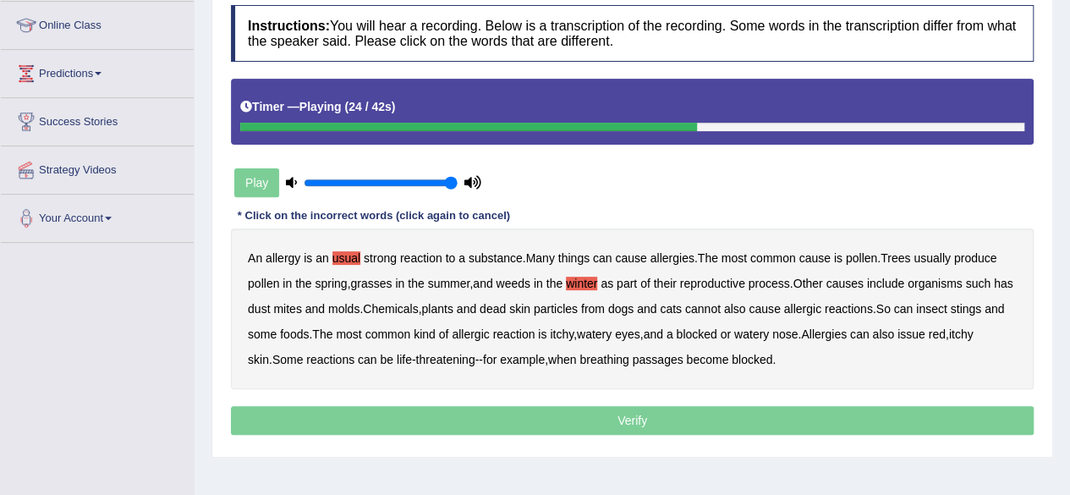
click at [721, 307] on b "cannot" at bounding box center [703, 309] width 36 height 14
click at [926, 330] on b "issue" at bounding box center [912, 334] width 28 height 14
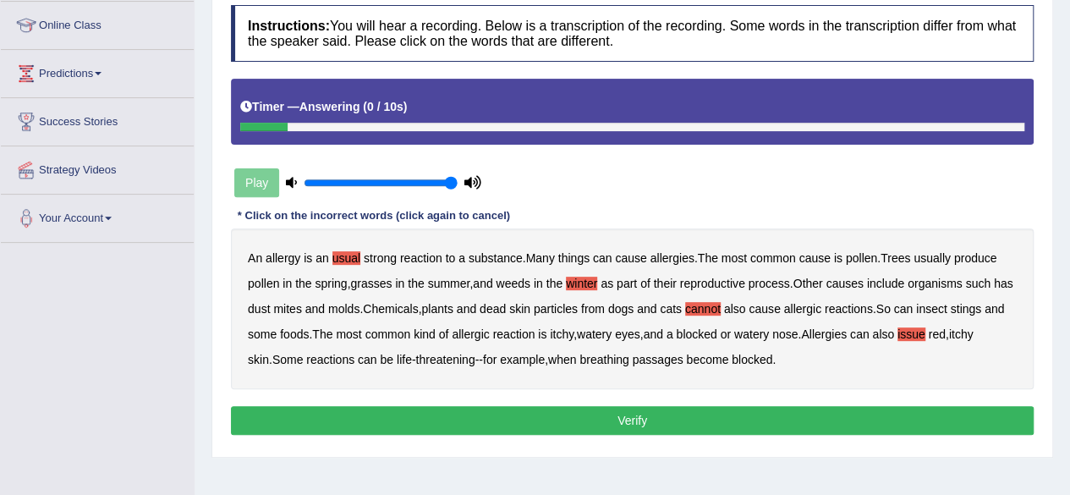
click at [619, 422] on button "Verify" at bounding box center [632, 420] width 803 height 29
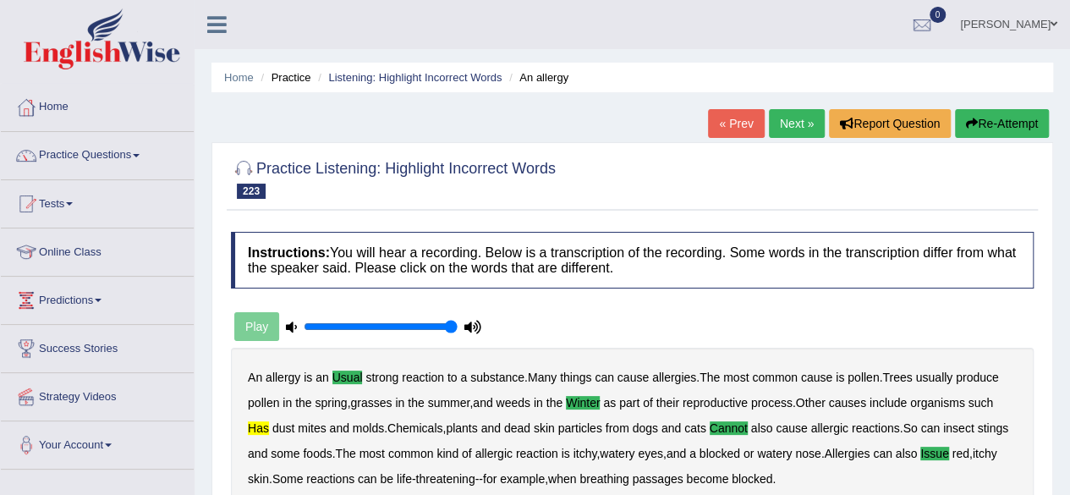
click at [777, 119] on link "Next »" at bounding box center [797, 123] width 56 height 29
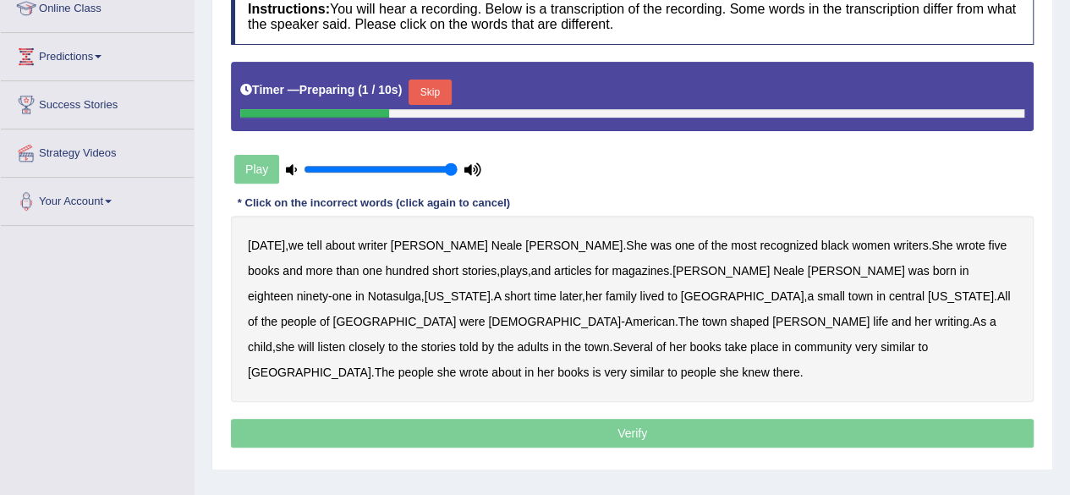
click at [424, 93] on button "Skip" at bounding box center [430, 92] width 42 height 25
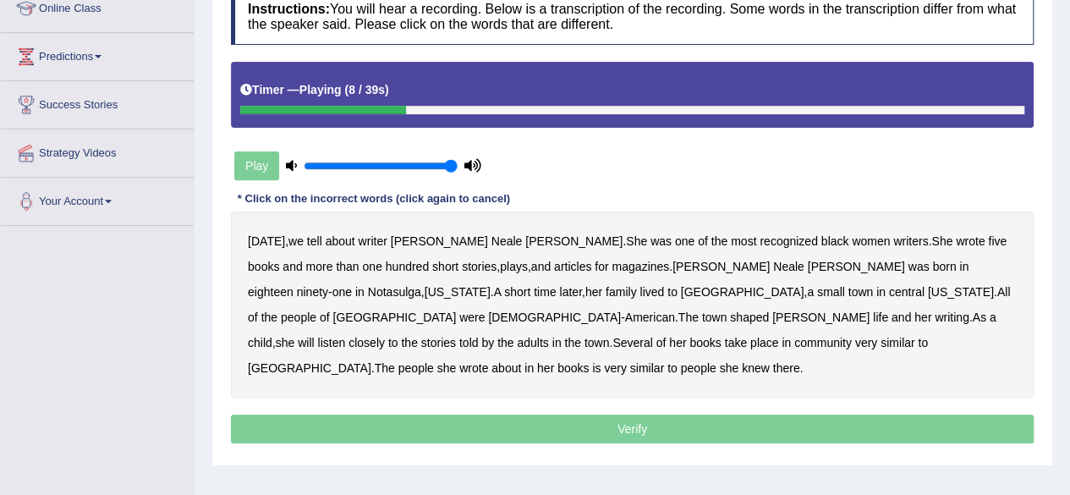
click at [988, 239] on b "five" at bounding box center [997, 241] width 19 height 14
click at [640, 285] on b "lived" at bounding box center [652, 292] width 25 height 14
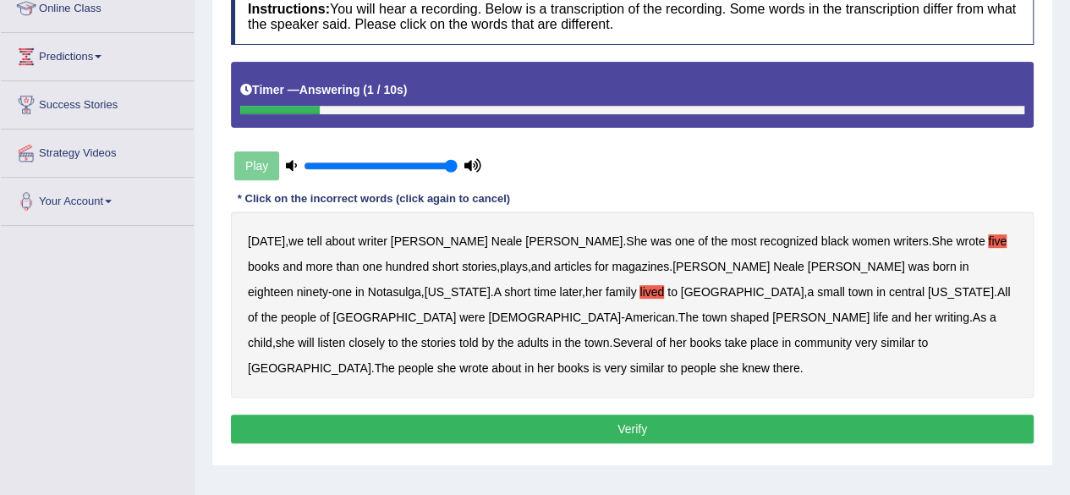
click at [711, 415] on button "Verify" at bounding box center [632, 429] width 803 height 29
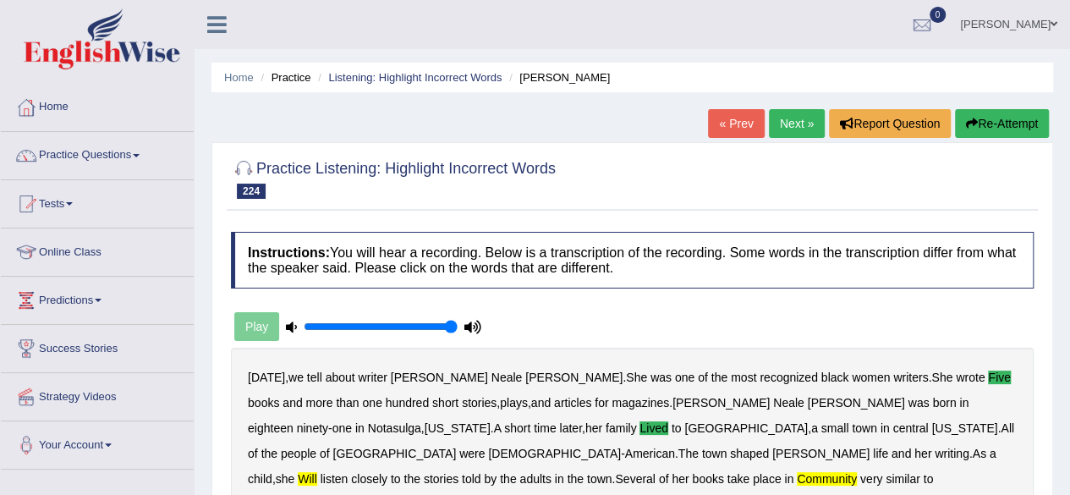
click at [987, 124] on button "Re-Attempt" at bounding box center [1002, 123] width 94 height 29
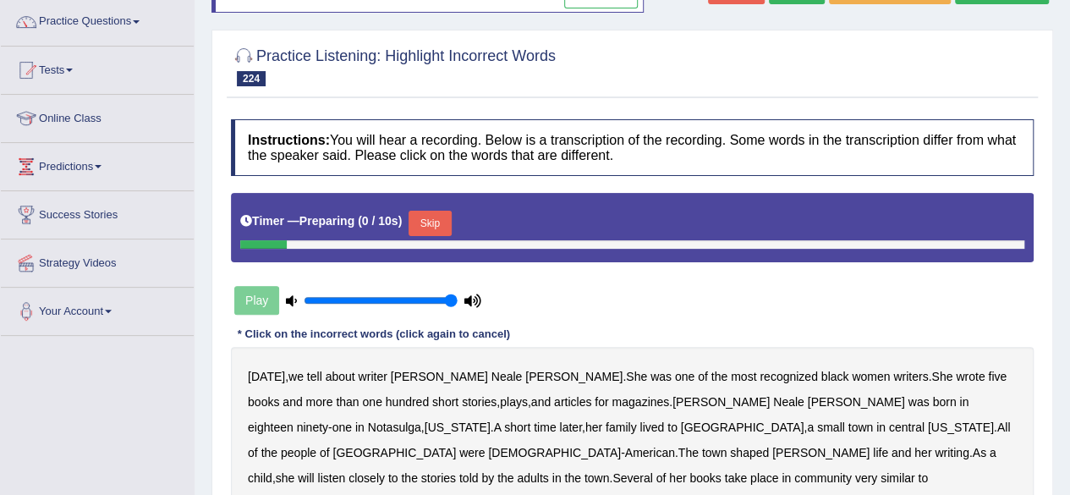
scroll to position [254, 0]
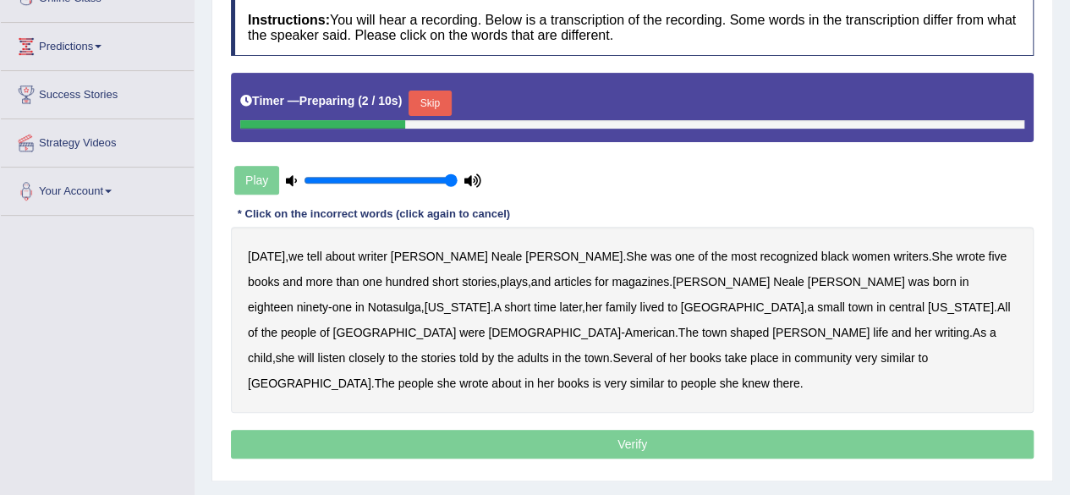
click at [425, 101] on button "Skip" at bounding box center [430, 103] width 42 height 25
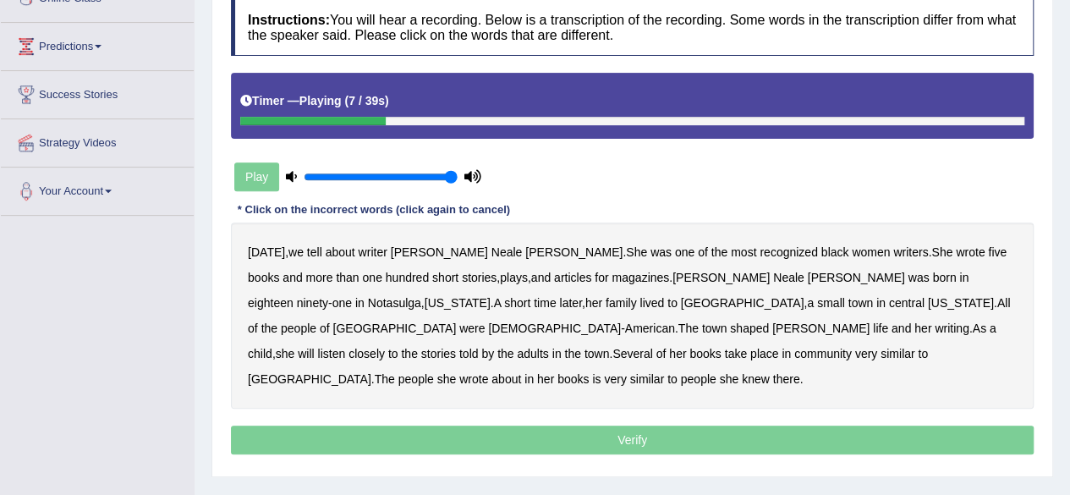
click at [988, 245] on b "five" at bounding box center [997, 252] width 19 height 14
click at [640, 298] on b "lived" at bounding box center [652, 303] width 25 height 14
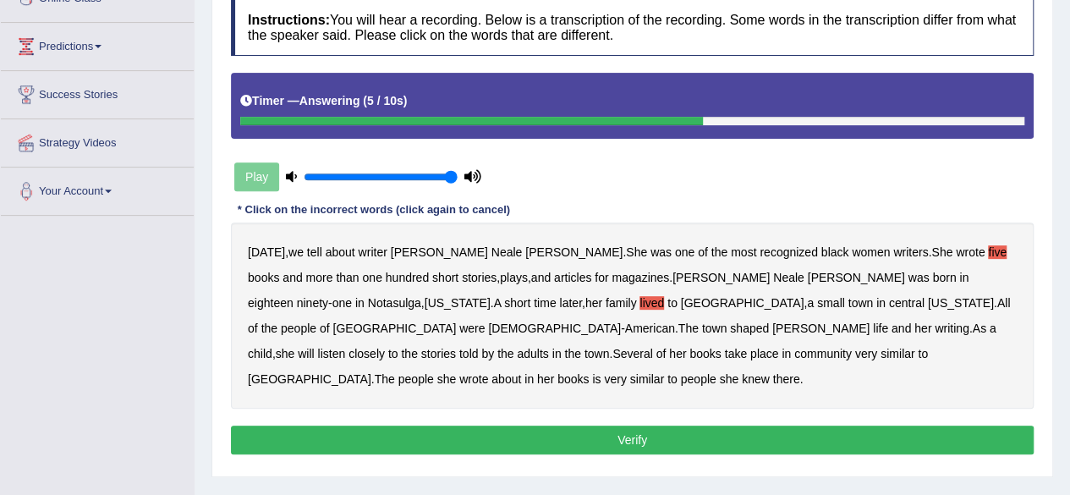
click at [564, 389] on div "Instructions: You will hear a recording. Below is a transcription of the record…" at bounding box center [632, 229] width 811 height 477
click at [556, 426] on button "Verify" at bounding box center [632, 440] width 803 height 29
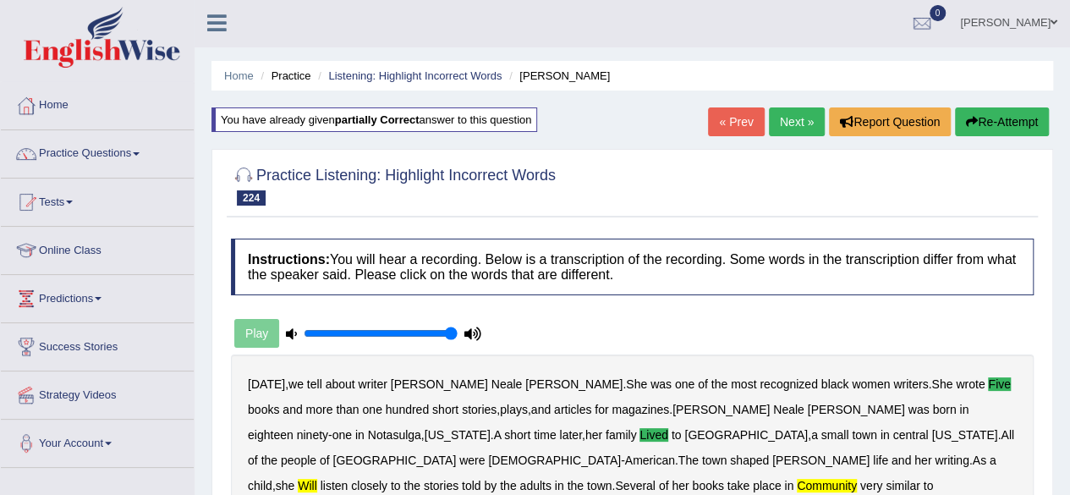
scroll to position [0, 0]
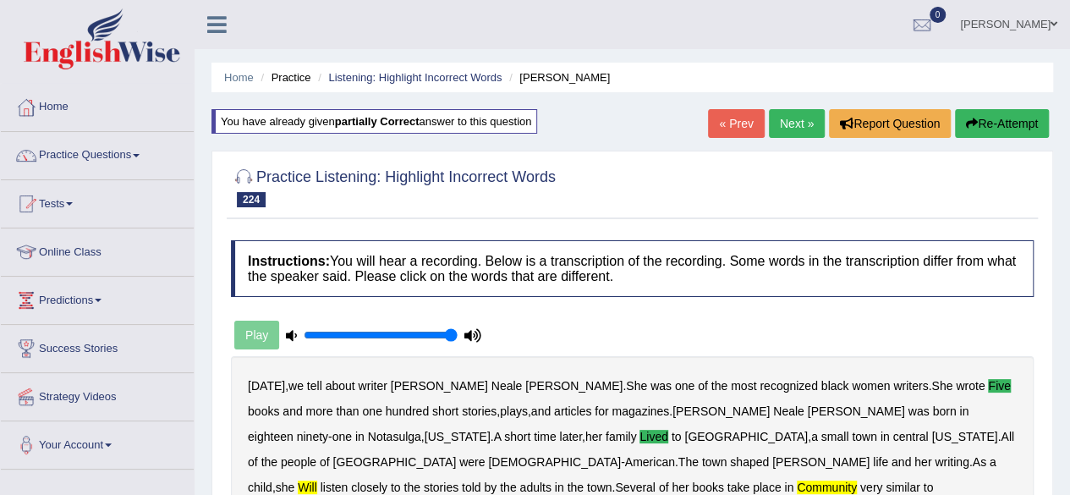
click at [971, 124] on icon "button" at bounding box center [972, 124] width 12 height 12
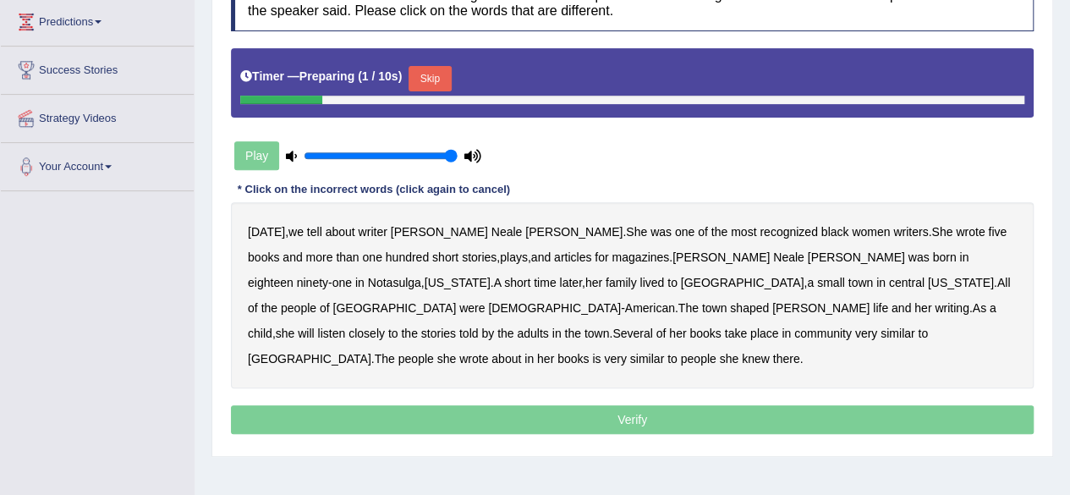
scroll to position [283, 0]
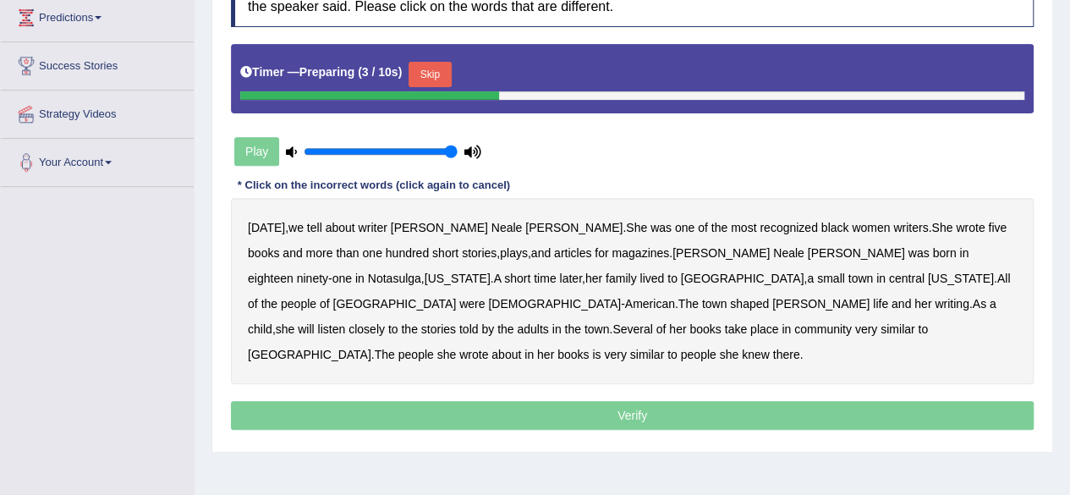
click at [443, 58] on div "Timer — Preparing ( 3 / 10s ) Skip" at bounding box center [632, 75] width 784 height 34
click at [440, 68] on button "Skip" at bounding box center [430, 74] width 42 height 25
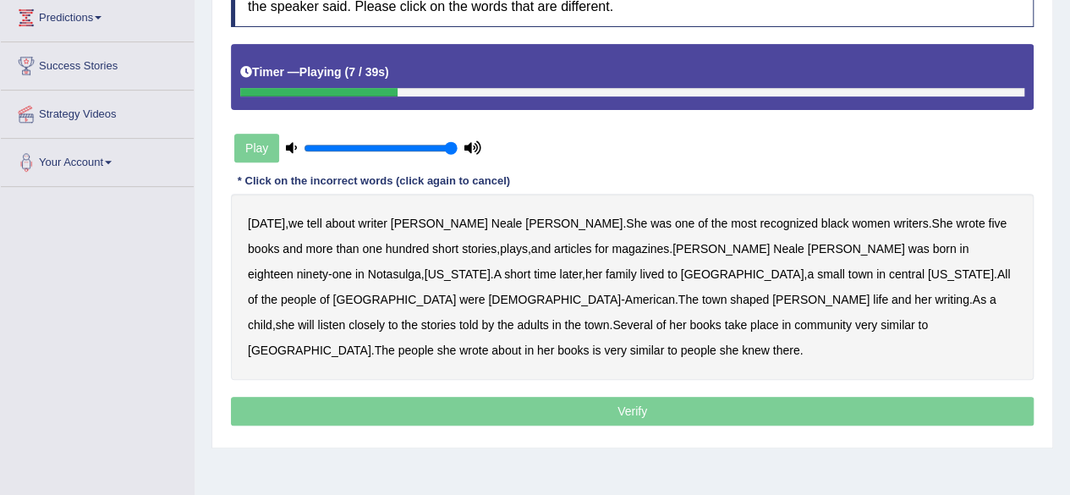
click at [988, 217] on b "five" at bounding box center [997, 224] width 19 height 14
click at [640, 269] on b "lived" at bounding box center [652, 274] width 25 height 14
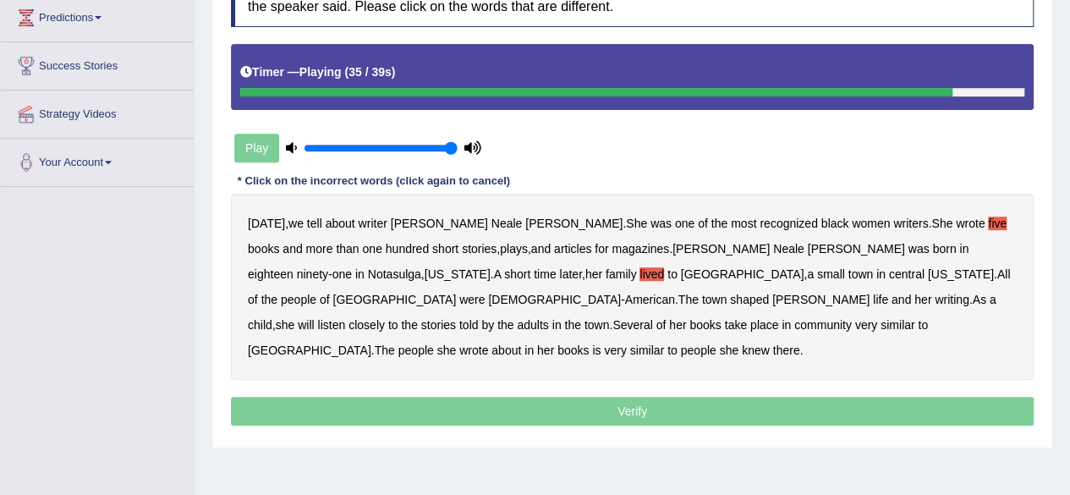
click at [795, 318] on b "community" at bounding box center [824, 325] width 58 height 14
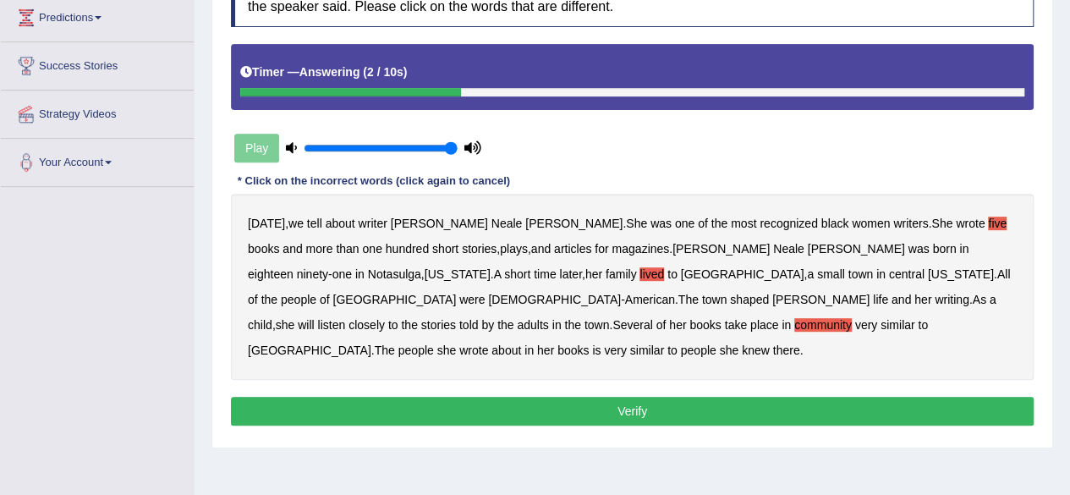
click at [601, 344] on b "is" at bounding box center [596, 351] width 8 height 14
click at [622, 355] on div "Instructions: You will hear a recording. Below is a transcription of the record…" at bounding box center [632, 200] width 811 height 477
click at [601, 397] on button "Verify" at bounding box center [632, 411] width 803 height 29
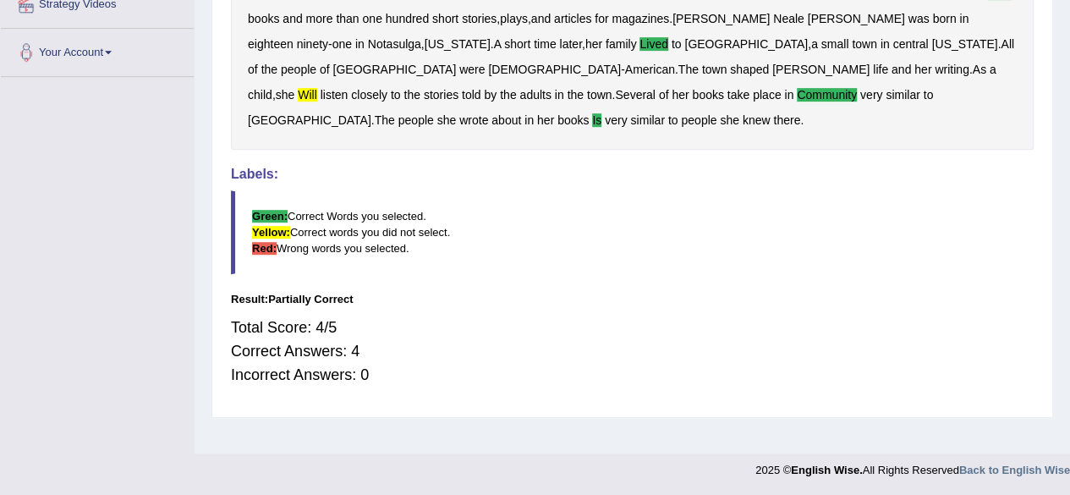
scroll to position [0, 0]
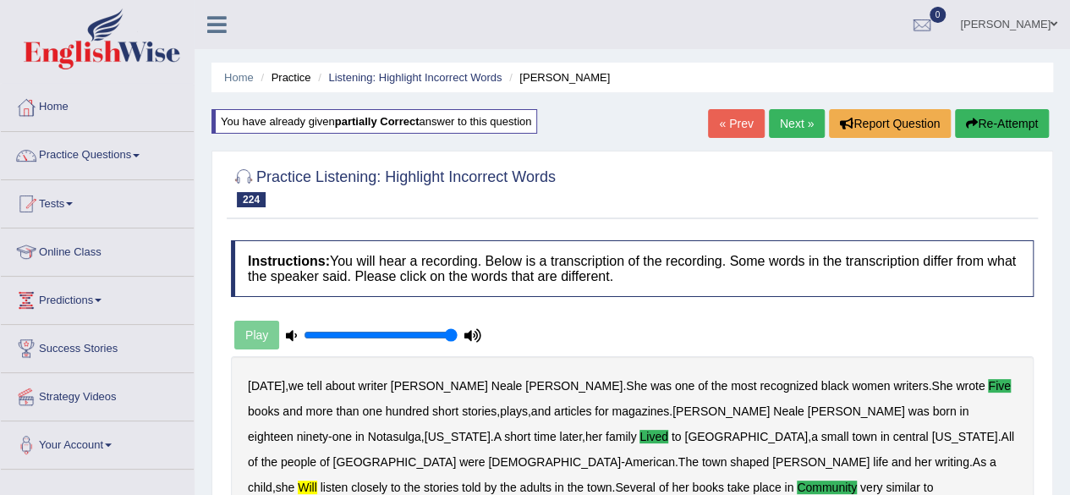
click at [780, 119] on link "Next »" at bounding box center [797, 123] width 56 height 29
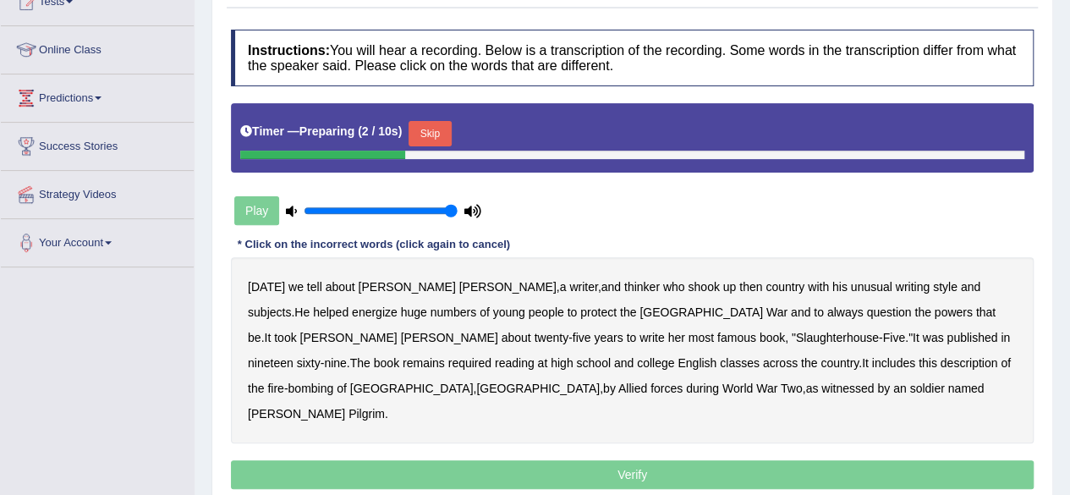
click at [442, 128] on button "Skip" at bounding box center [430, 133] width 42 height 25
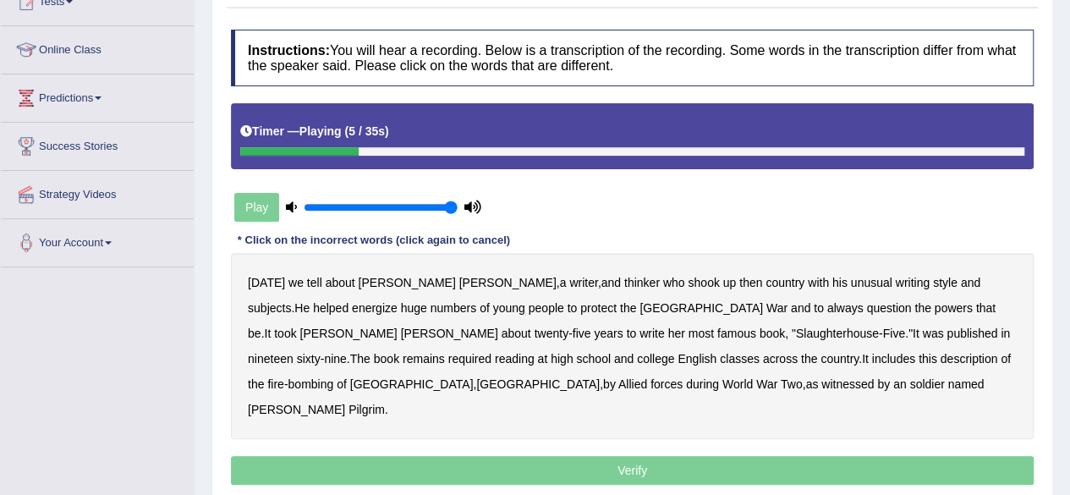
click at [688, 277] on b "shook" at bounding box center [703, 283] width 31 height 14
click at [580, 301] on b "protect" at bounding box center [598, 308] width 36 height 14
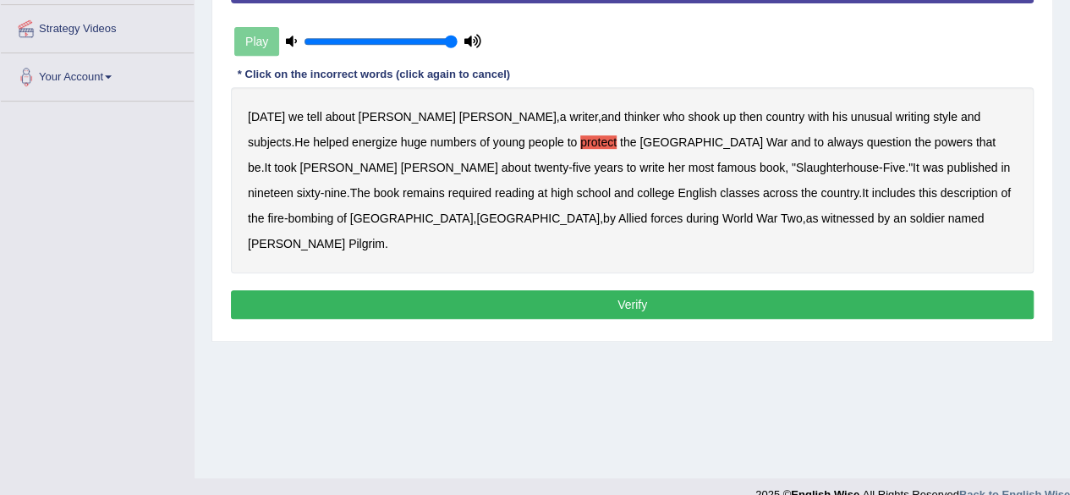
scroll to position [393, 0]
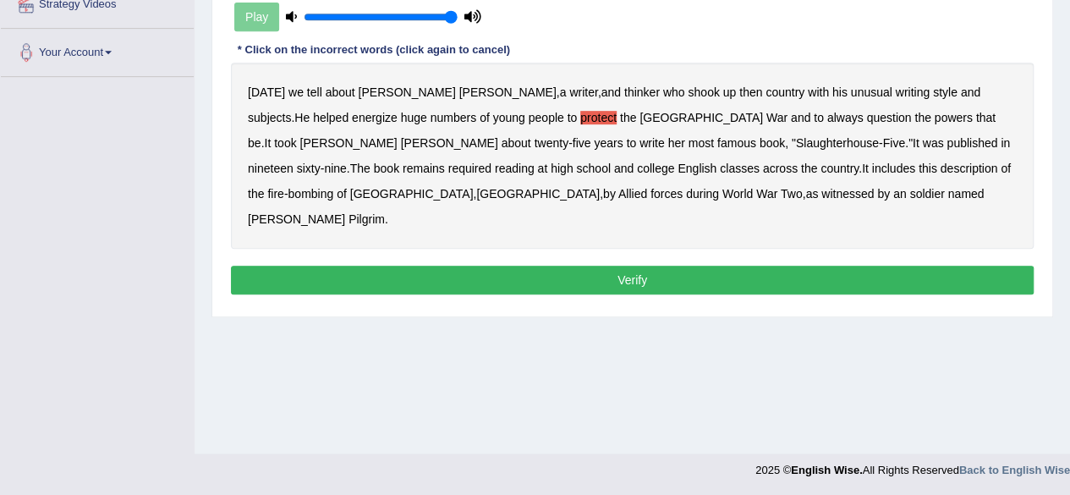
click at [597, 266] on button "Verify" at bounding box center [632, 280] width 803 height 29
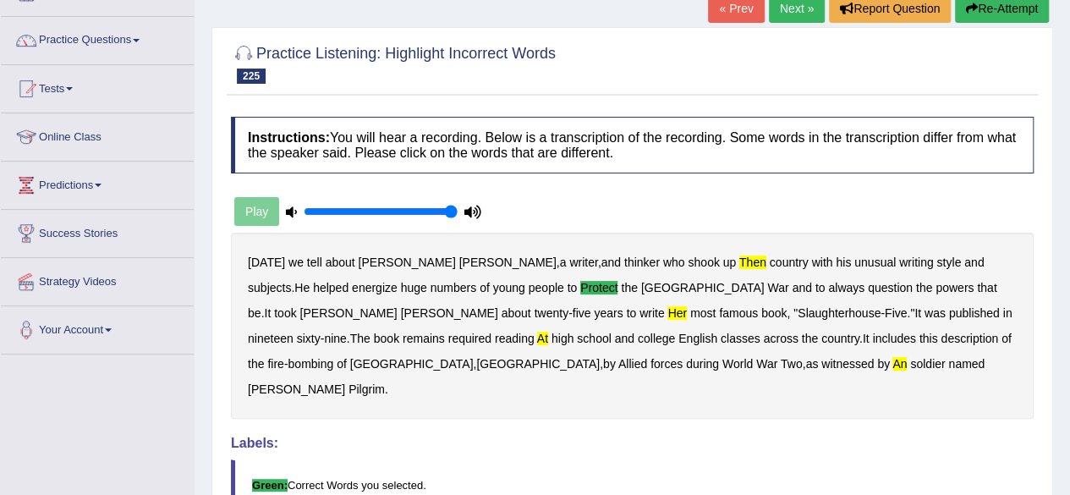
scroll to position [0, 0]
